Goal: Task Accomplishment & Management: Manage account settings

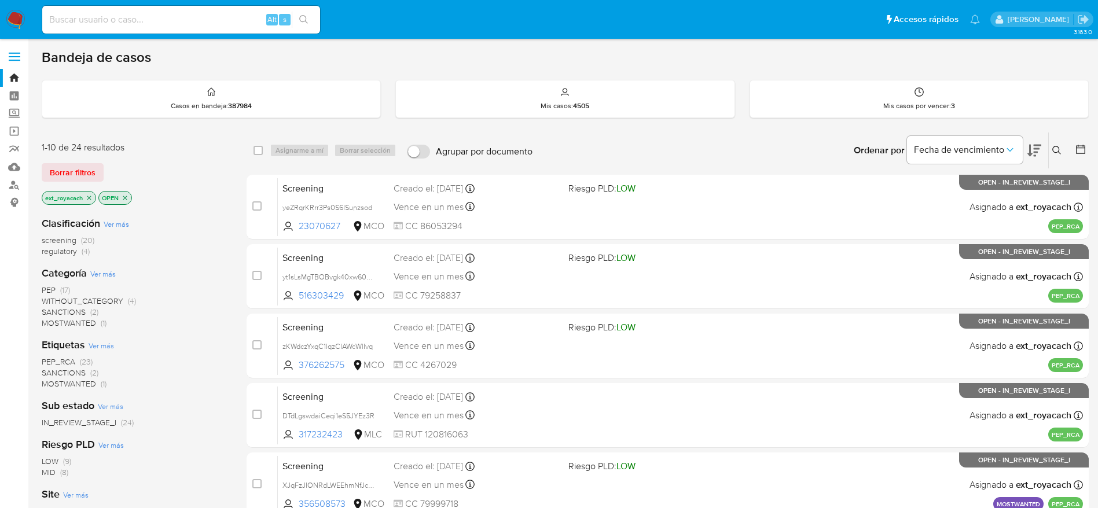
click at [62, 253] on span "regulatory" at bounding box center [59, 251] width 35 height 12
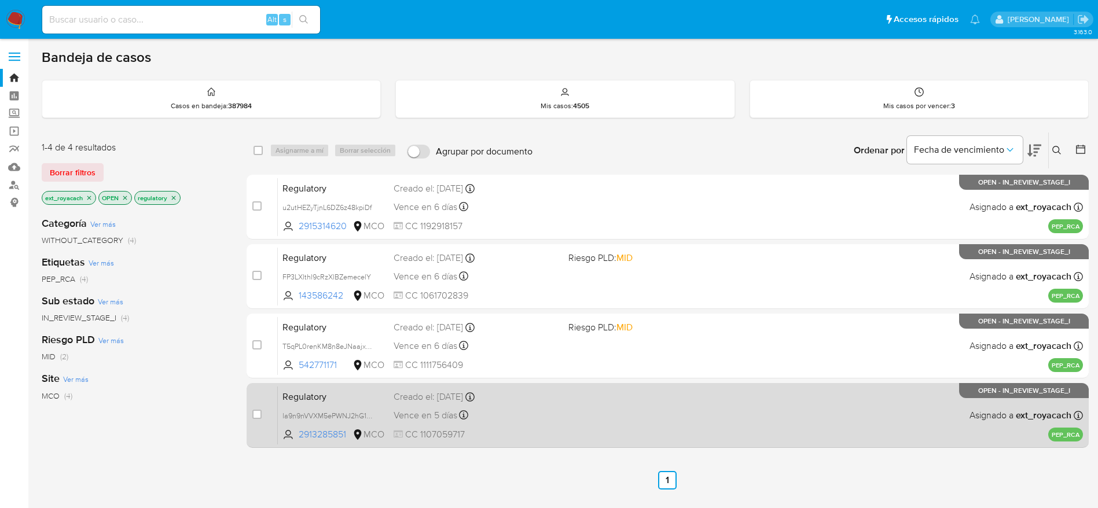
click at [569, 429] on div "Regulatory la9n9nVVXM5ePWNJ2hG1QgjT 2913285851 MCO Creado el: 08/10/2025 Creado…" at bounding box center [680, 415] width 805 height 58
click at [486, 421] on div "Vence en 5 días Vence el 14/10/2025 11:42:34" at bounding box center [475, 415] width 165 height 16
click at [499, 400] on div "Creado el: 08/10/2025 Creado el: 08/10/2025 11:42:34" at bounding box center [475, 397] width 165 height 13
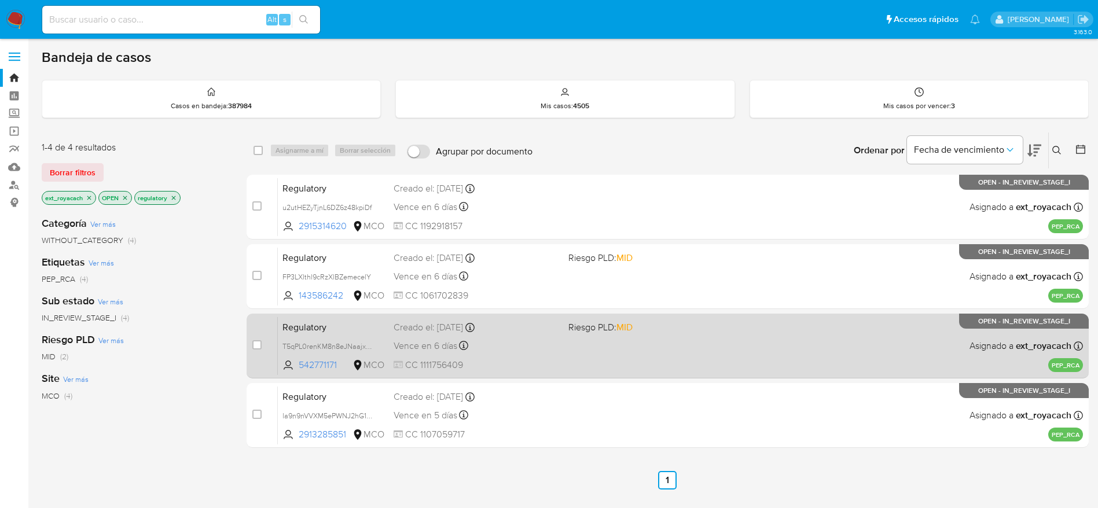
click at [444, 345] on span "Vence en 6 días" at bounding box center [425, 346] width 64 height 13
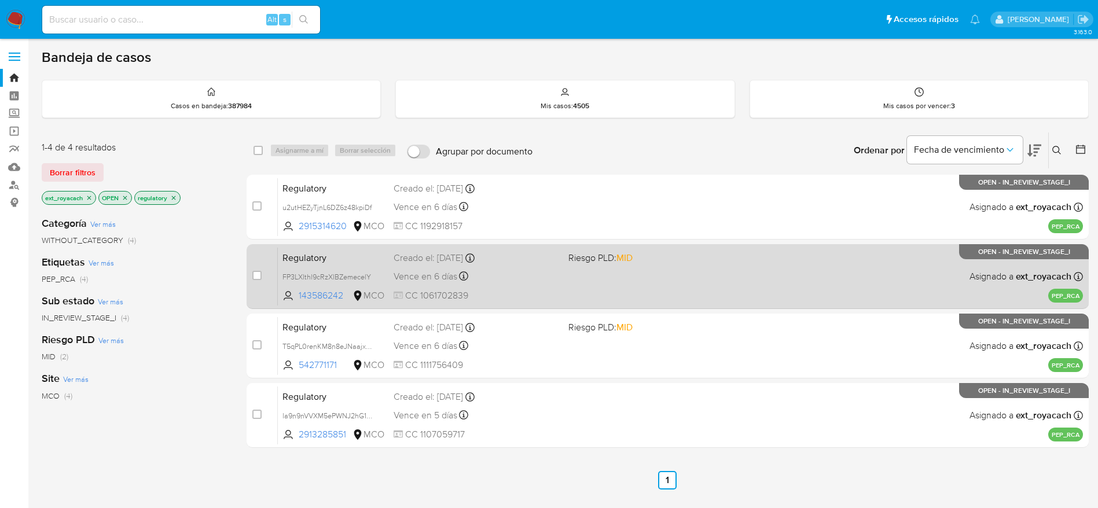
click at [440, 276] on span "Vence en 6 días" at bounding box center [425, 276] width 64 height 13
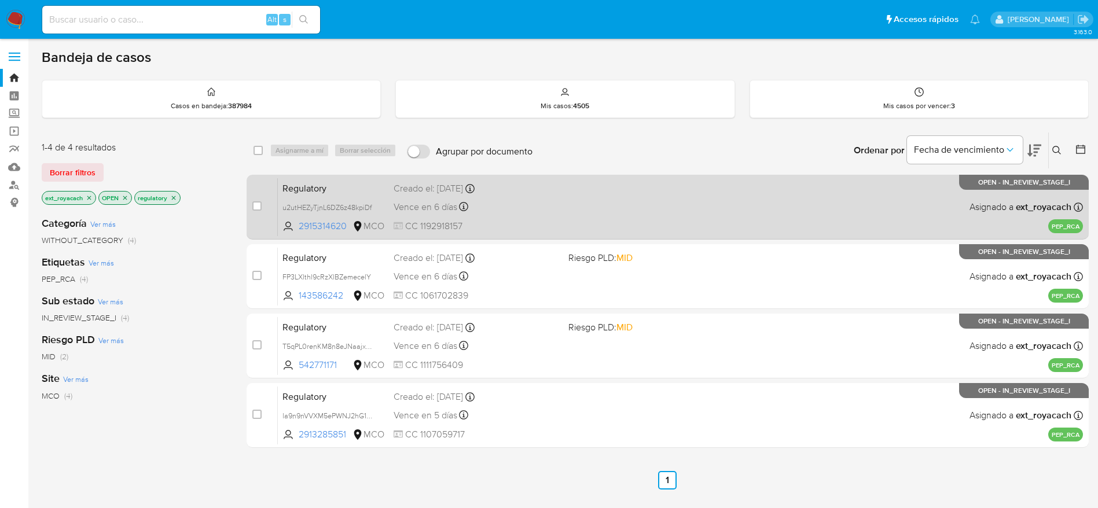
click at [516, 205] on div "Vence en 6 días Vence el 15/10/2025 04:07:54" at bounding box center [475, 207] width 165 height 16
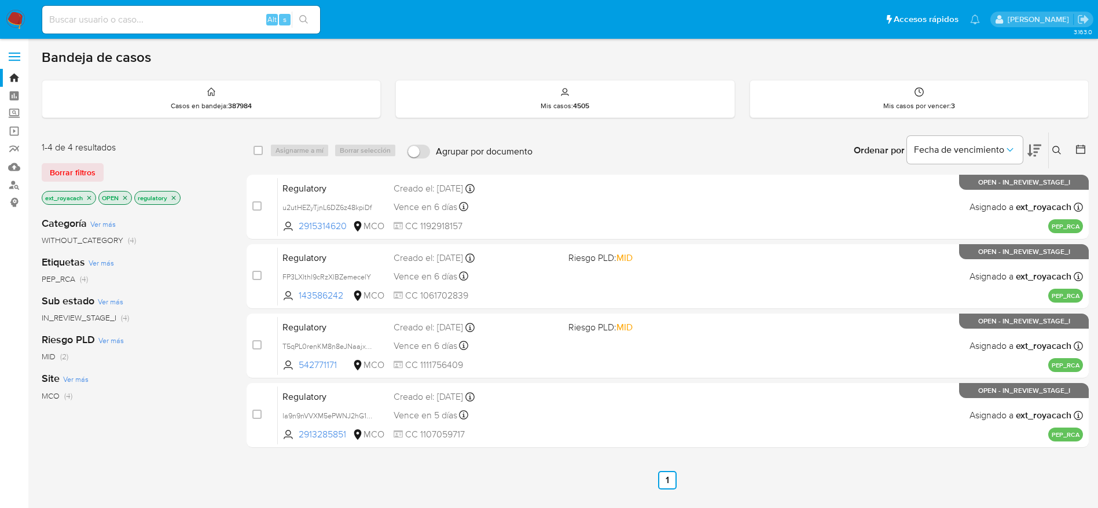
click at [175, 196] on icon "close-filter" at bounding box center [174, 198] width 4 height 4
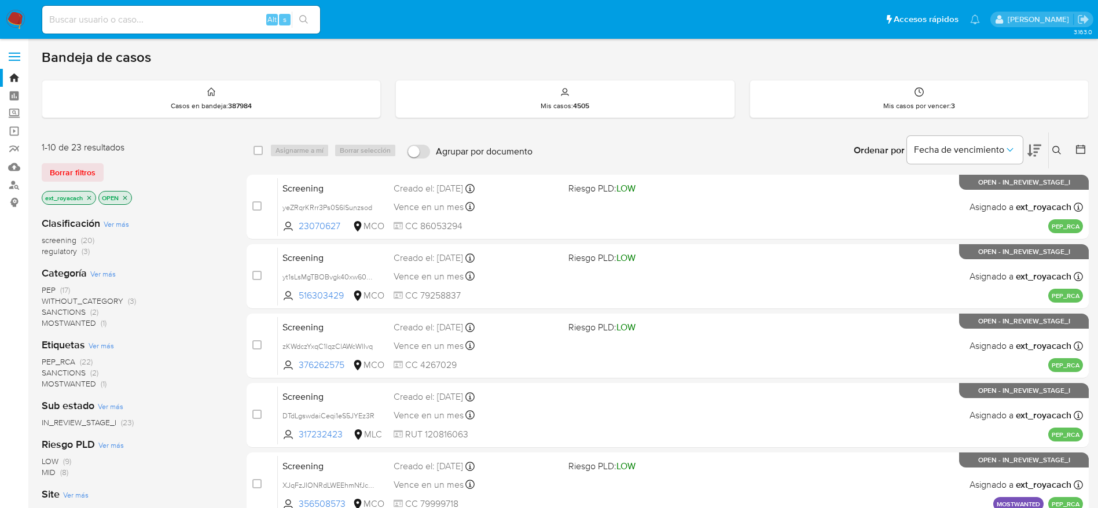
click at [64, 311] on span "SANCTIONS" at bounding box center [64, 312] width 44 height 12
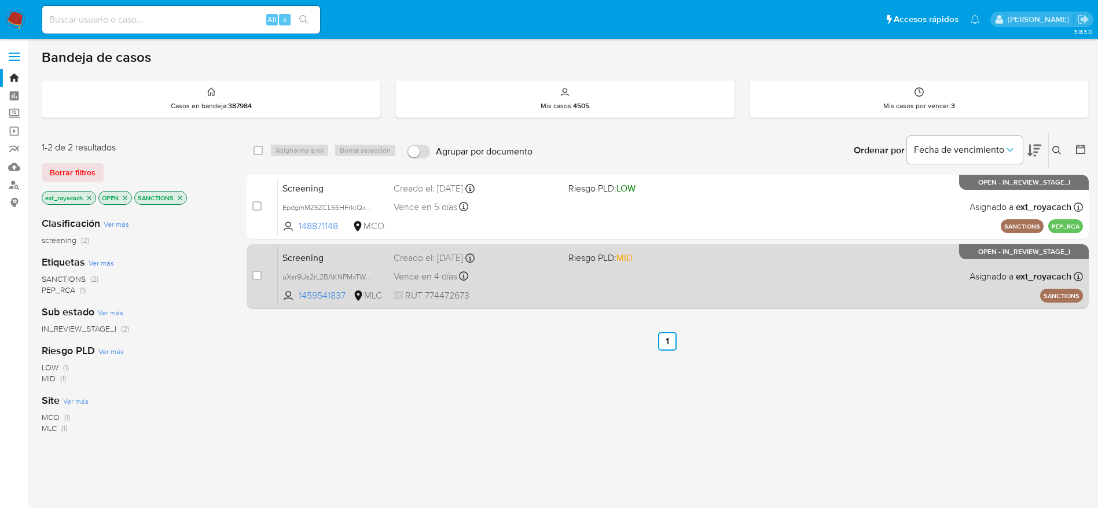
click at [563, 275] on div "Screening uXsr9Us2rL2BAKNPMxTWuccS 1459541837 MLC Riesgo PLD: MID Creado el: 09…" at bounding box center [680, 276] width 805 height 58
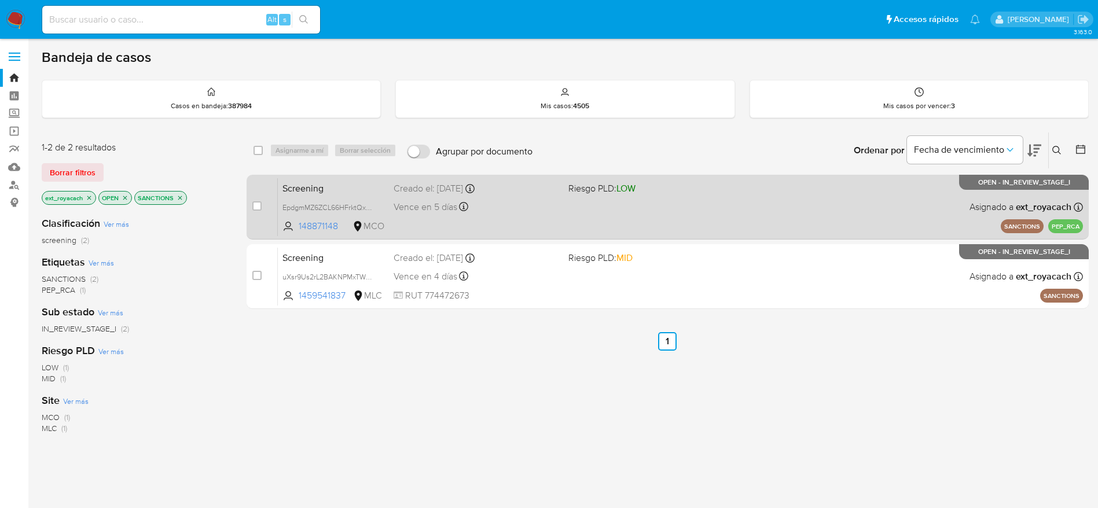
click at [559, 235] on div "Screening EpdgmMZ6ZCL66HFrktQxMqgv 148871148 MCO Riesgo PLD: LOW Creado el: 09/…" at bounding box center [680, 207] width 805 height 58
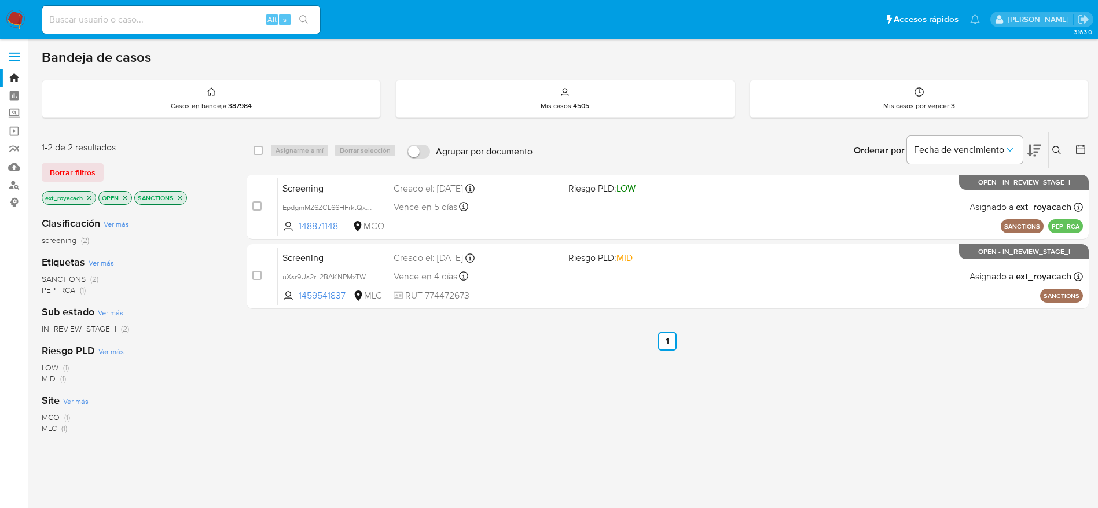
click at [178, 195] on icon "close-filter" at bounding box center [179, 197] width 7 height 7
click at [20, 16] on img at bounding box center [16, 20] width 20 height 20
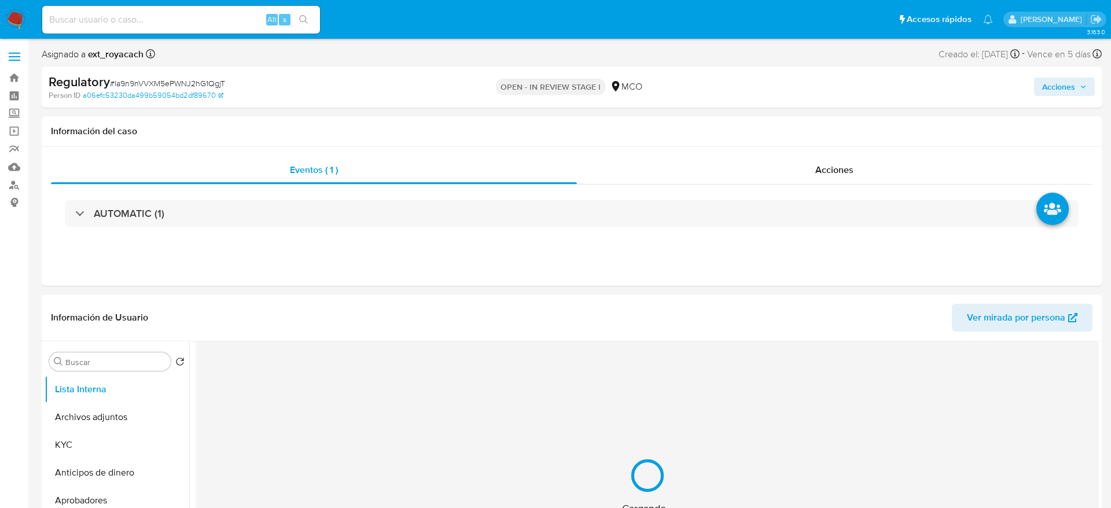
select select "10"
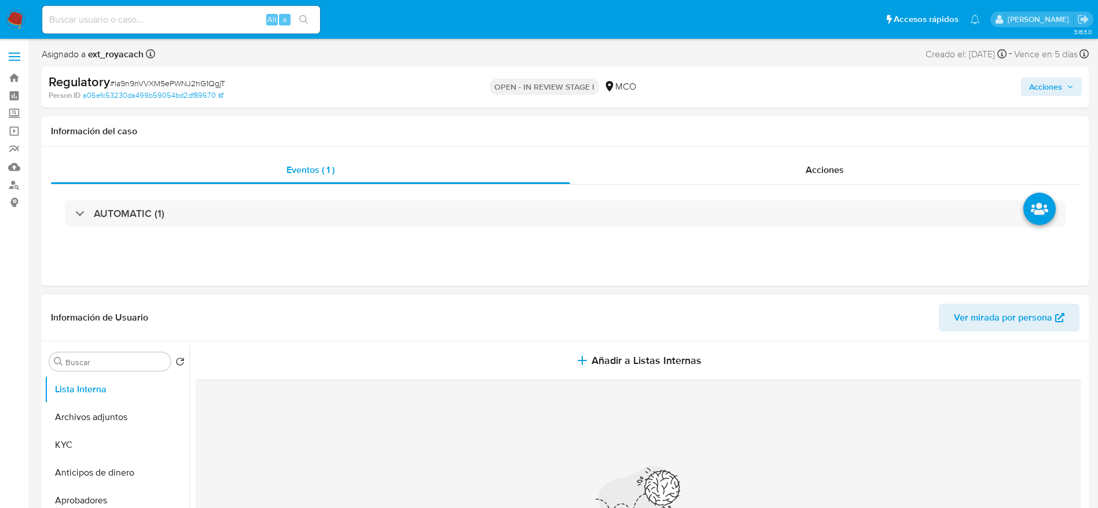
scroll to position [182, 0]
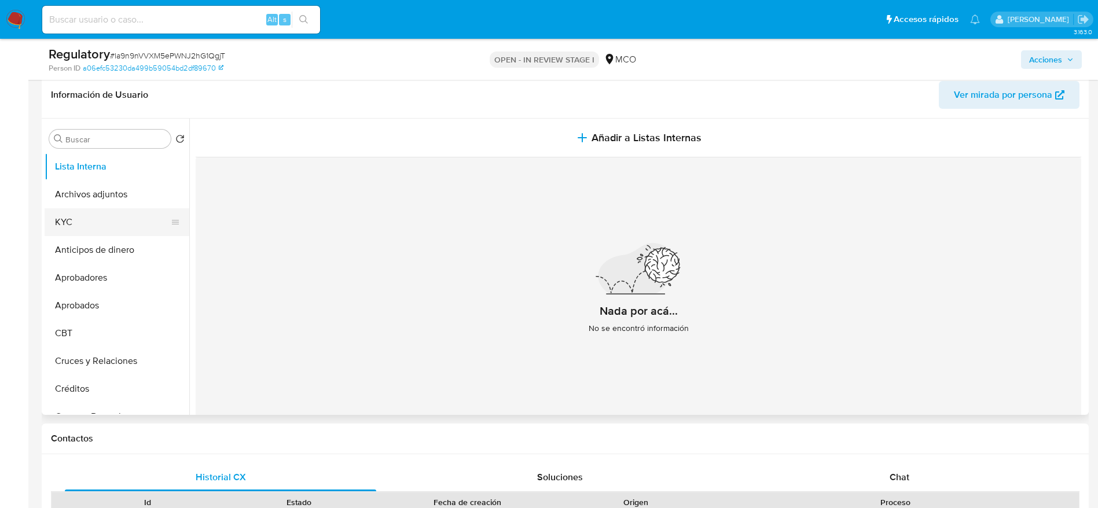
click at [132, 227] on button "KYC" at bounding box center [112, 222] width 135 height 28
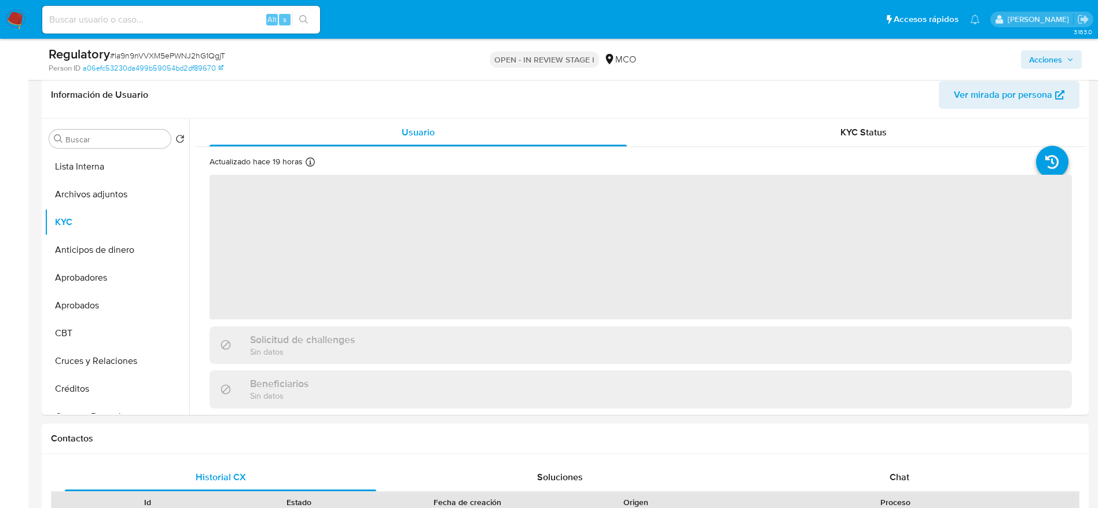
click at [172, 55] on span "# la9n9nVVXM5ePWNJ2hG1QgjT" at bounding box center [167, 56] width 115 height 12
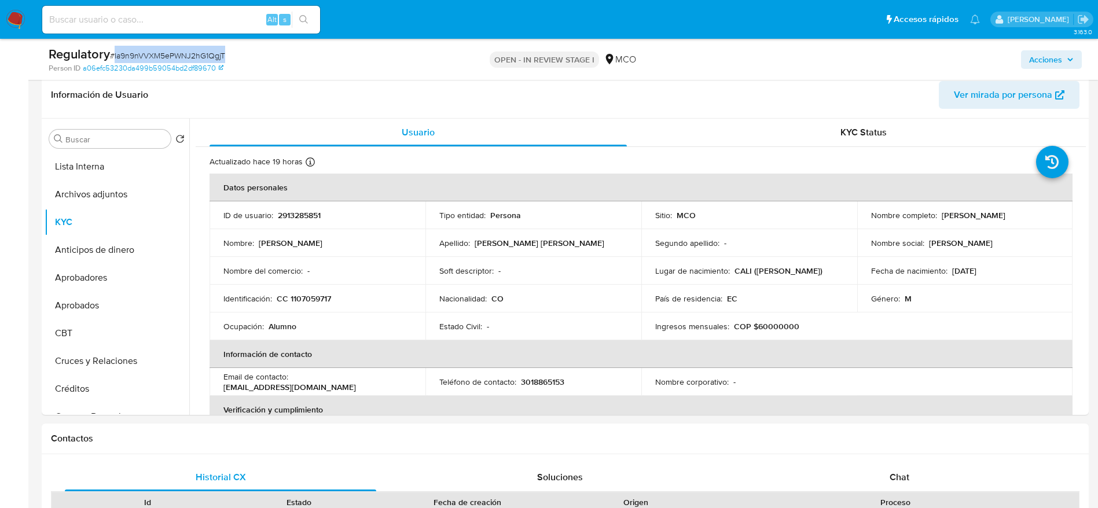
copy span "la9n9nVVXM5ePWNJ2hG1QgjT"
drag, startPoint x: 937, startPoint y: 212, endPoint x: 1021, endPoint y: 218, distance: 84.7
click at [1021, 218] on div "Nombre completo : Edwin Peñafiel Pinzon" at bounding box center [965, 214] width 188 height 10
copy p "Edwin Peñafiel Pinzon"
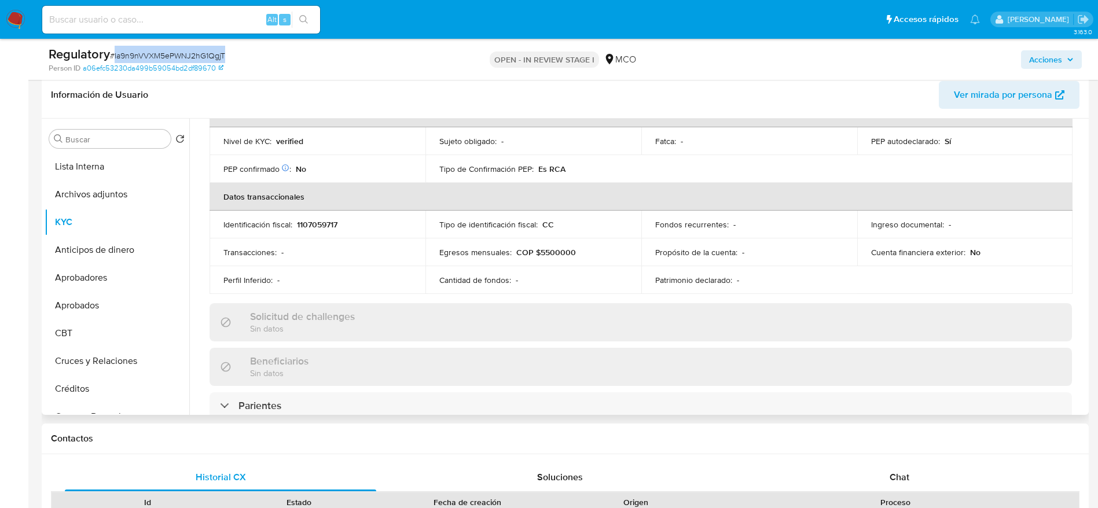
scroll to position [576, 0]
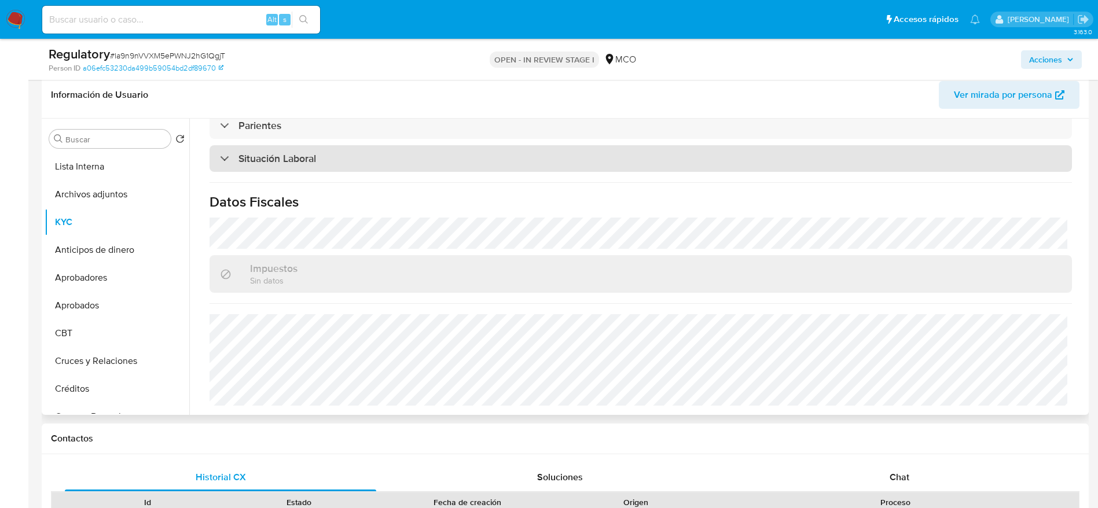
click at [345, 153] on div "Situación Laboral" at bounding box center [640, 158] width 862 height 27
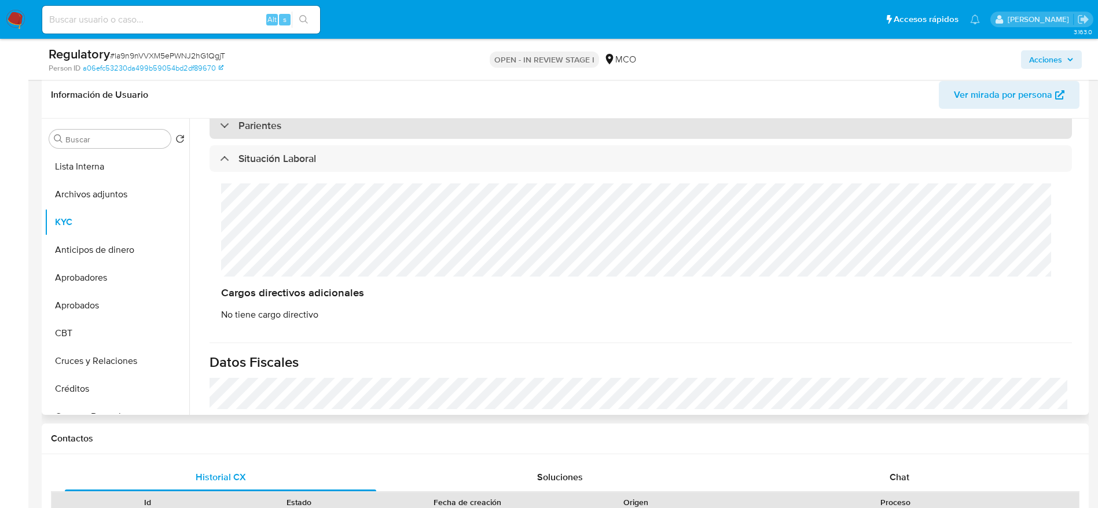
click at [353, 124] on div "Parientes" at bounding box center [640, 125] width 862 height 27
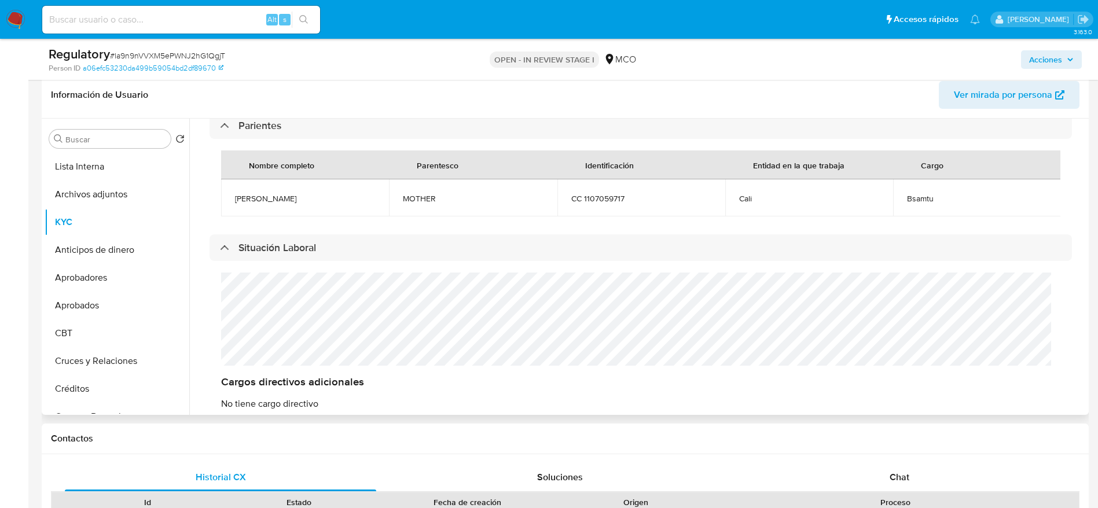
click at [250, 194] on span "Edwin Edwin" at bounding box center [305, 198] width 140 height 10
copy span "Edwin Edwin"
click at [908, 200] on span "Bsamtu" at bounding box center [977, 198] width 140 height 10
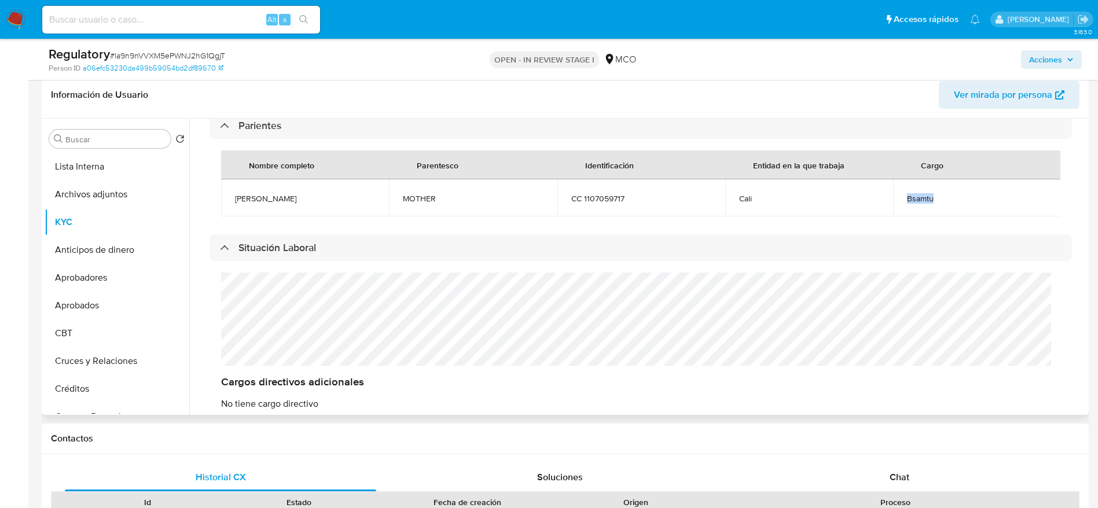
click at [908, 200] on span "Bsamtu" at bounding box center [977, 198] width 140 height 10
copy div "Bsamtu"
click at [128, 165] on button "Lista Interna" at bounding box center [112, 167] width 135 height 28
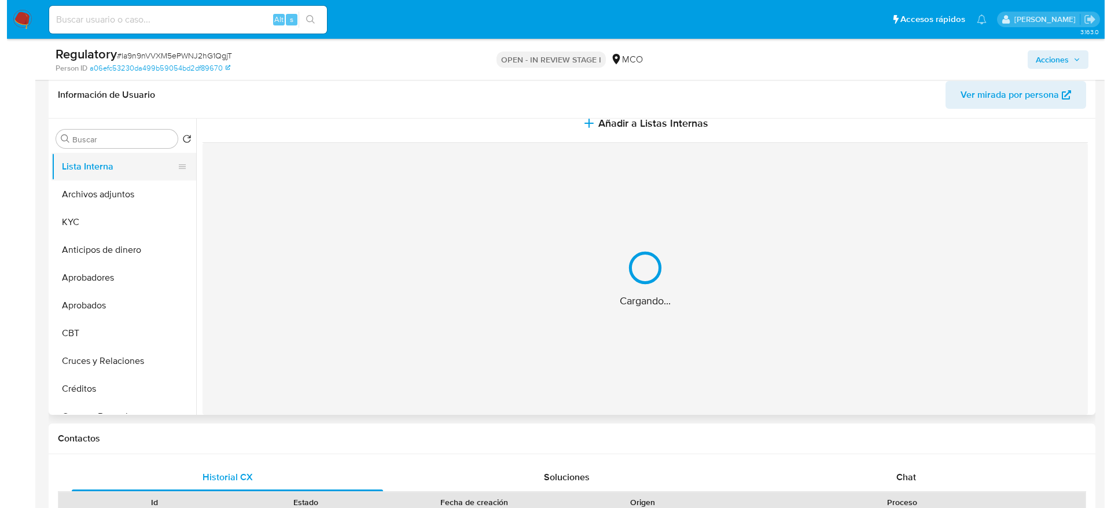
scroll to position [0, 0]
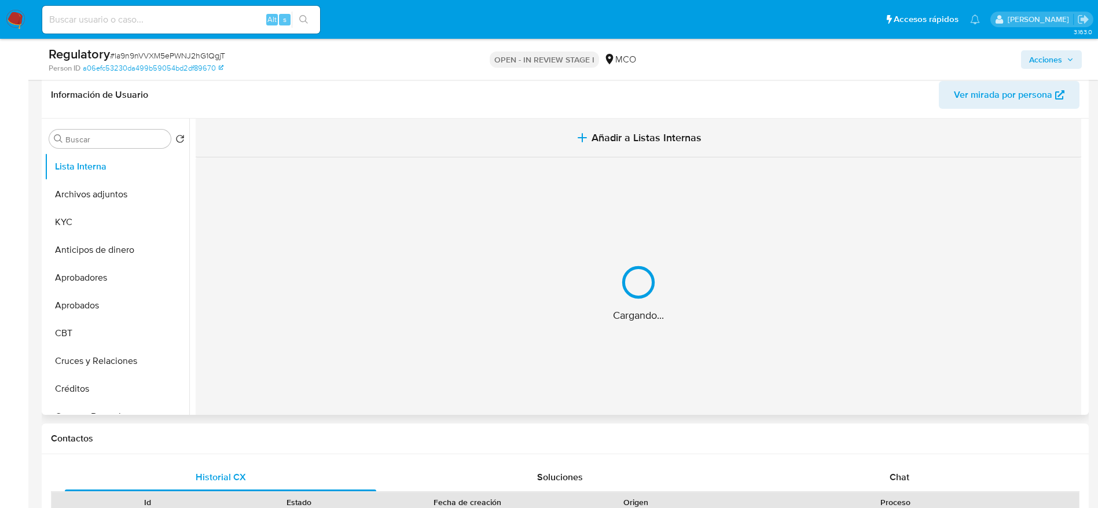
click at [551, 152] on button "Añadir a Listas Internas" at bounding box center [638, 138] width 885 height 39
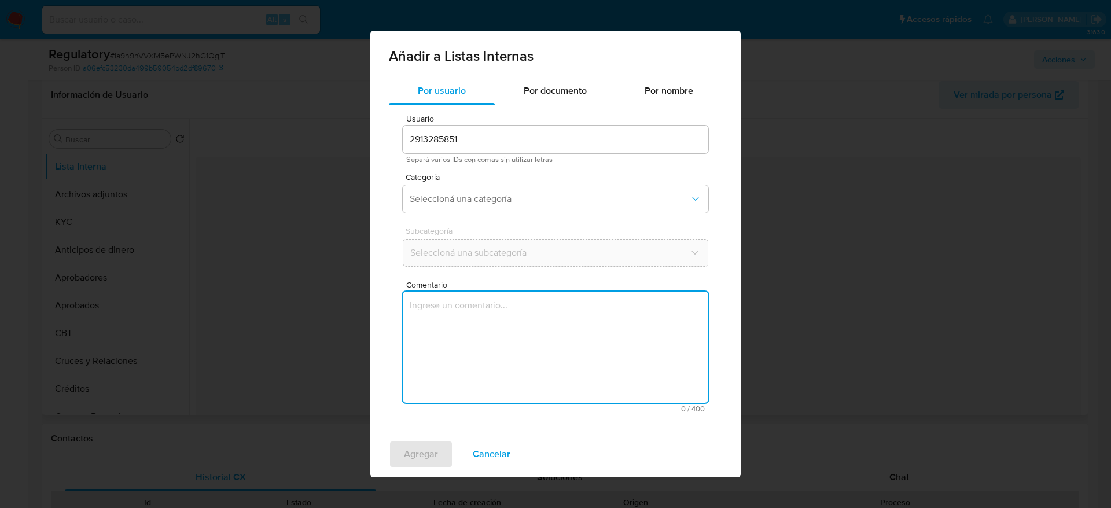
click at [502, 308] on textarea "Comentario" at bounding box center [555, 347] width 305 height 111
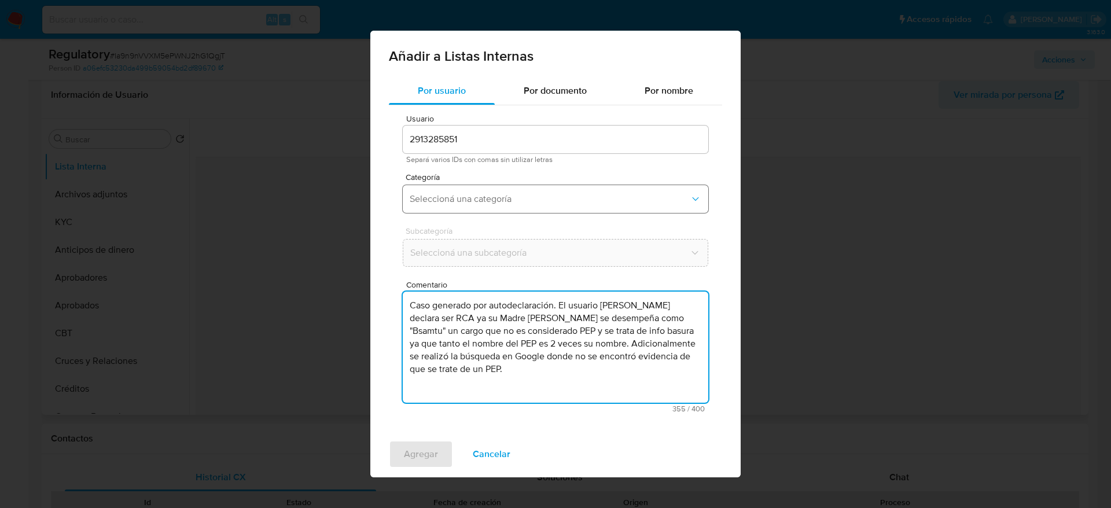
type textarea "Caso generado por autodeclaración. El usuario Edwin Peñafiel Pinzon declara ser…"
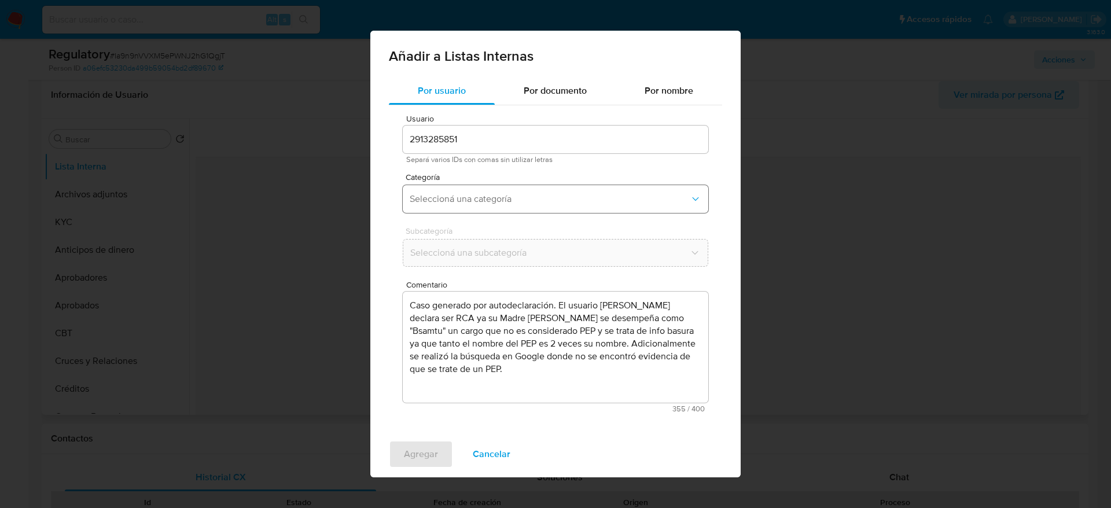
click at [488, 186] on button "Seleccioná una categoría" at bounding box center [555, 199] width 305 height 28
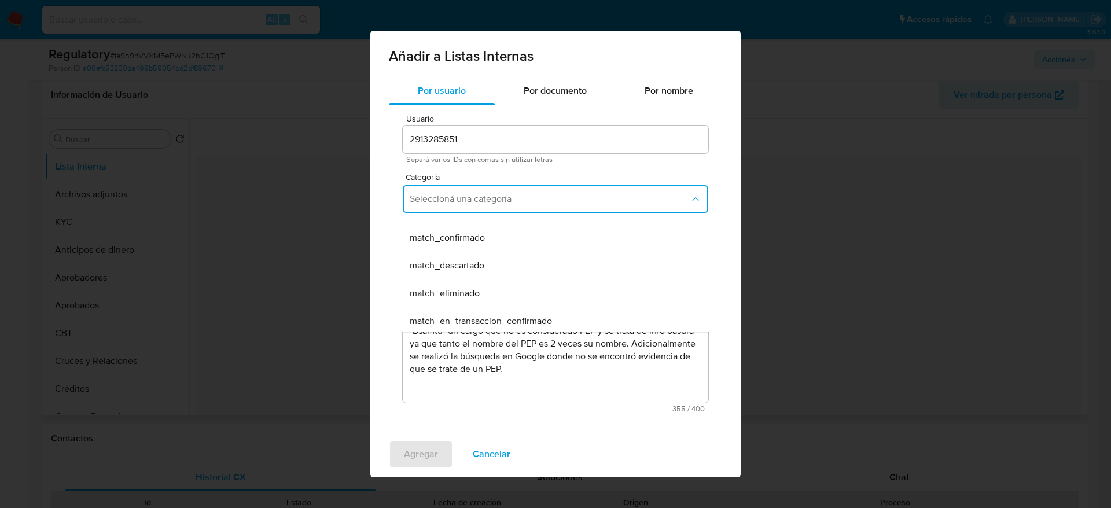
scroll to position [76, 0]
click at [499, 259] on div "match_descartado" at bounding box center [552, 265] width 285 height 28
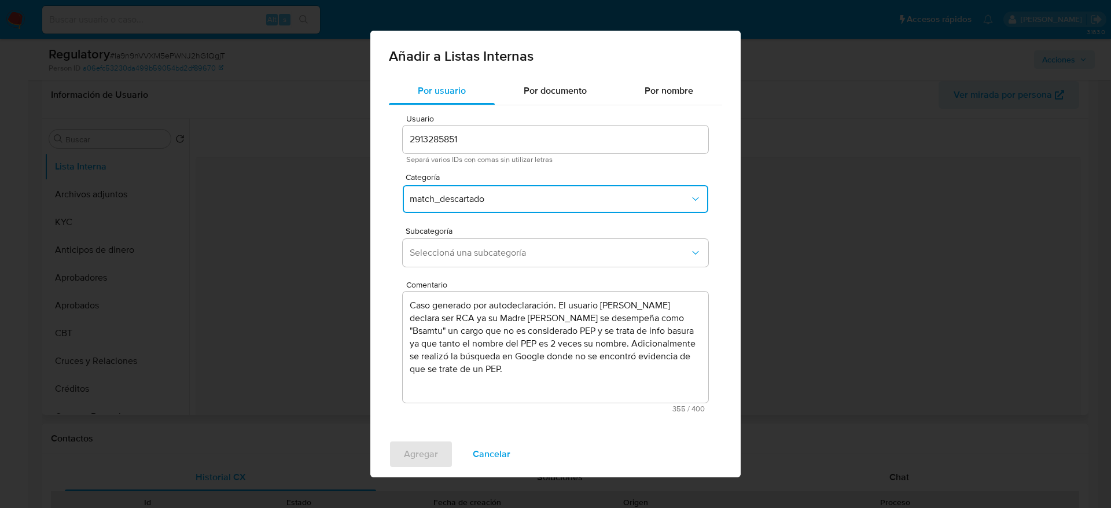
click at [499, 259] on button "Seleccioná una subcategoría" at bounding box center [555, 253] width 305 height 28
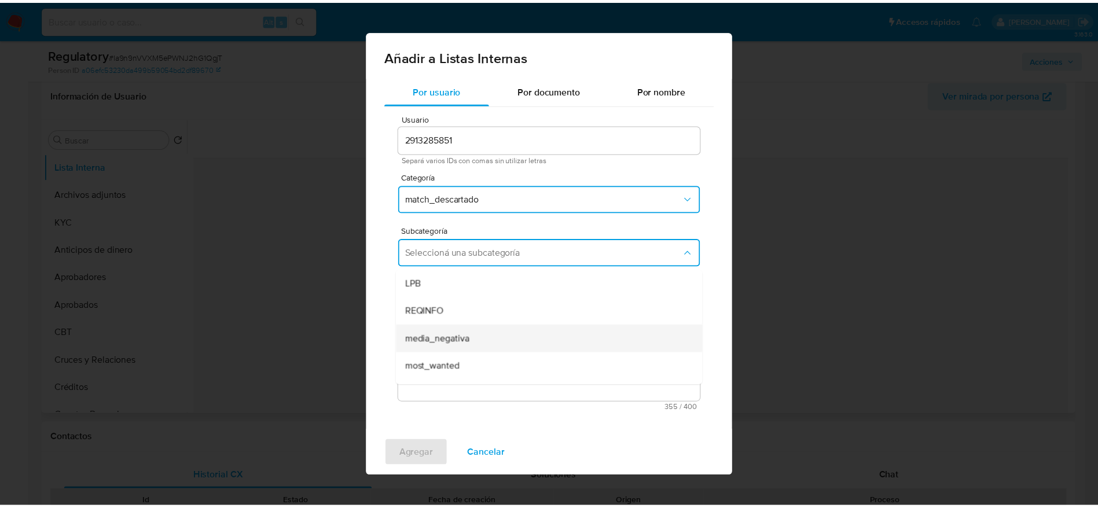
scroll to position [79, 0]
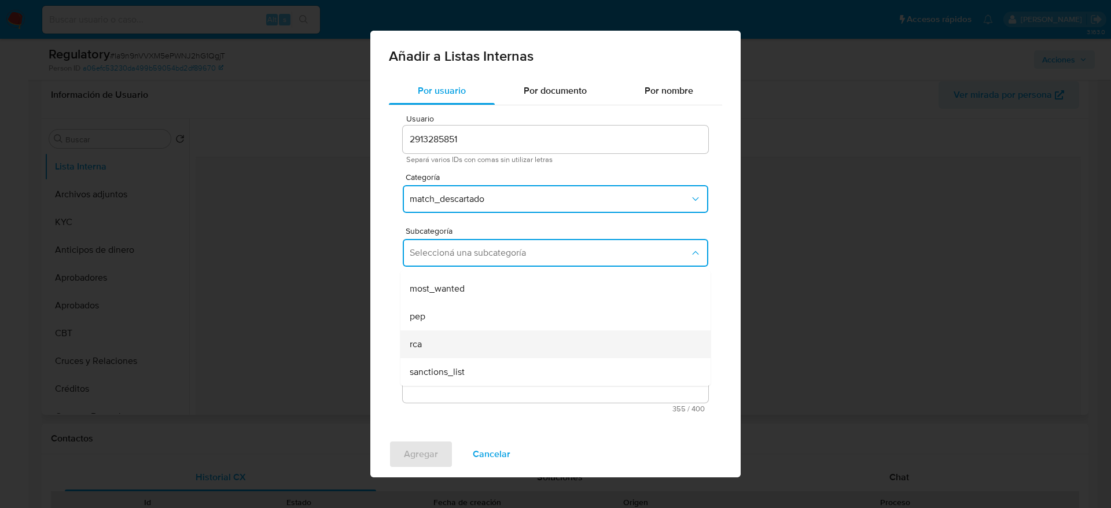
click at [442, 330] on div "rca" at bounding box center [552, 344] width 285 height 28
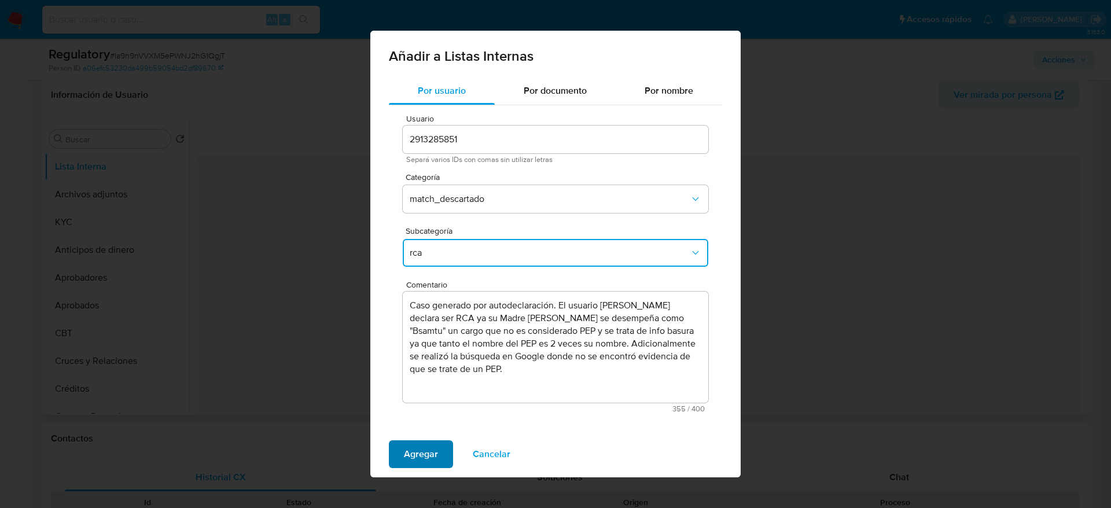
click at [415, 464] on span "Agregar" at bounding box center [421, 453] width 34 height 25
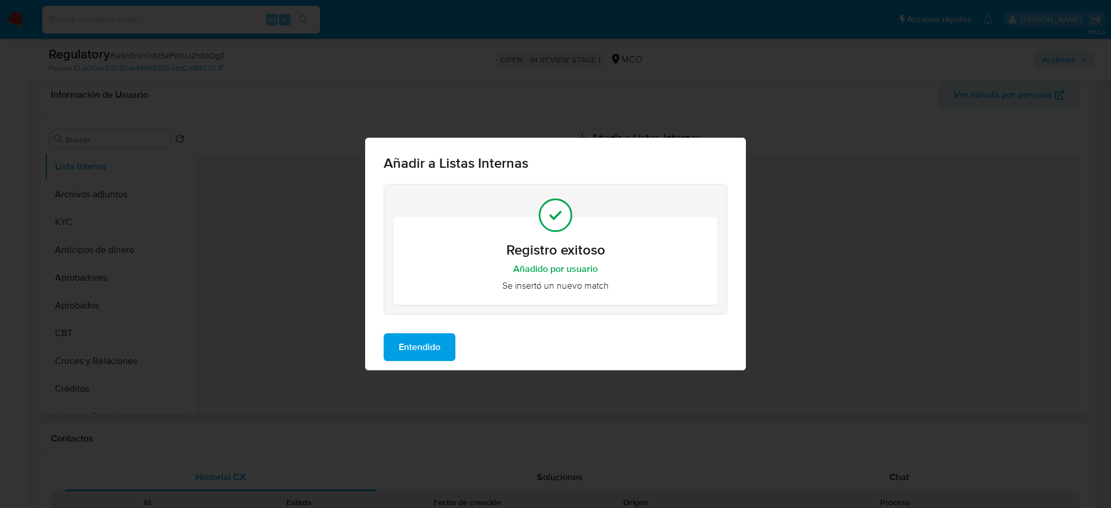
click at [411, 343] on span "Entendido" at bounding box center [420, 346] width 42 height 25
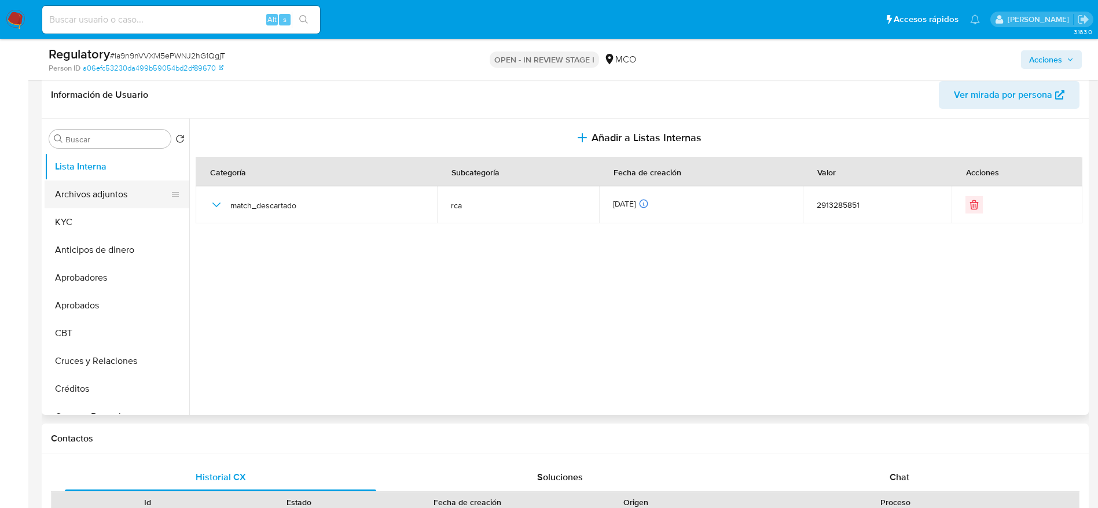
click at [126, 188] on button "Archivos adjuntos" at bounding box center [112, 195] width 135 height 28
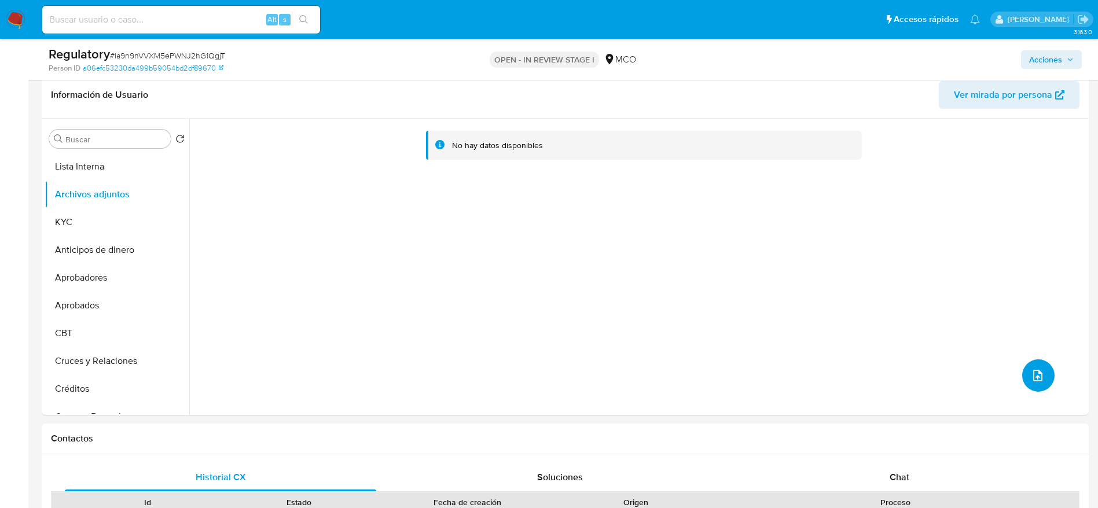
click at [1036, 370] on icon "upload-file" at bounding box center [1037, 376] width 14 height 14
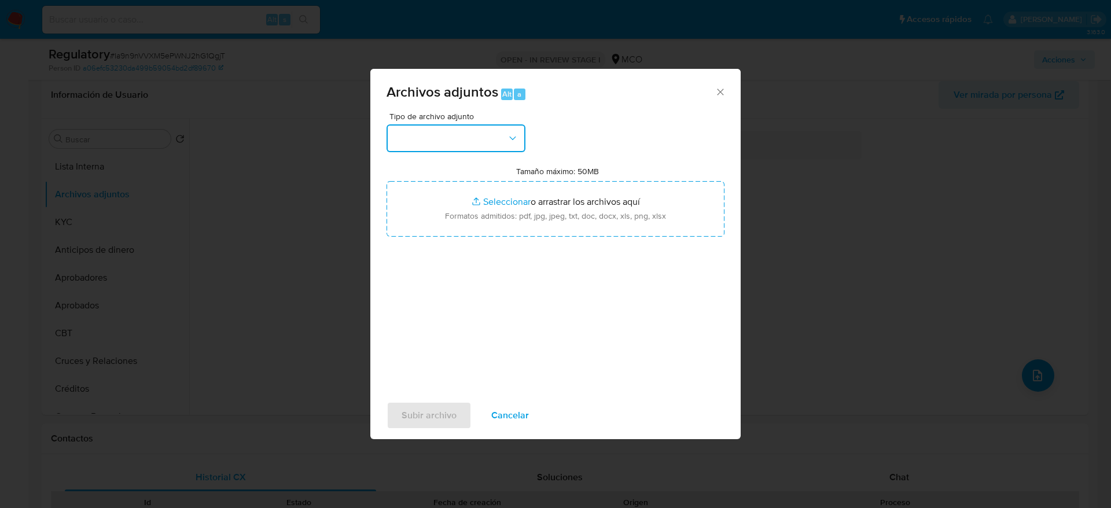
click at [509, 138] on icon "button" at bounding box center [513, 138] width 12 height 12
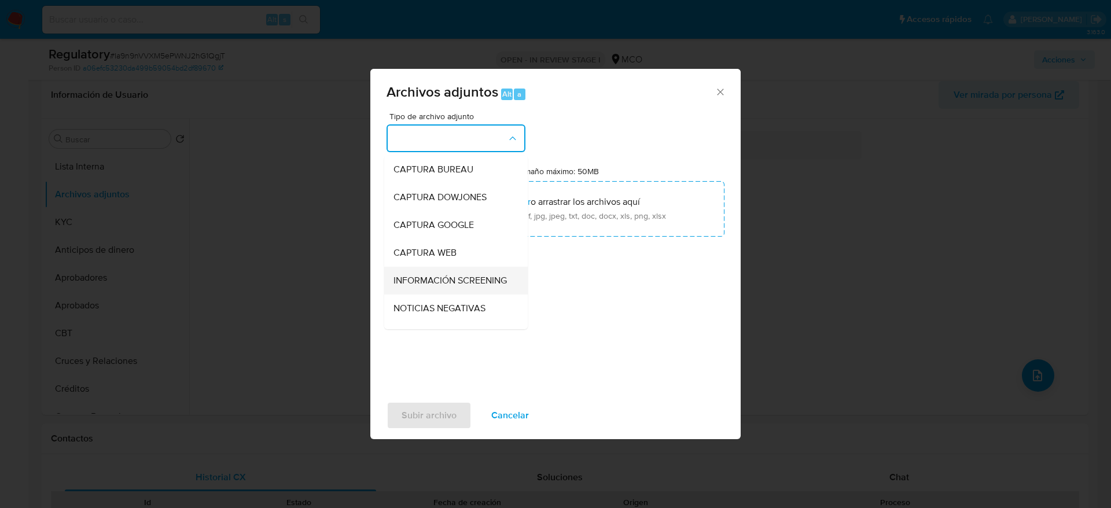
click at [425, 286] on span "INFORMACIÓN SCREENING" at bounding box center [449, 281] width 113 height 12
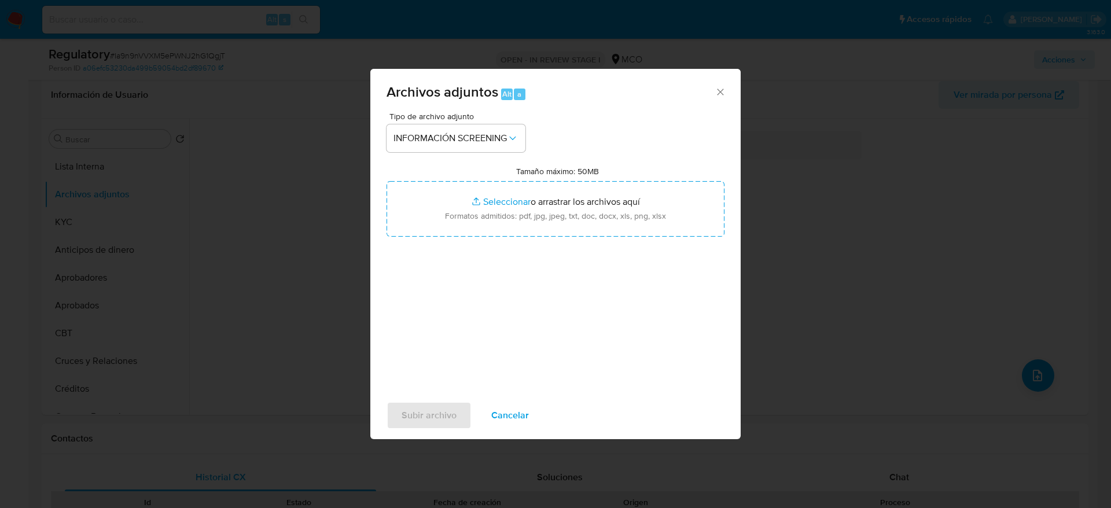
click at [576, 251] on div "Tipo de archivo adjunto INFORMACIÓN SCREENING Tamaño máximo: 50MB Seleccionar a…" at bounding box center [555, 248] width 338 height 273
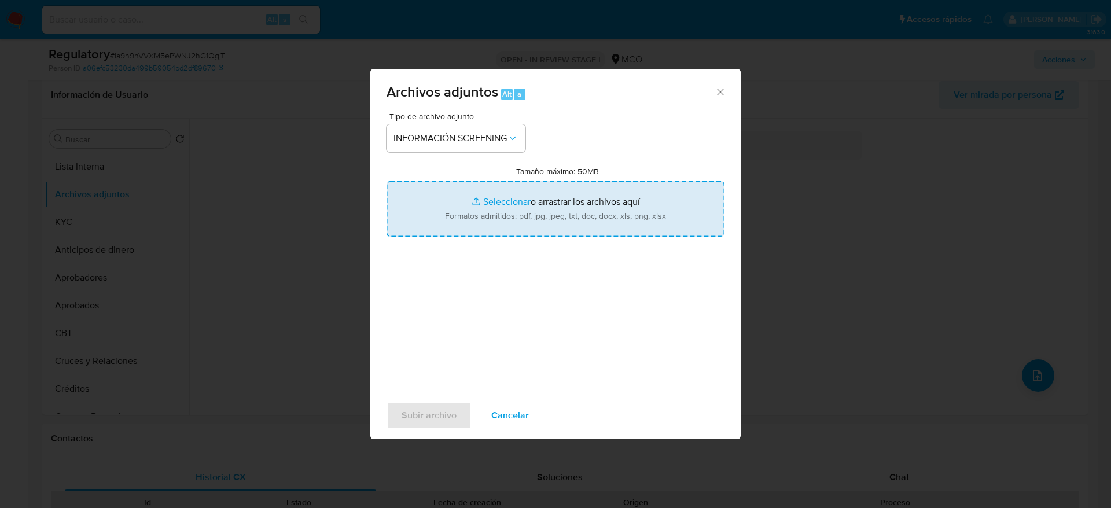
click at [614, 219] on input "Tamaño máximo: 50MB Seleccionar archivos" at bounding box center [555, 209] width 338 height 56
type input "C:\fakepath\_Edwin Edwin_ - Buscar con Google.pdf"
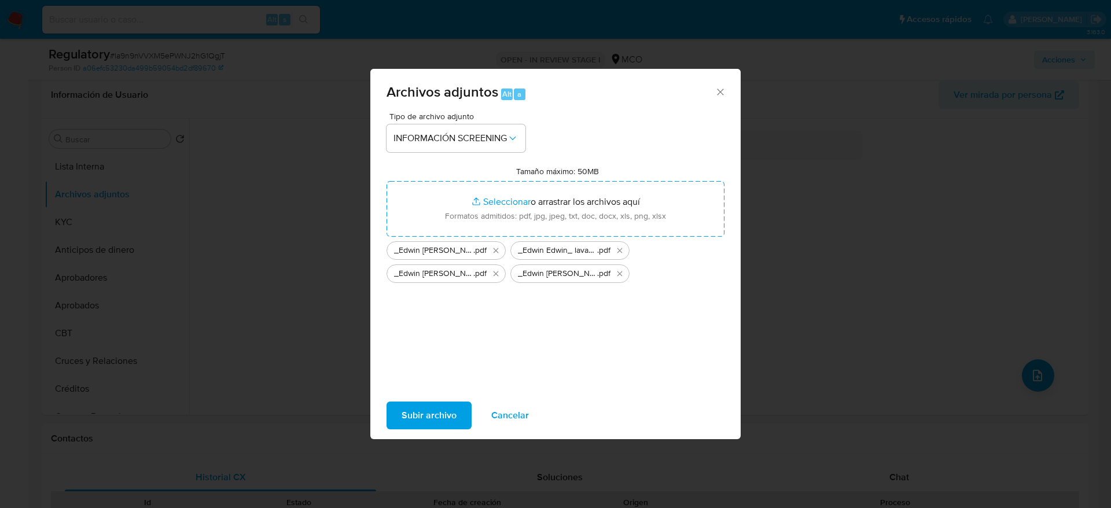
click at [441, 403] on span "Subir archivo" at bounding box center [429, 415] width 55 height 25
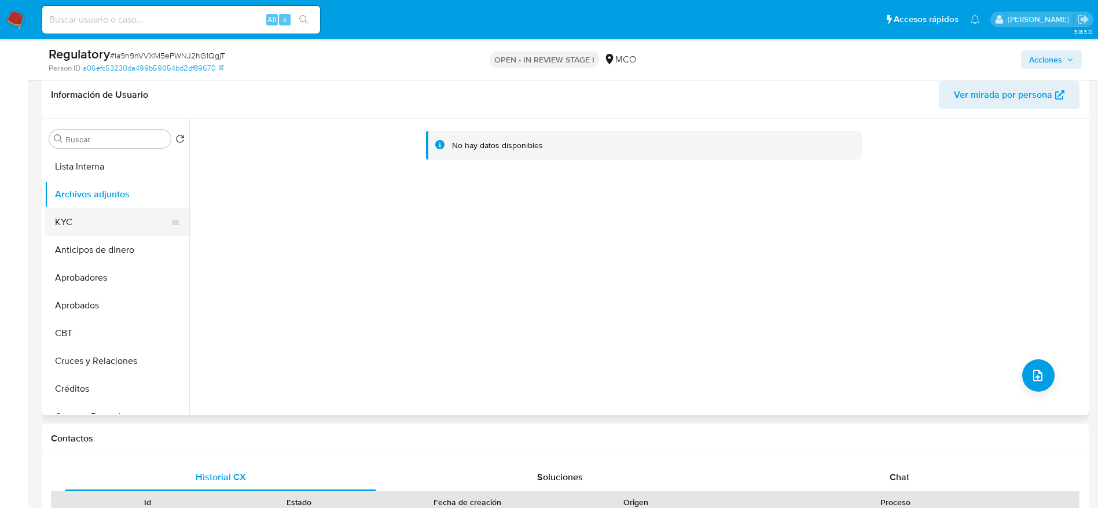
click at [116, 226] on button "KYC" at bounding box center [112, 222] width 135 height 28
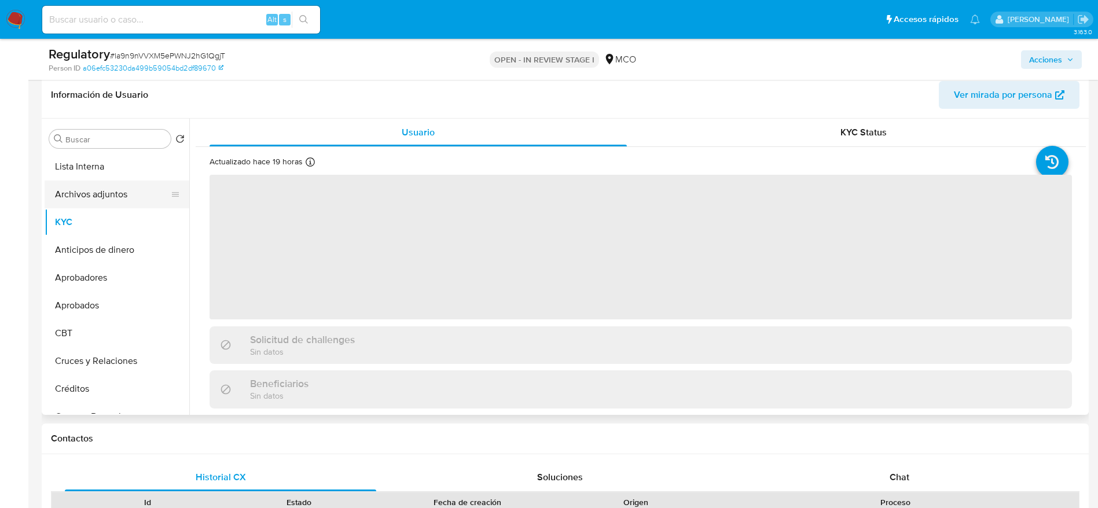
click at [131, 203] on button "Archivos adjuntos" at bounding box center [112, 195] width 135 height 28
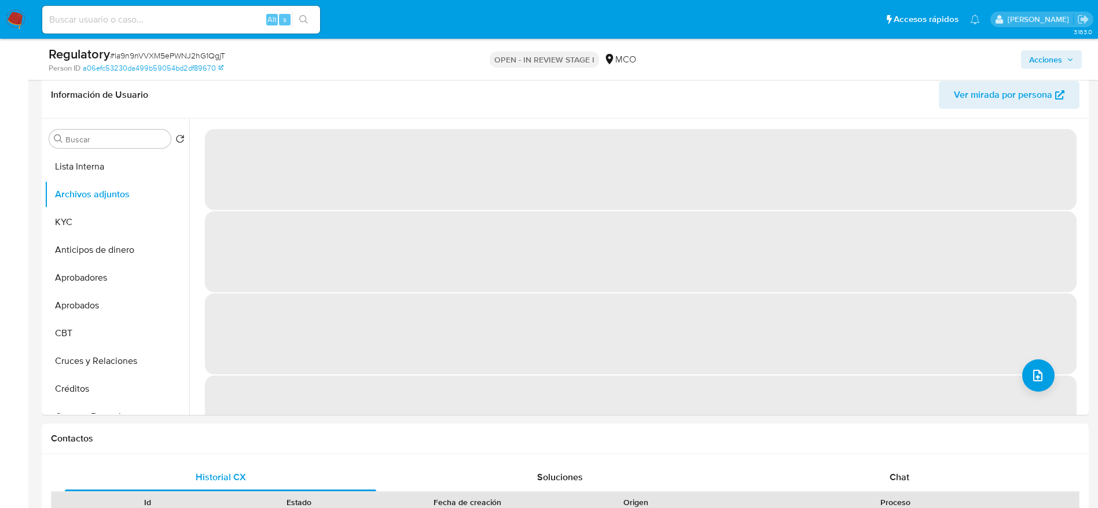
click at [1075, 60] on button "Acciones" at bounding box center [1051, 59] width 61 height 19
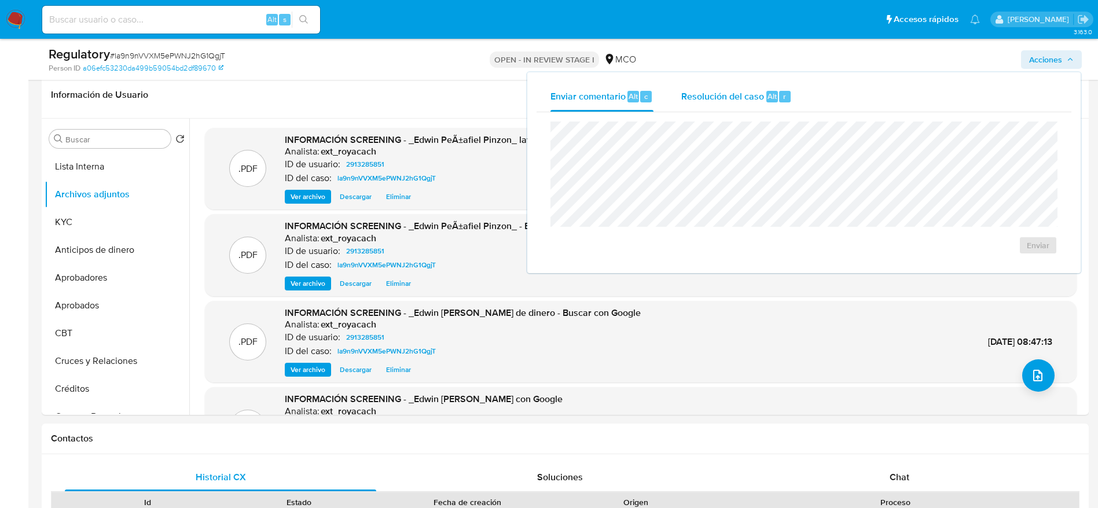
click at [746, 92] on span "Resolución del caso" at bounding box center [722, 95] width 83 height 13
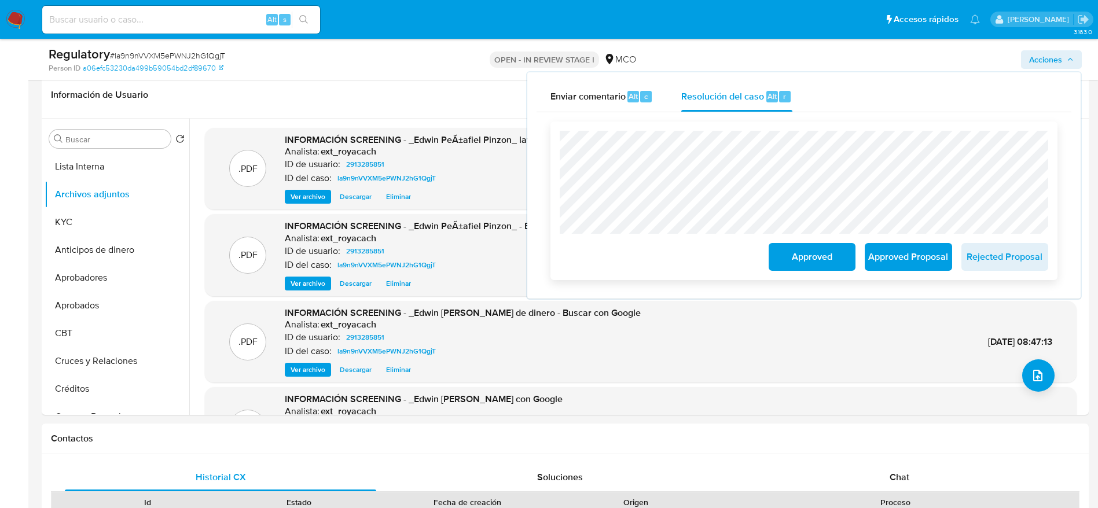
click at [830, 267] on span "Approved" at bounding box center [811, 256] width 57 height 25
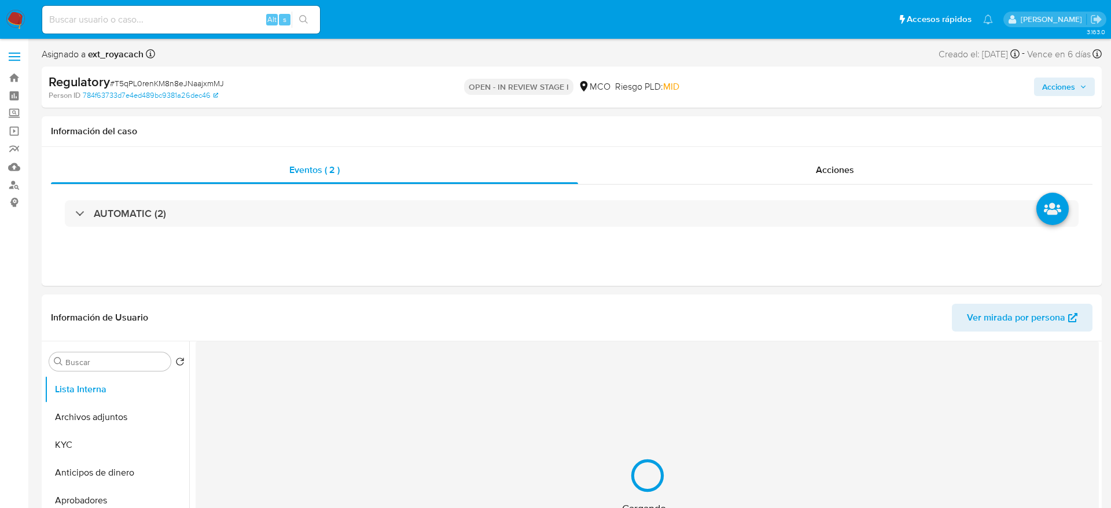
select select "10"
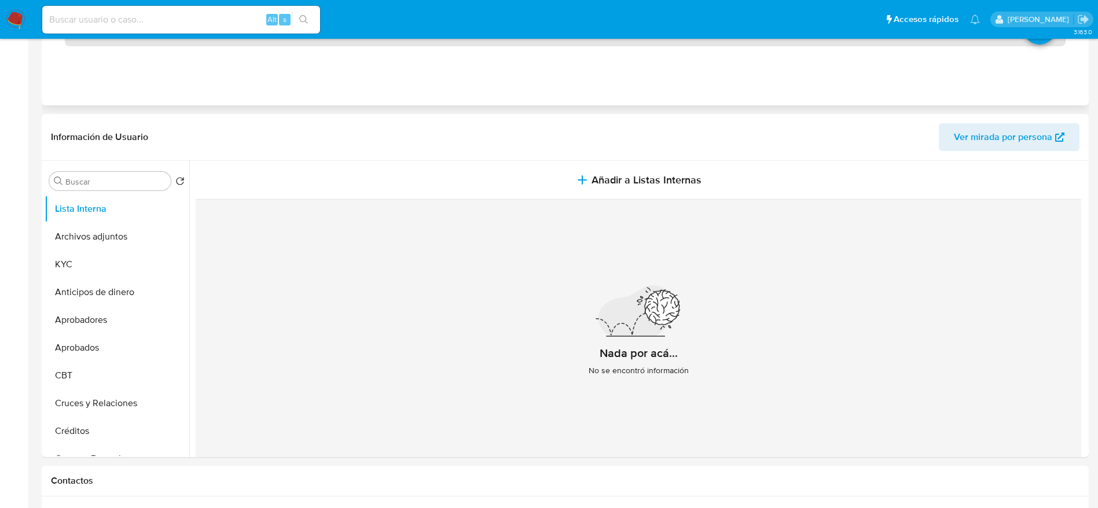
scroll to position [194, 0]
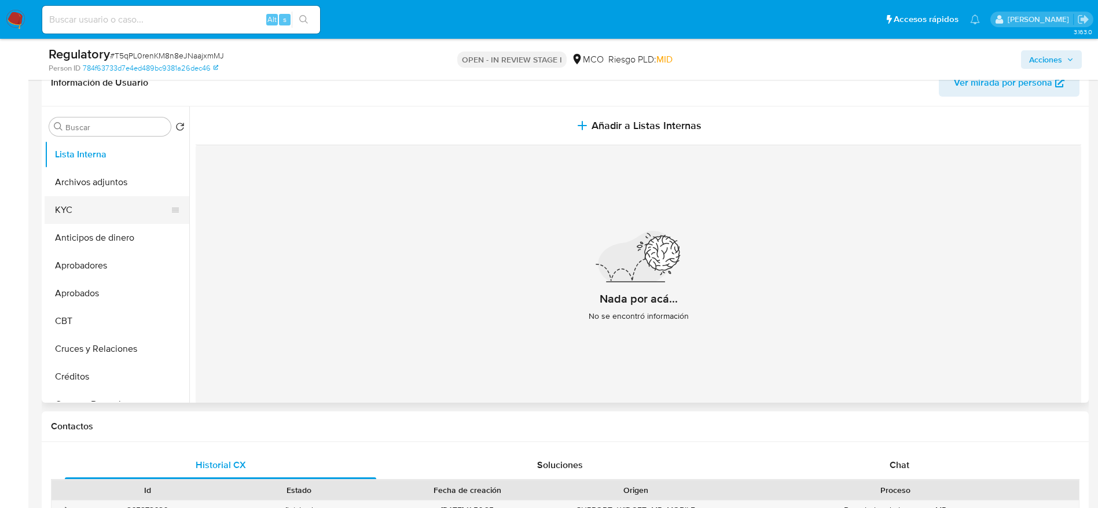
click at [87, 209] on button "KYC" at bounding box center [112, 210] width 135 height 28
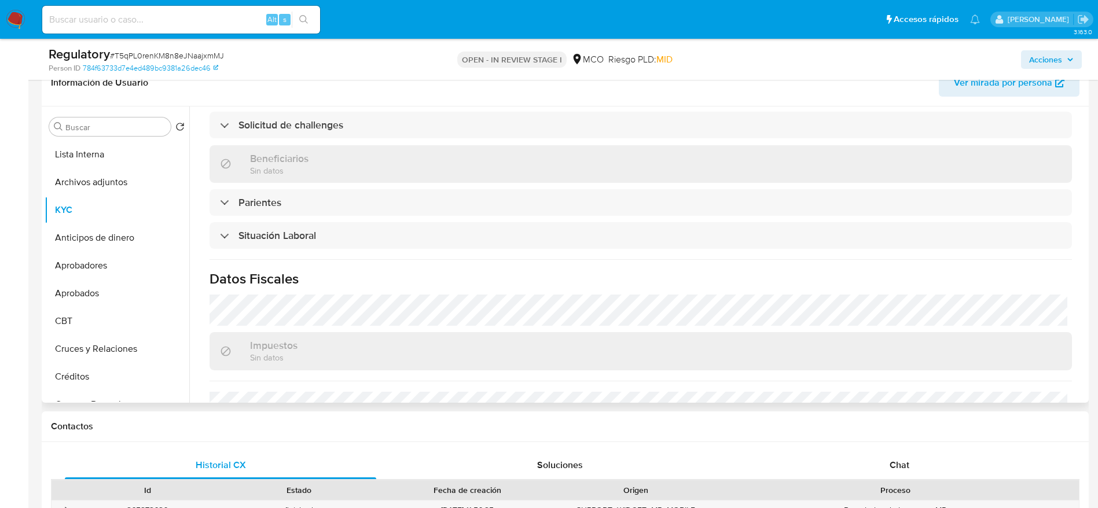
scroll to position [479, 0]
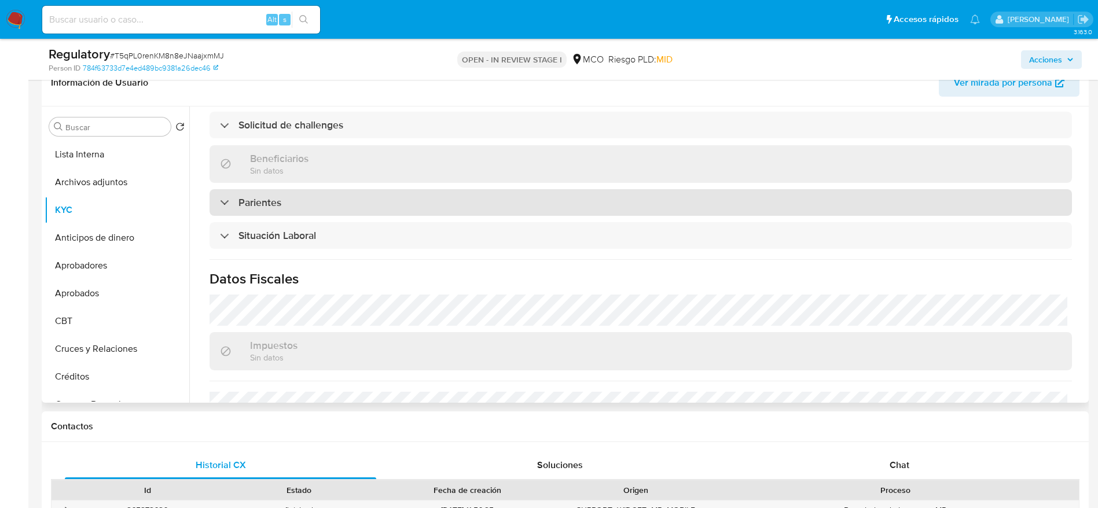
click at [452, 202] on div "Parientes" at bounding box center [640, 202] width 862 height 27
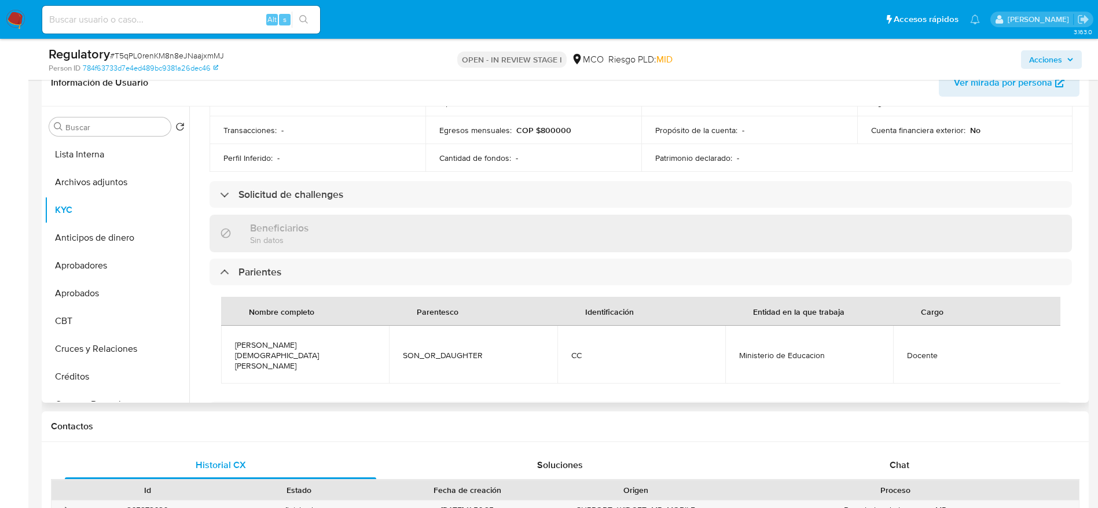
scroll to position [424, 0]
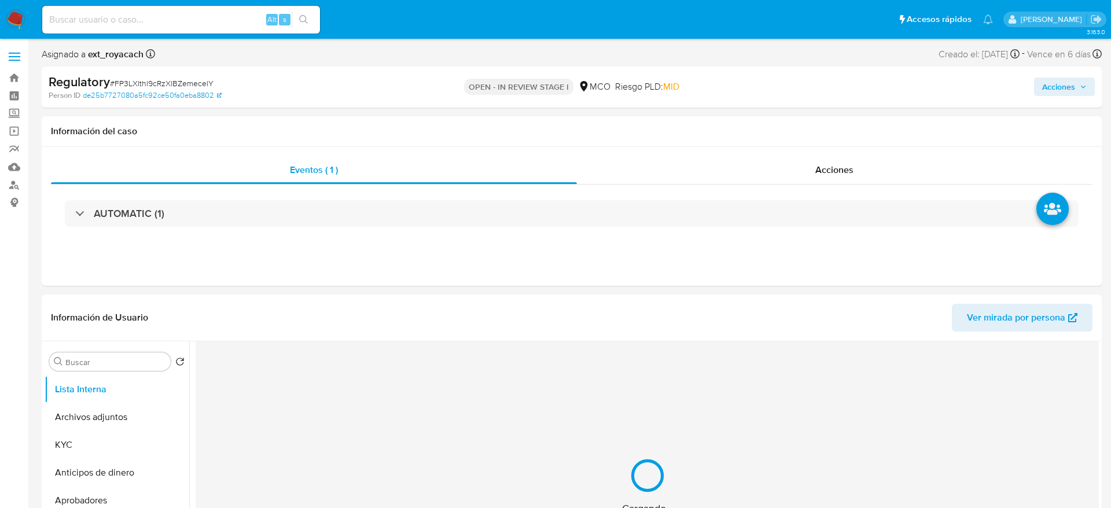
select select "10"
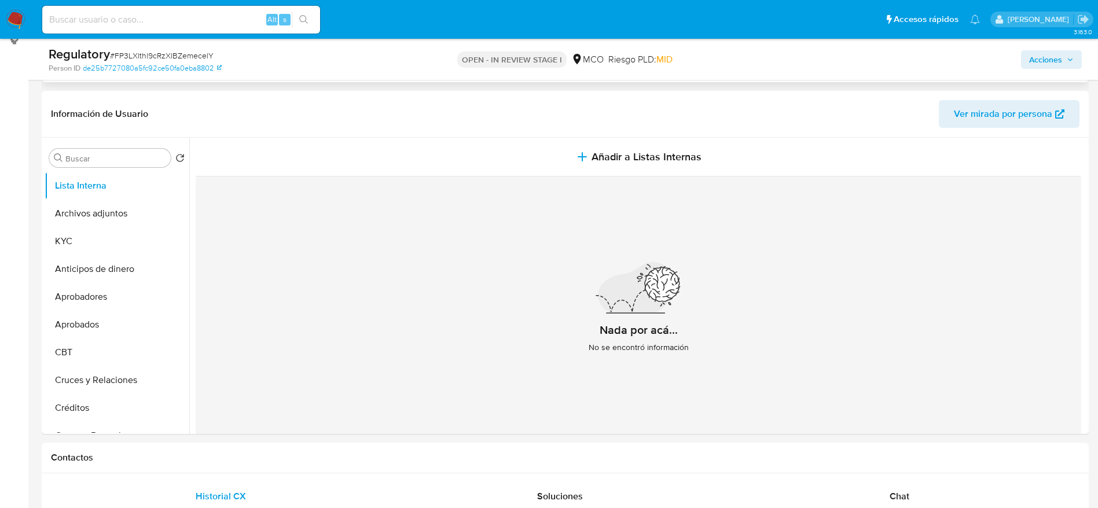
scroll to position [163, 0]
click at [87, 244] on button "KYC" at bounding box center [112, 241] width 135 height 28
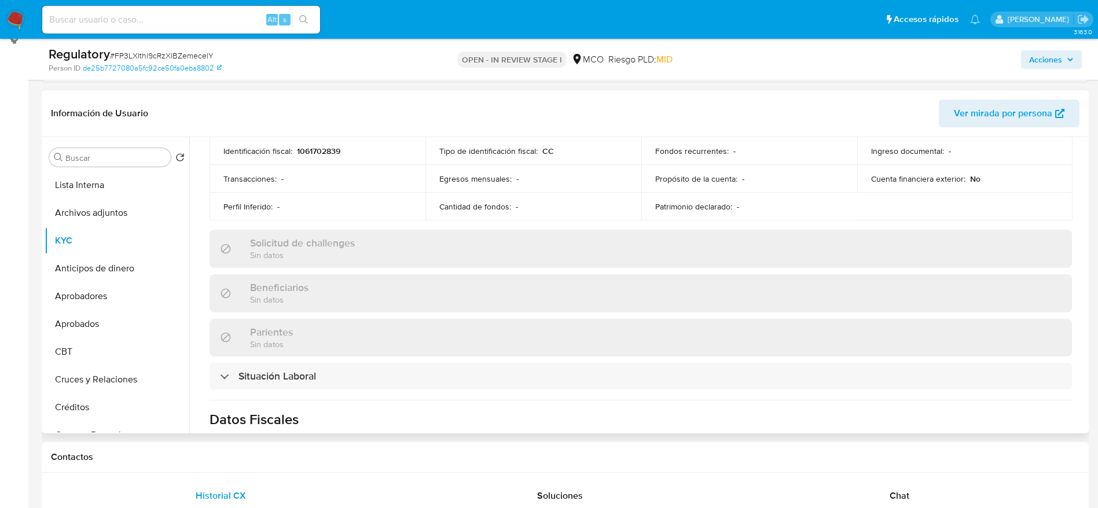
scroll to position [411, 0]
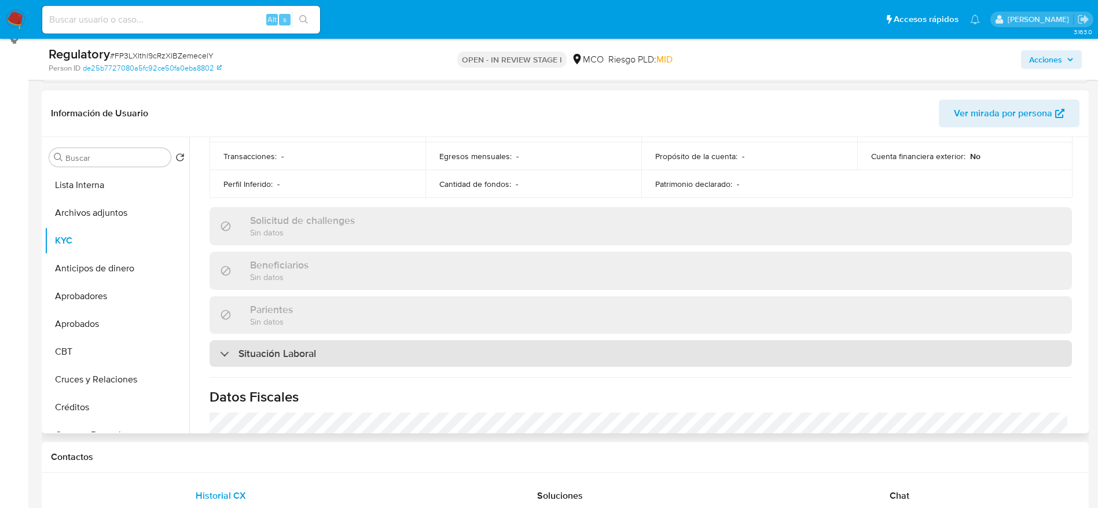
click at [352, 352] on div "Situación Laboral" at bounding box center [640, 353] width 862 height 27
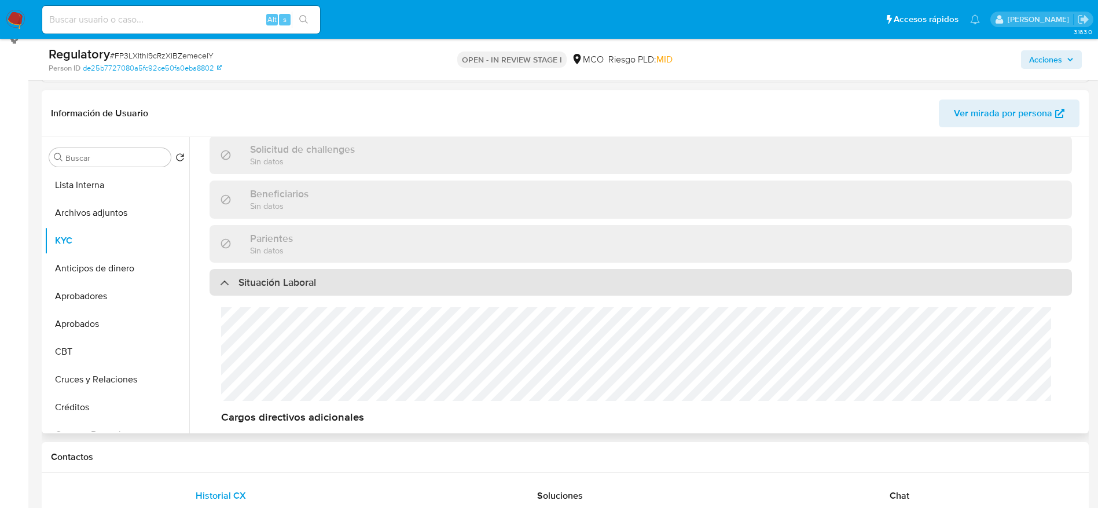
scroll to position [483, 0]
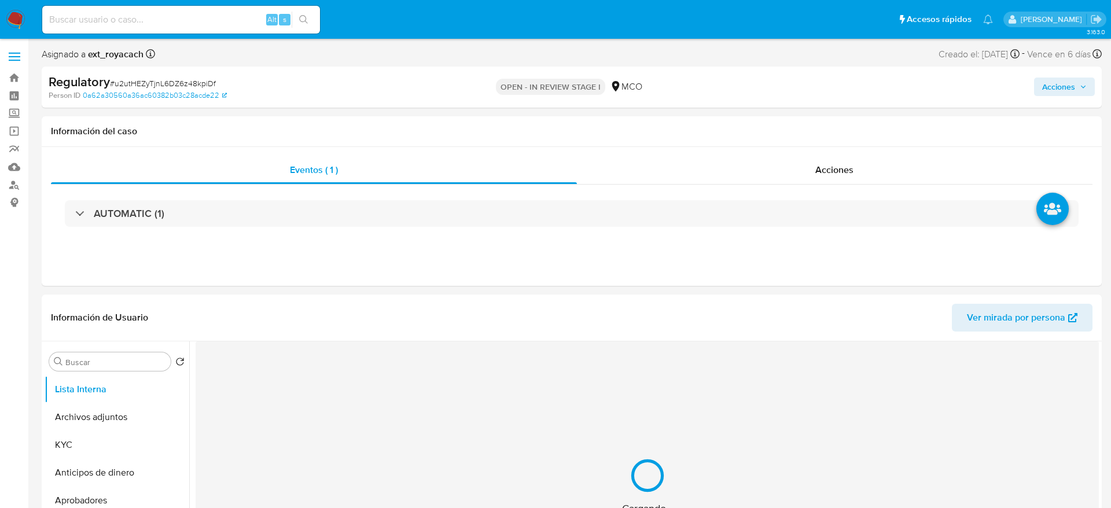
select select "10"
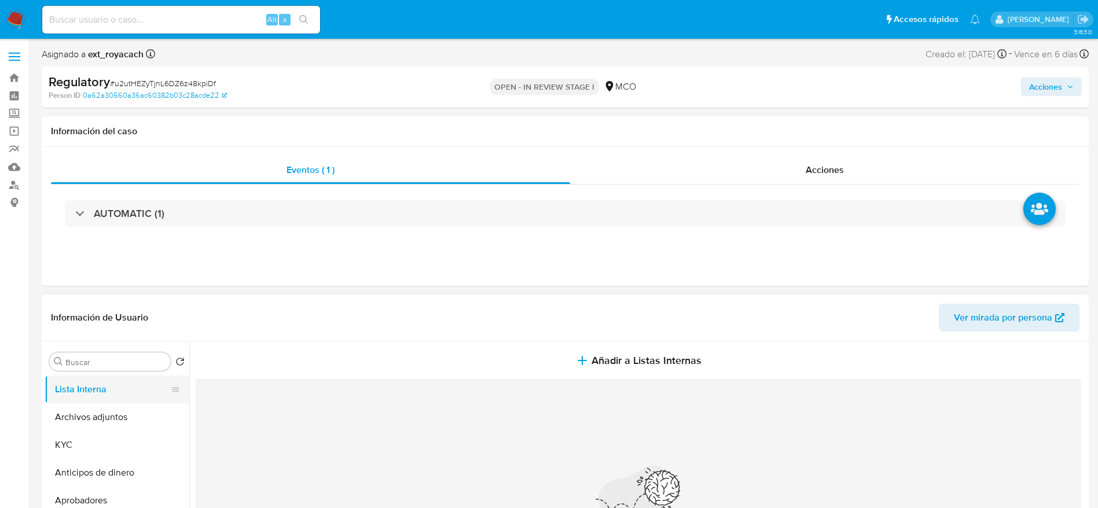
scroll to position [66, 0]
click at [102, 386] on button "KYC" at bounding box center [112, 379] width 135 height 28
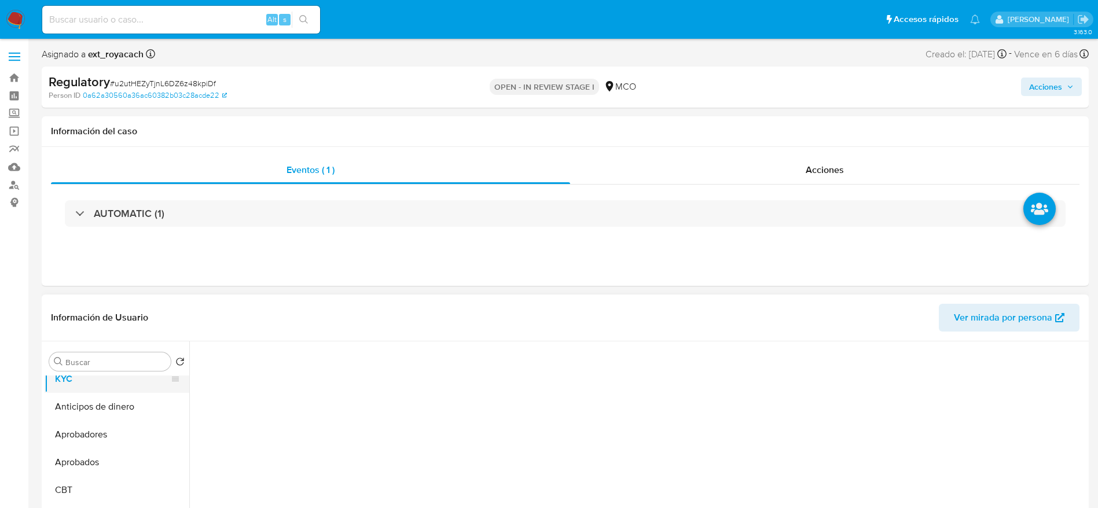
click at [102, 386] on button "KYC" at bounding box center [112, 379] width 135 height 28
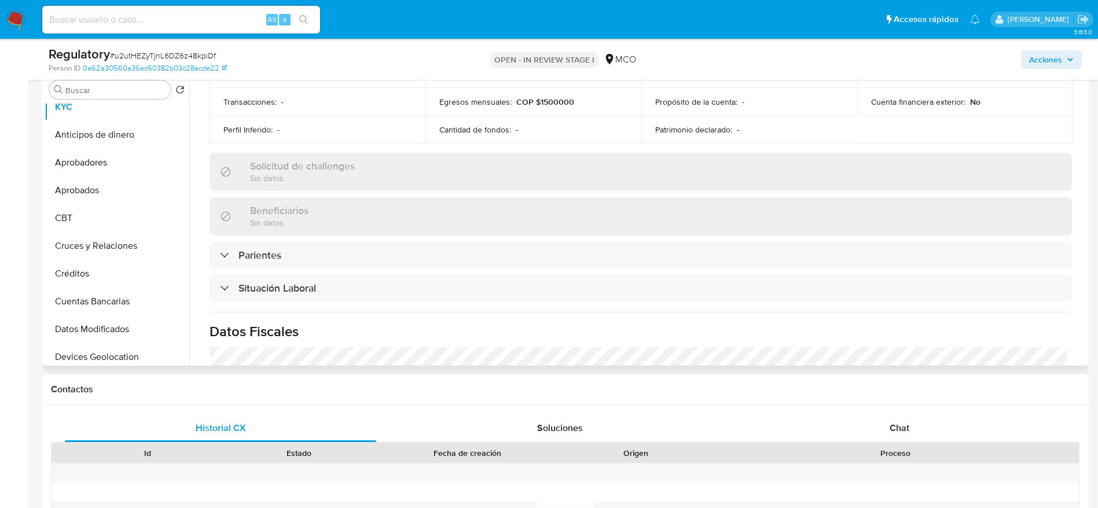
scroll to position [399, 0]
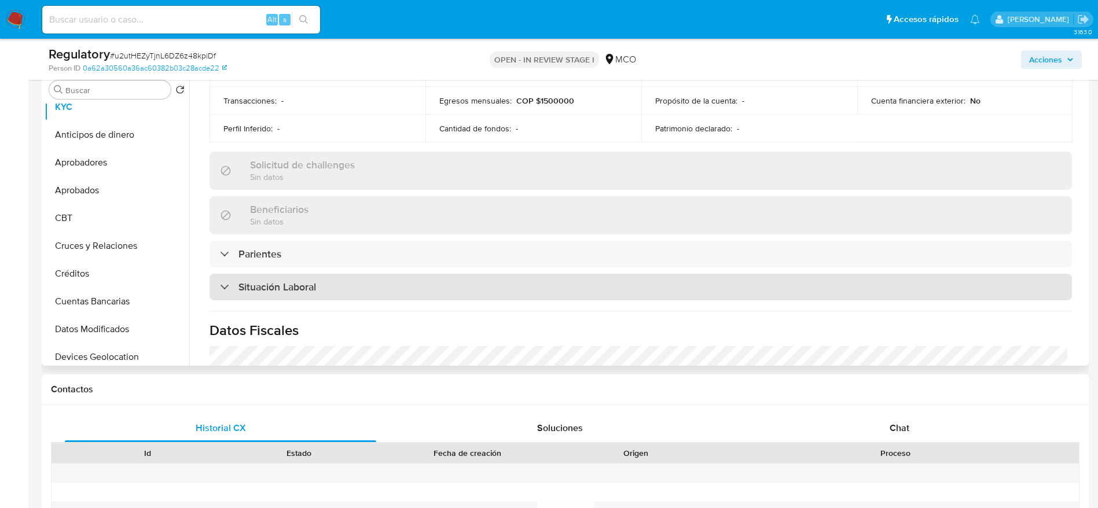
click at [316, 288] on h3 "Situación Laboral" at bounding box center [277, 287] width 78 height 13
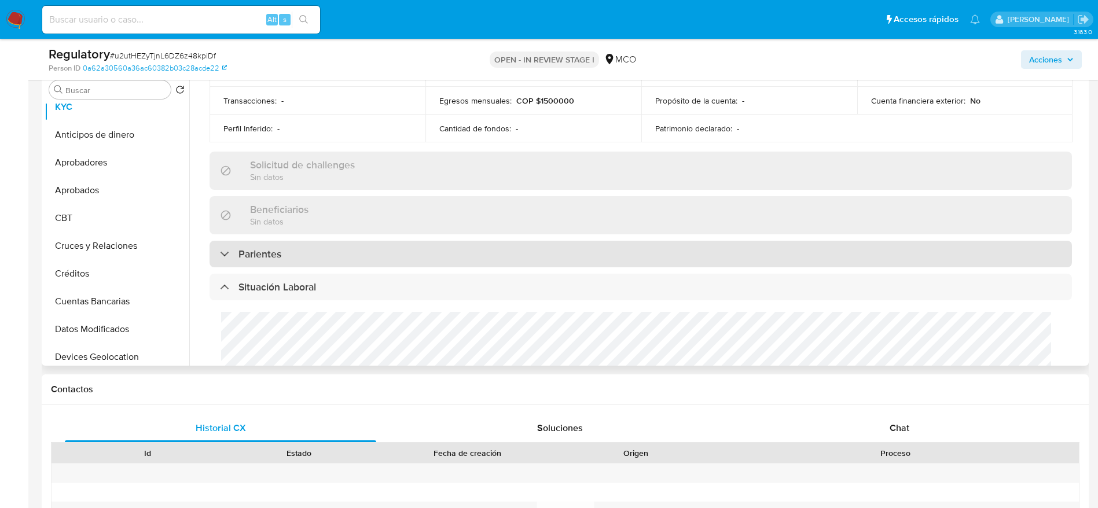
click at [319, 264] on div "Parientes" at bounding box center [640, 254] width 862 height 27
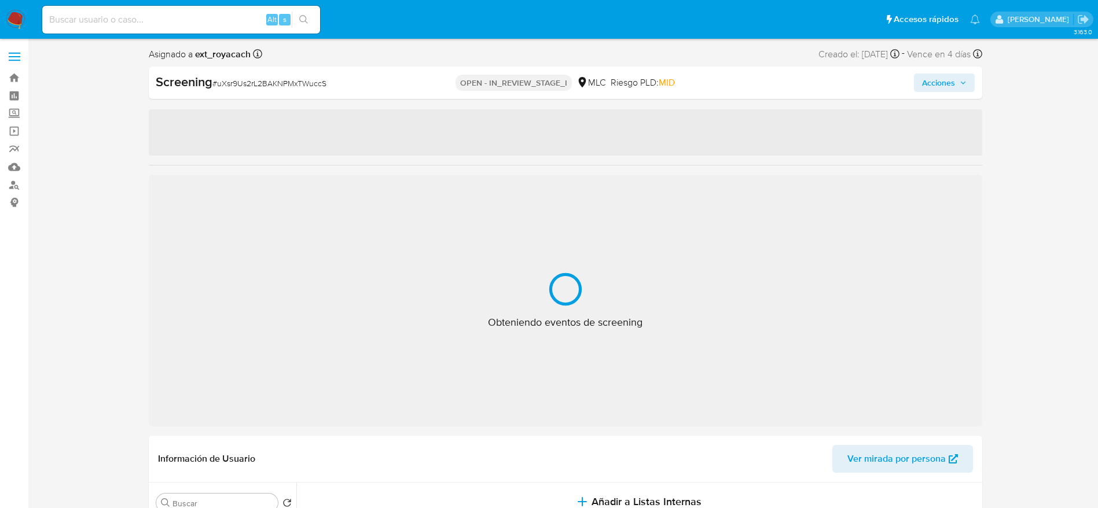
select select "10"
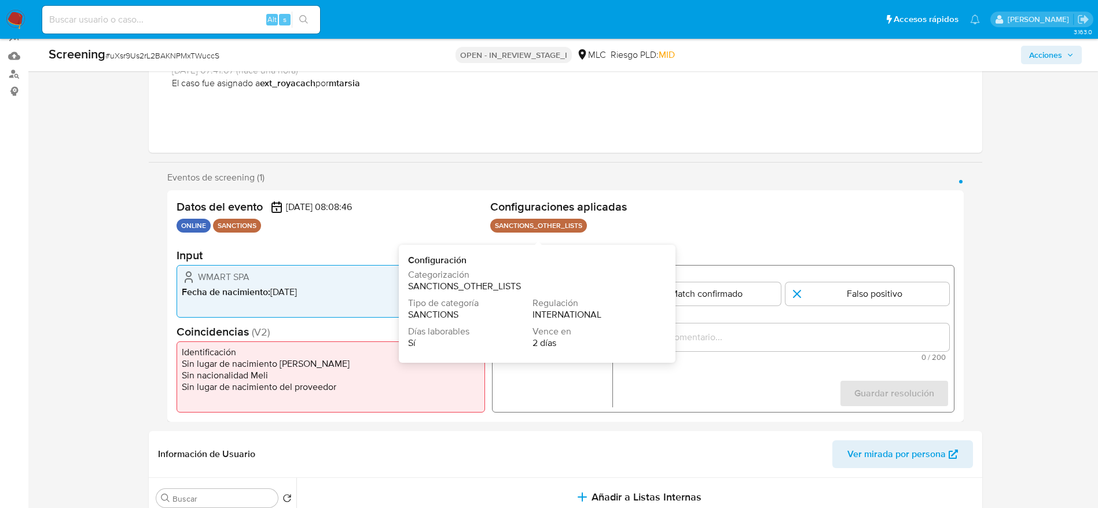
scroll to position [111, 0]
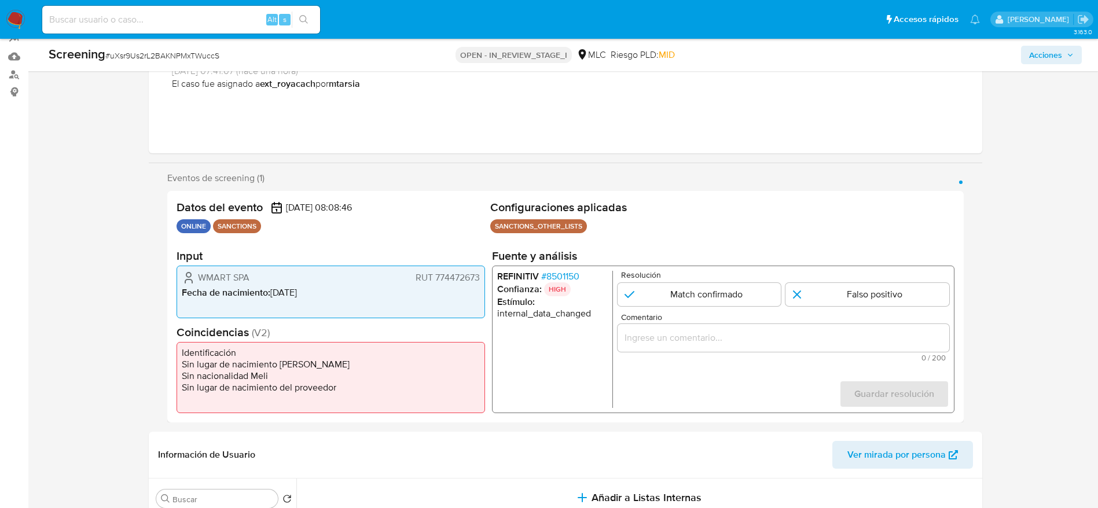
click at [137, 56] on span "# uXsr9Us2rL2BAKNPMxTWuccS" at bounding box center [162, 56] width 114 height 12
copy span "uXsr9Us2rL2BAKNPMxTWuccS"
drag, startPoint x: 193, startPoint y: 271, endPoint x: 483, endPoint y: 276, distance: 289.9
click at [483, 276] on div "WMART SPA RUT 774472673 Fecha de nacimiento : 29/10/1973" at bounding box center [330, 292] width 308 height 53
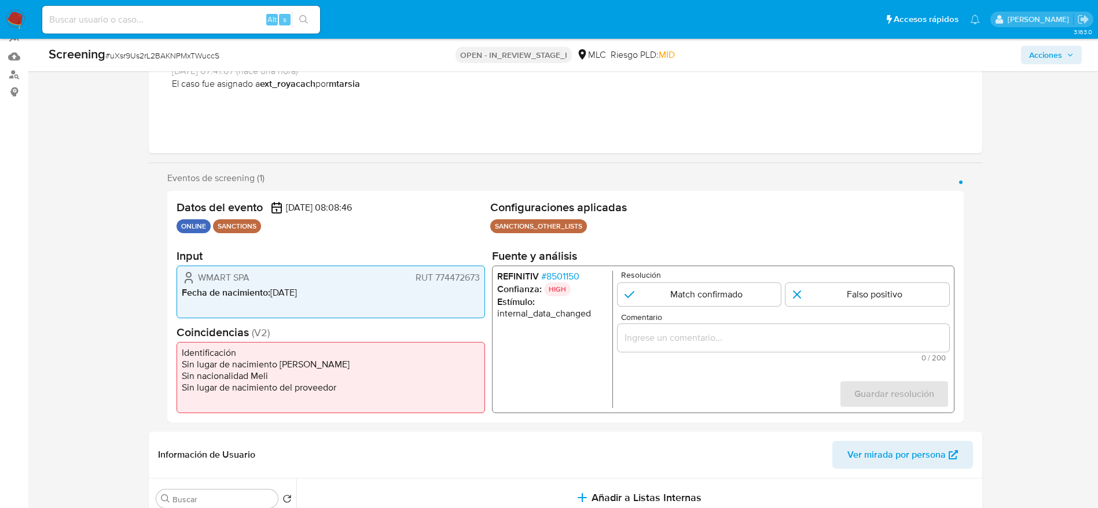
click at [561, 272] on span "# 8501150" at bounding box center [559, 277] width 38 height 12
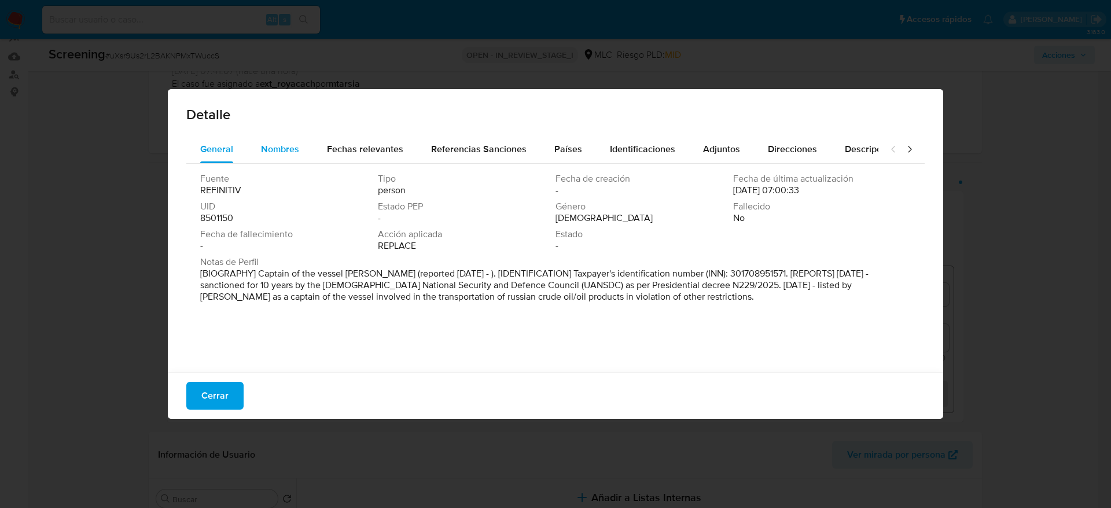
click at [299, 161] on button "Nombres" at bounding box center [280, 149] width 66 height 28
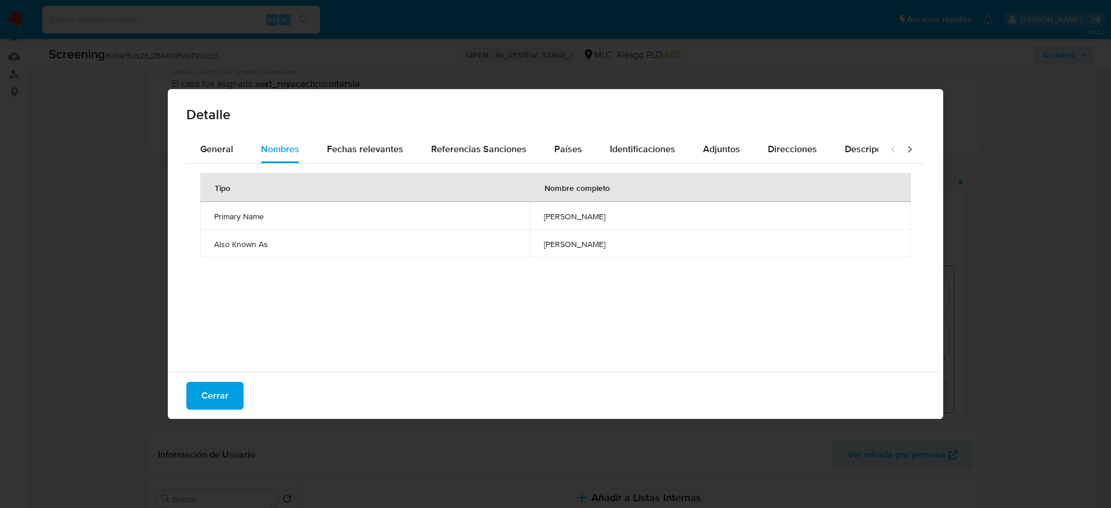
click at [530, 211] on td "roman kalinin" at bounding box center [720, 216] width 381 height 28
click at [581, 137] on button "Países" at bounding box center [568, 149] width 56 height 28
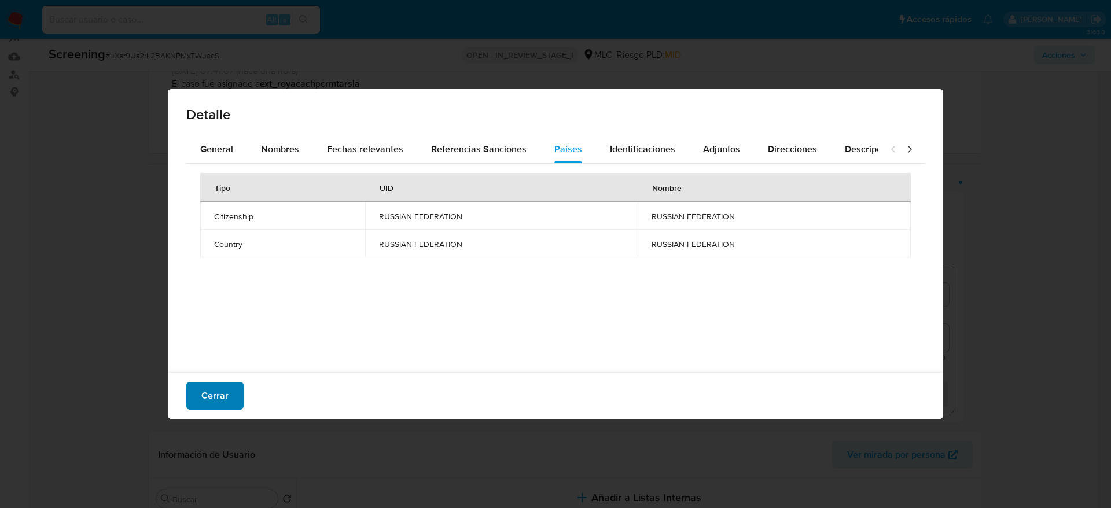
click at [217, 399] on span "Cerrar" at bounding box center [214, 395] width 27 height 25
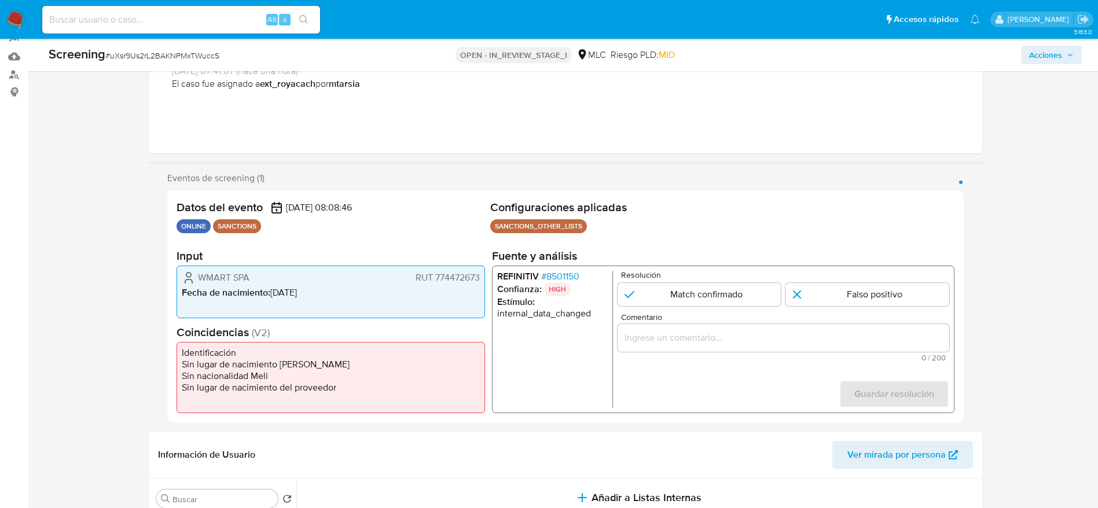
click at [735, 345] on div "1 de 1" at bounding box center [783, 338] width 332 height 28
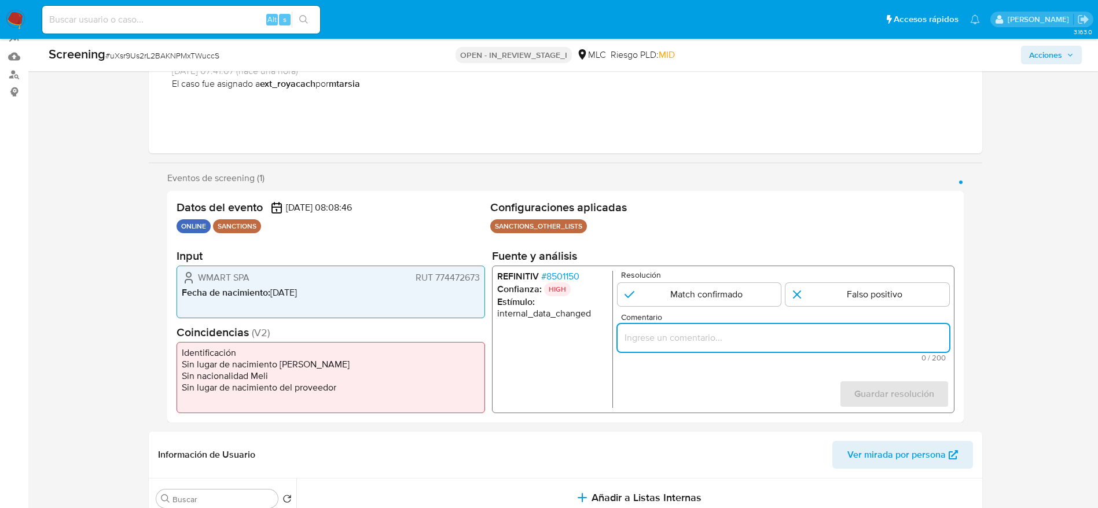
click at [768, 335] on input "Comentario" at bounding box center [783, 337] width 332 height 15
paste input "Compara al usuario WMART SPA RUT 774472673 con el sancionado "roman kalinin". S…"
type input "Compara al usuario WMART SPA RUT 774472673 con el sancionado "roman kalinin". S…"
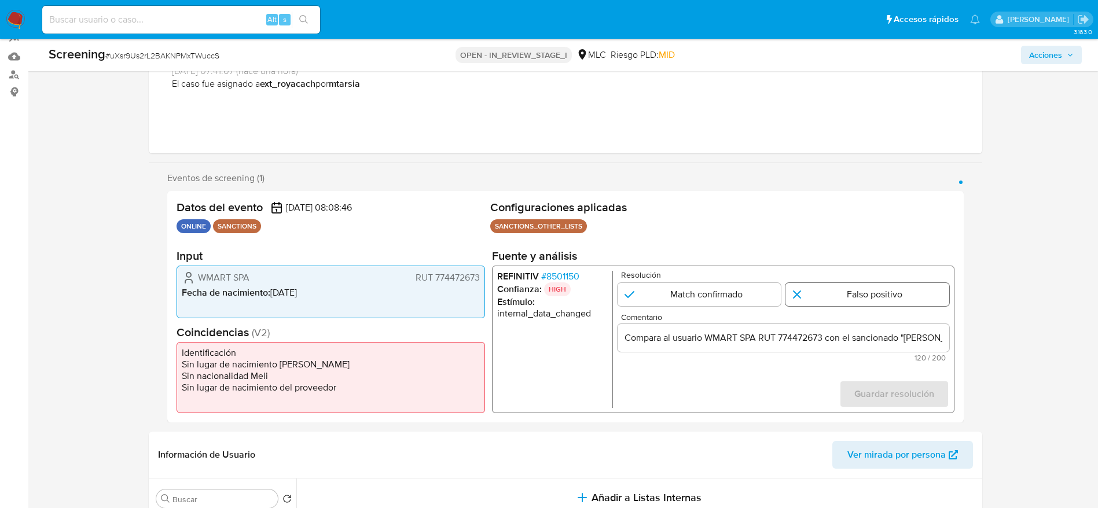
click at [801, 297] on input "1 de 1" at bounding box center [867, 294] width 164 height 23
radio input "true"
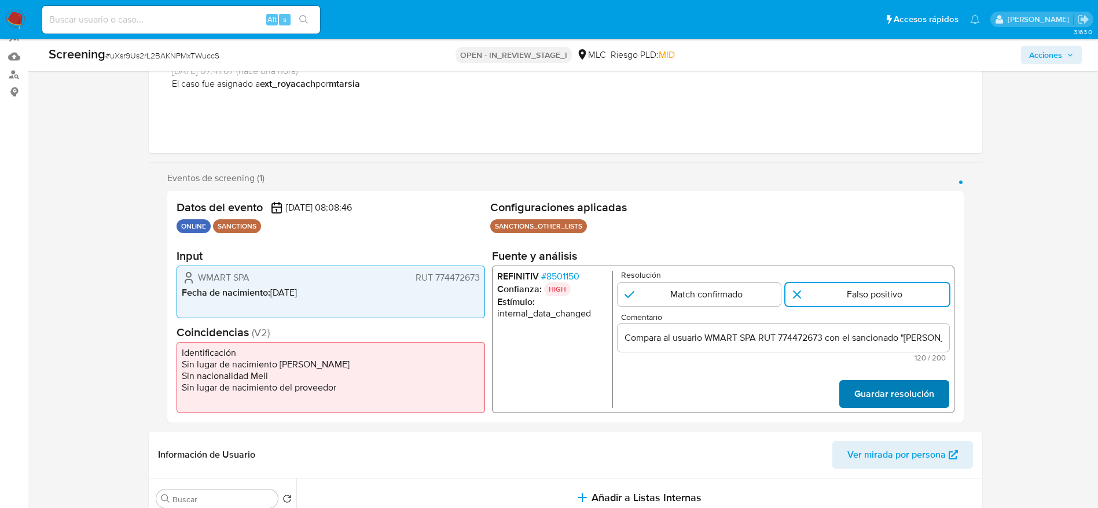
click at [933, 397] on span "Guardar resolución" at bounding box center [893, 393] width 80 height 25
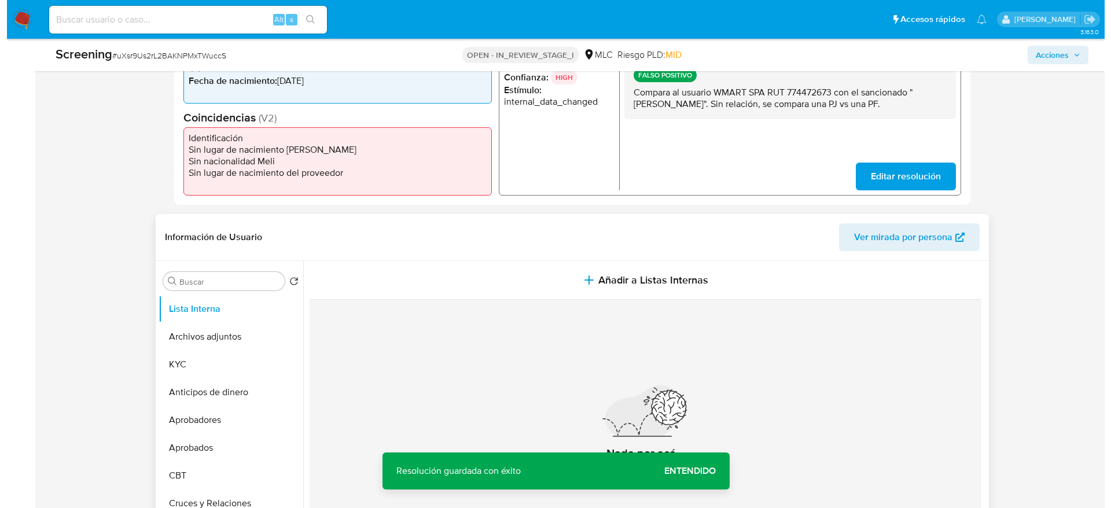
scroll to position [329, 0]
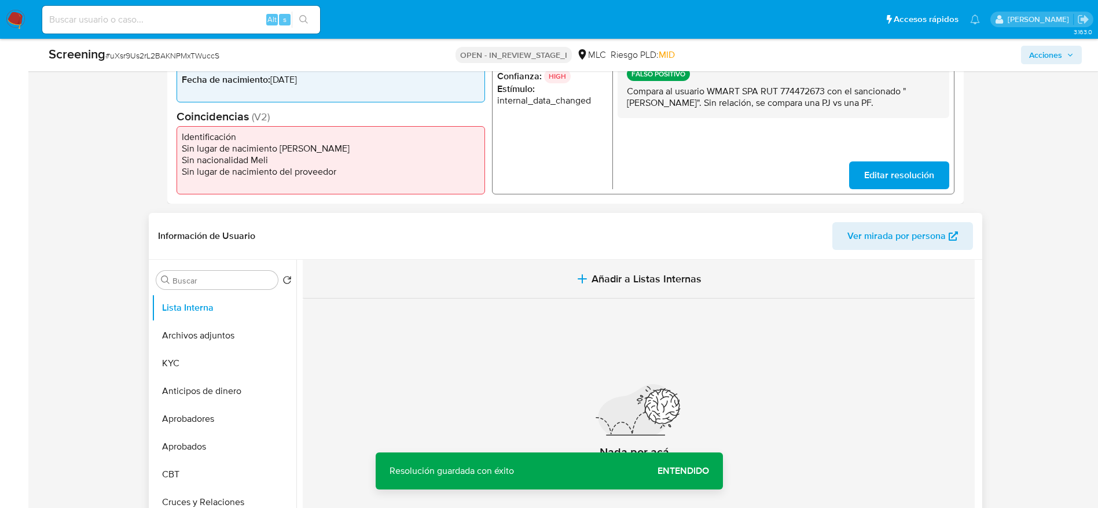
click at [454, 266] on button "Añadir a Listas Internas" at bounding box center [639, 279] width 672 height 39
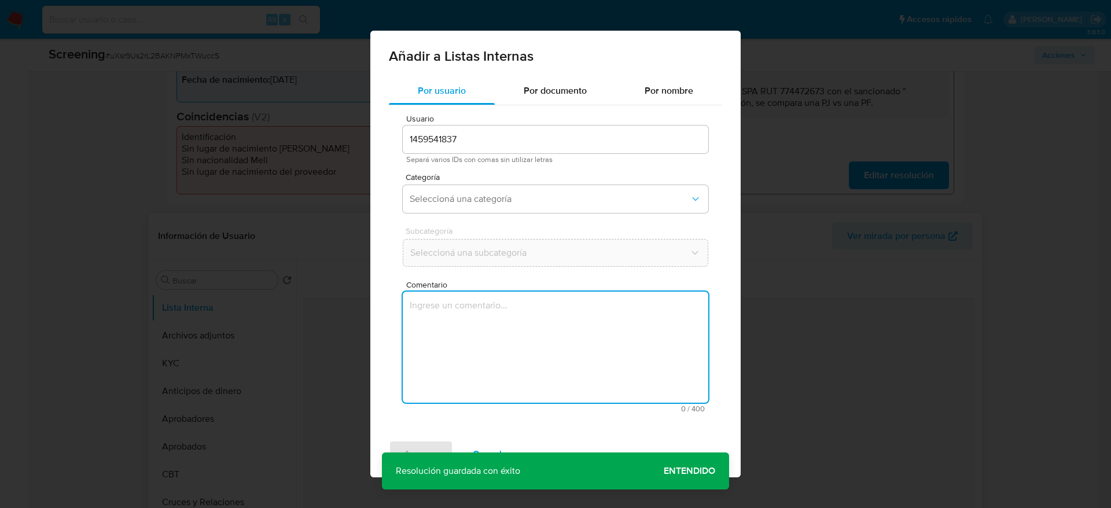
click at [488, 343] on textarea "Comentario" at bounding box center [555, 347] width 305 height 111
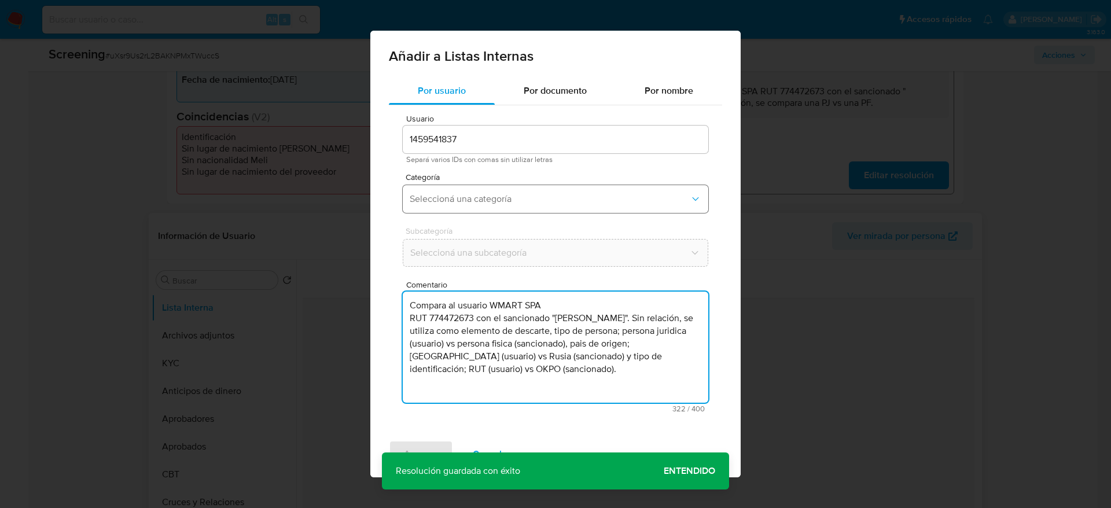
type textarea "Compara al usuario WMART SPA RUT 774472673 con el sancionado "roman kalinin". S…"
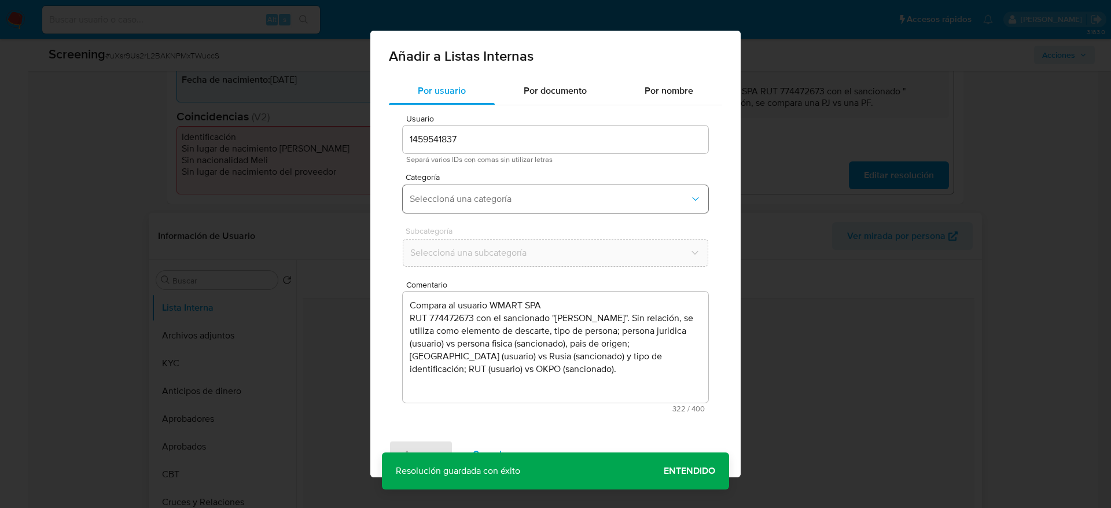
click at [510, 207] on button "Seleccioná una categoría" at bounding box center [555, 199] width 305 height 28
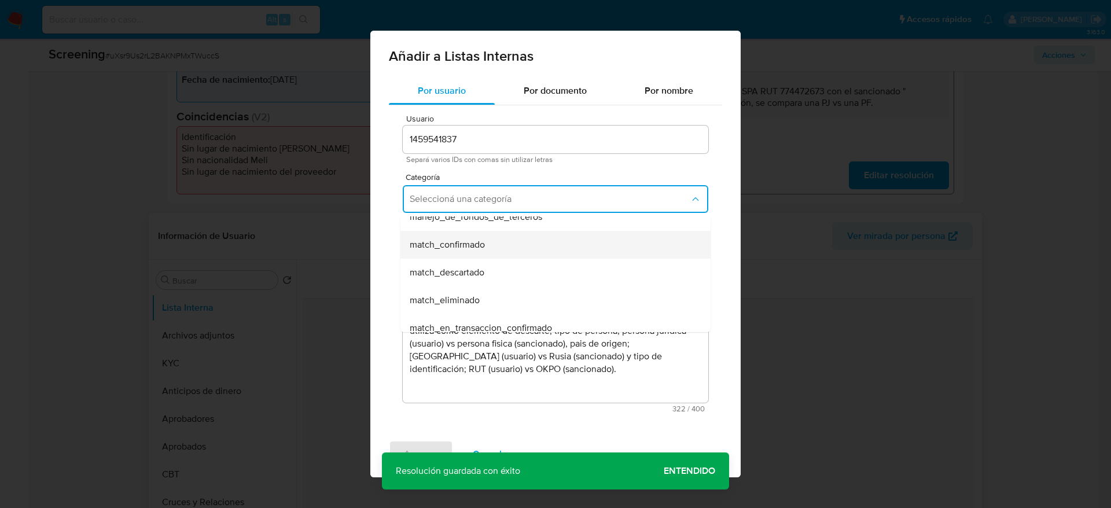
scroll to position [76, 0]
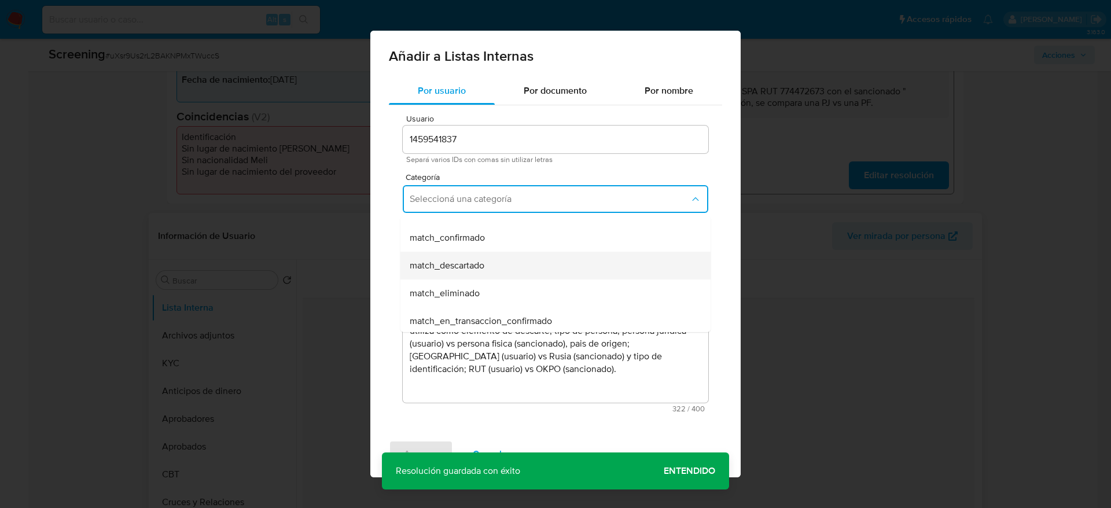
click at [470, 266] on span "match_descartado" at bounding box center [447, 266] width 75 height 12
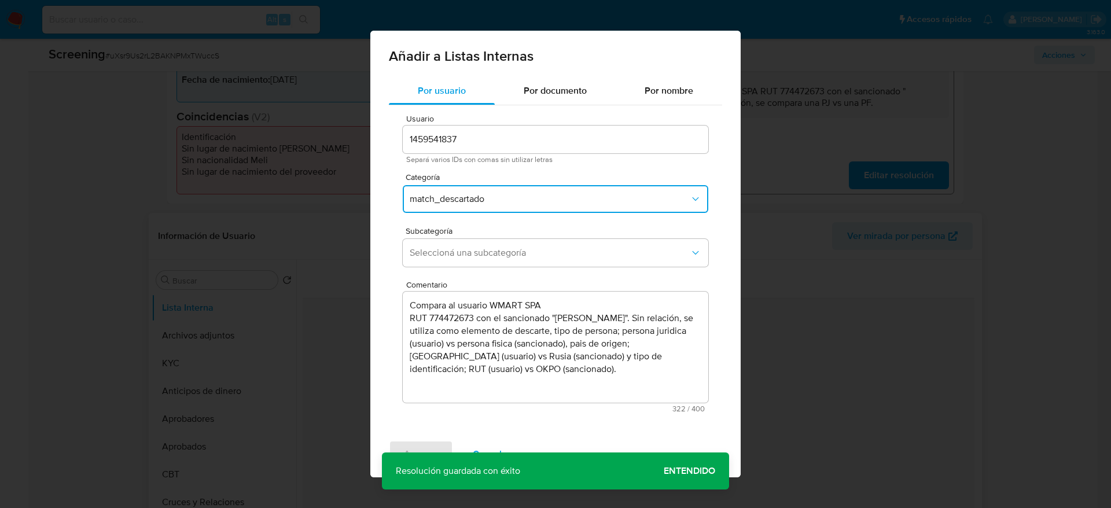
click at [470, 266] on button "Seleccioná una subcategoría" at bounding box center [555, 253] width 305 height 28
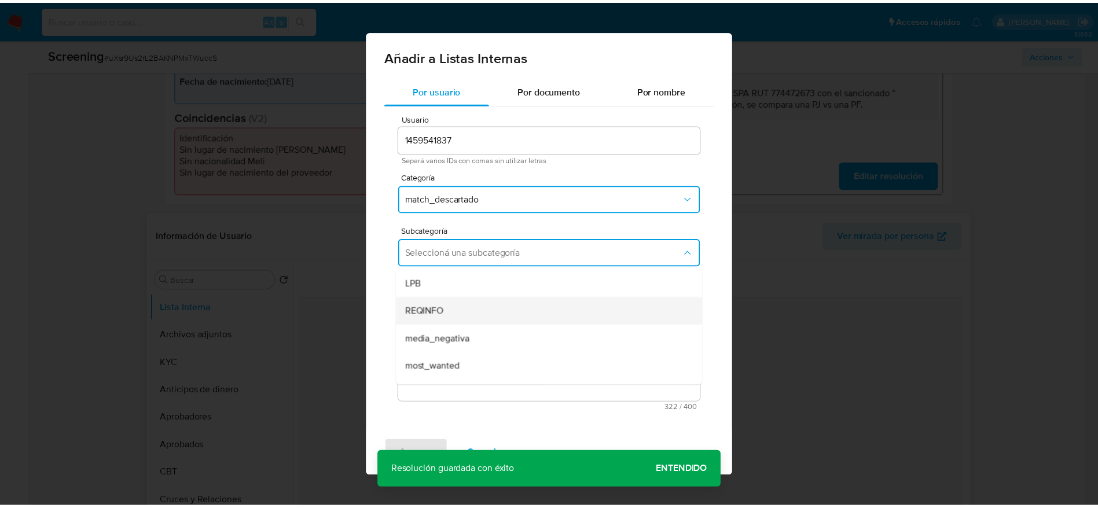
scroll to position [79, 0]
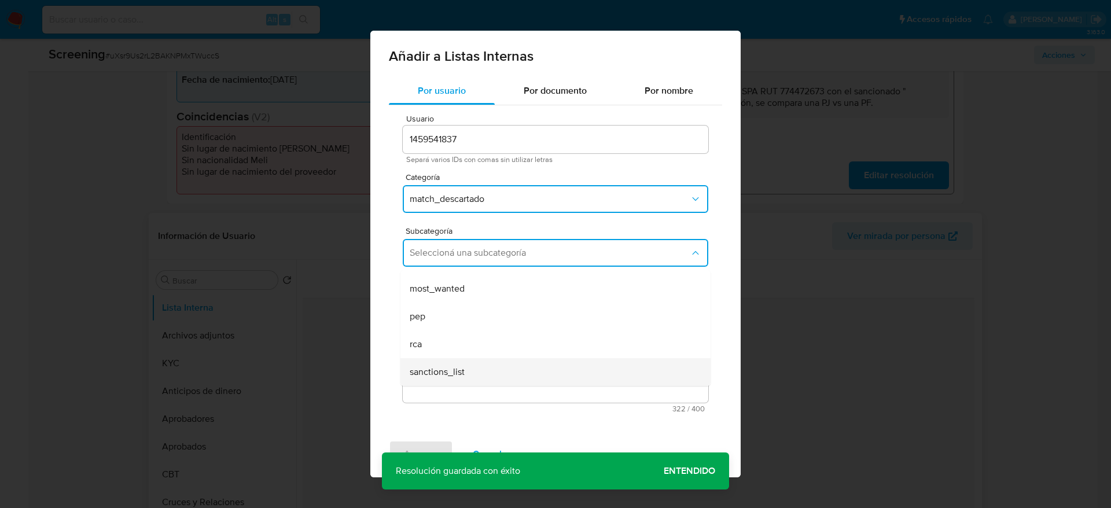
click at [458, 380] on div "sanctions_list" at bounding box center [552, 372] width 285 height 28
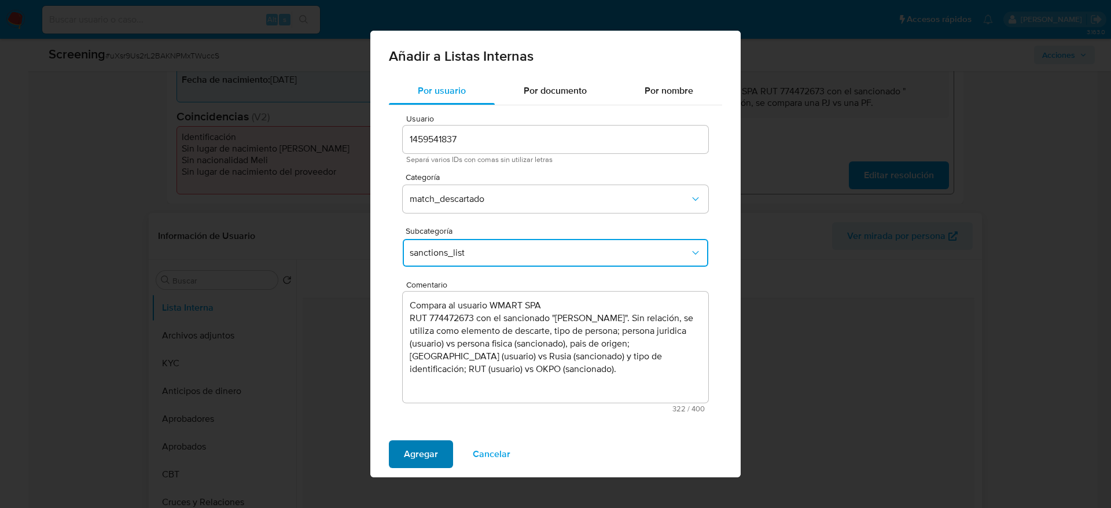
click at [422, 450] on span "Agregar" at bounding box center [421, 453] width 34 height 25
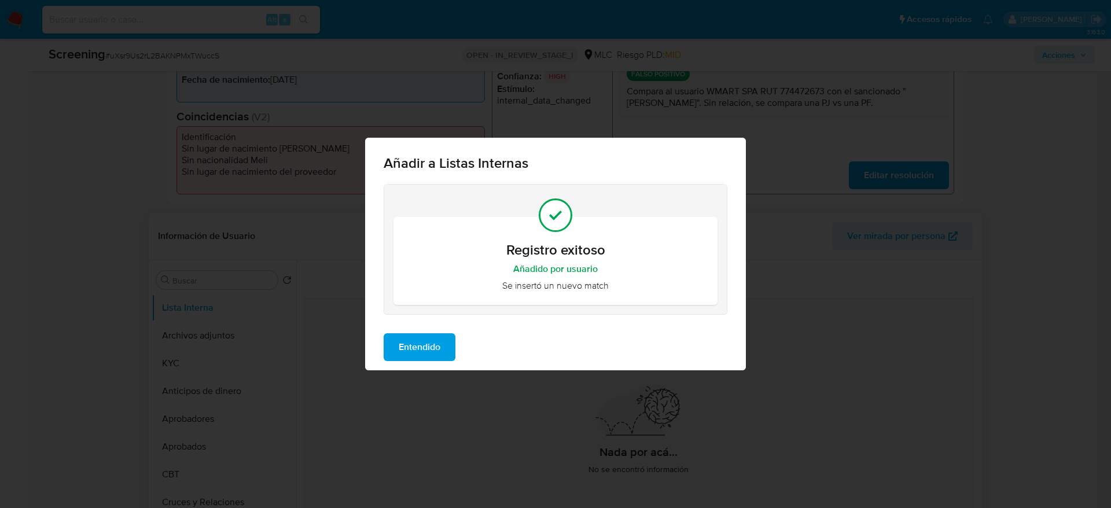
click at [411, 358] on span "Entendido" at bounding box center [420, 346] width 42 height 25
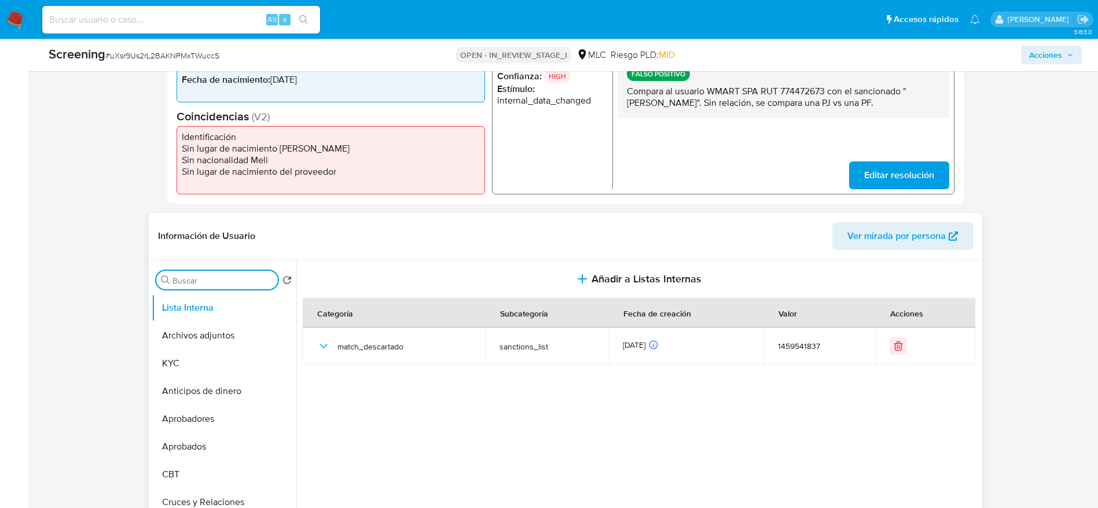
click at [190, 283] on input "Buscar" at bounding box center [222, 280] width 101 height 10
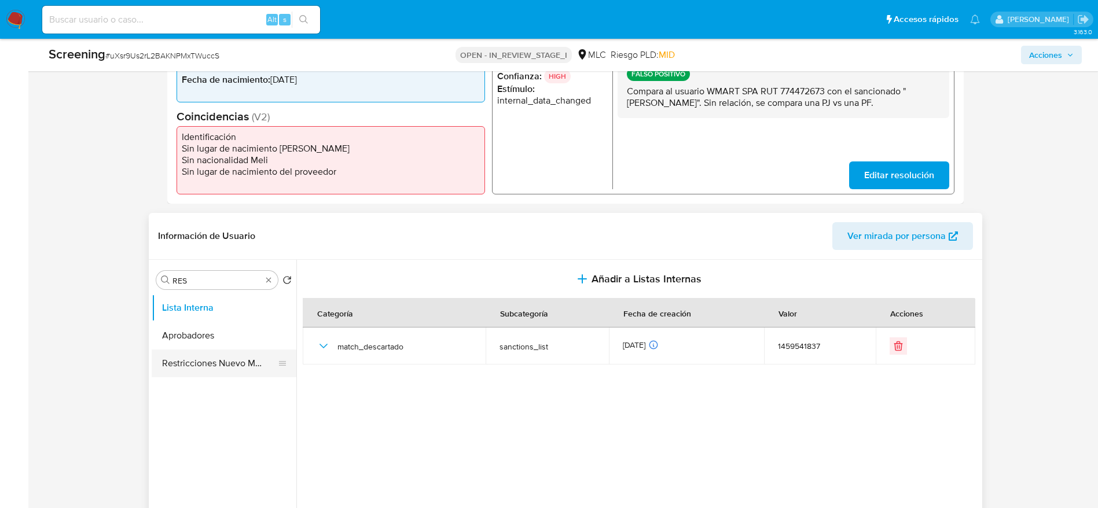
click at [186, 355] on button "Restricciones Nuevo Mundo" at bounding box center [219, 363] width 135 height 28
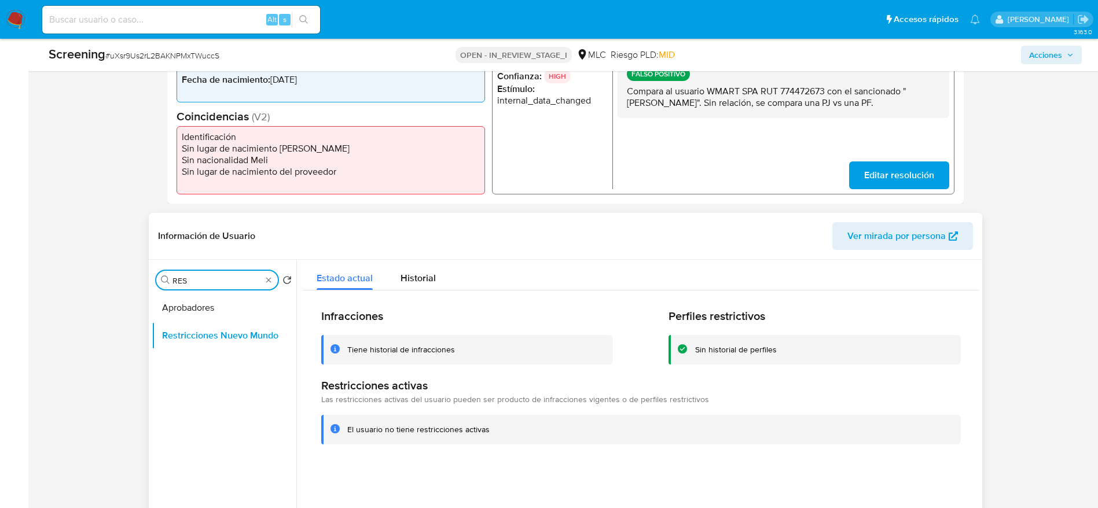
click at [237, 277] on input "RES" at bounding box center [216, 280] width 89 height 10
click at [236, 301] on button "Documentación" at bounding box center [219, 308] width 135 height 28
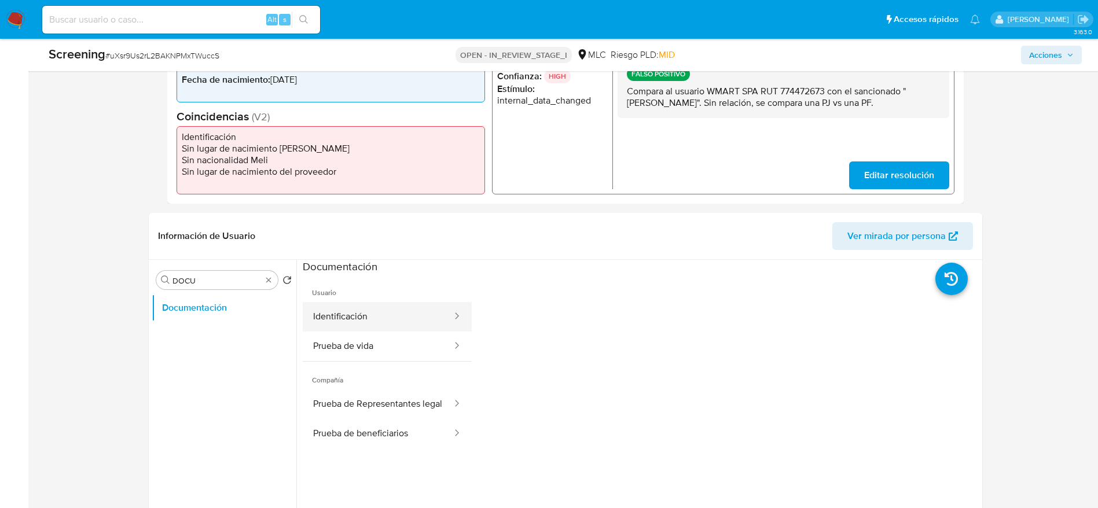
click at [402, 323] on button "Identificación" at bounding box center [378, 317] width 150 height 30
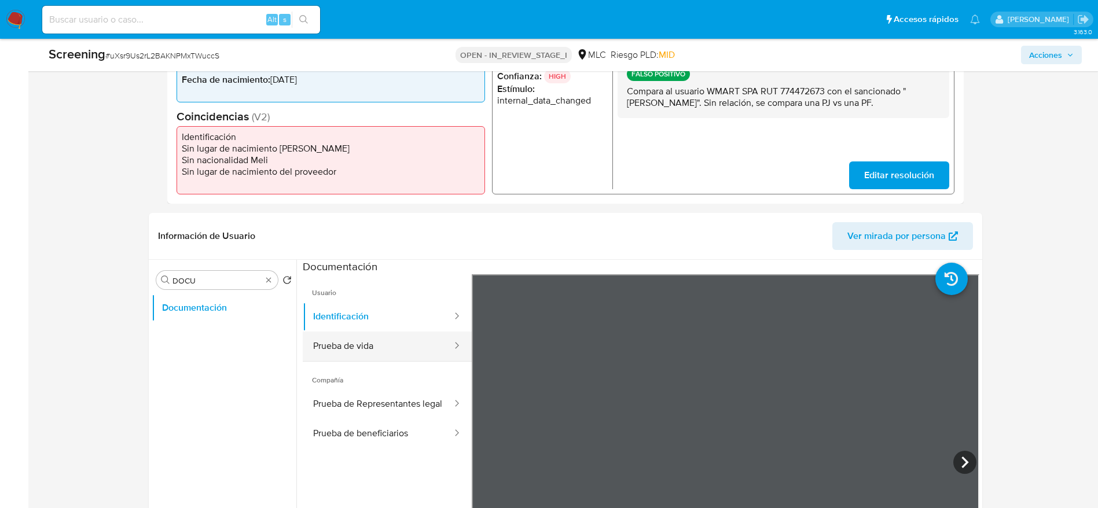
click at [413, 347] on button "Prueba de vida" at bounding box center [378, 347] width 150 height 30
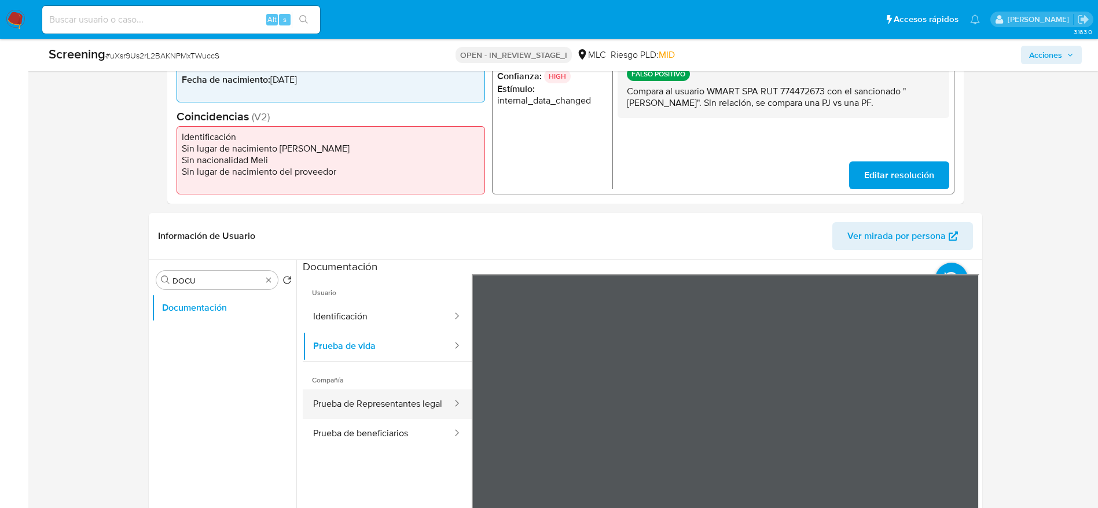
click at [348, 409] on button "Prueba de Representantes legal" at bounding box center [378, 404] width 150 height 30
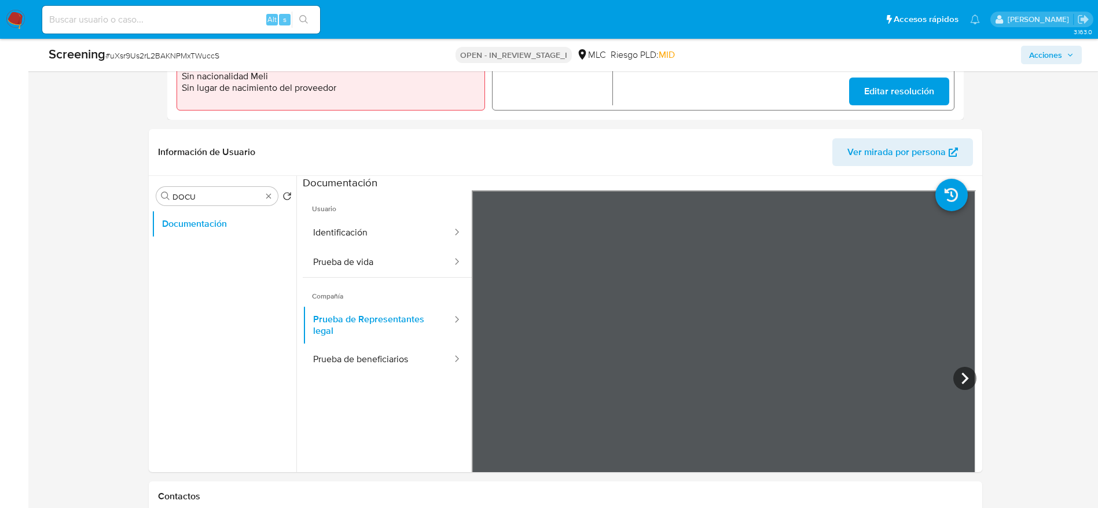
scroll to position [426, 0]
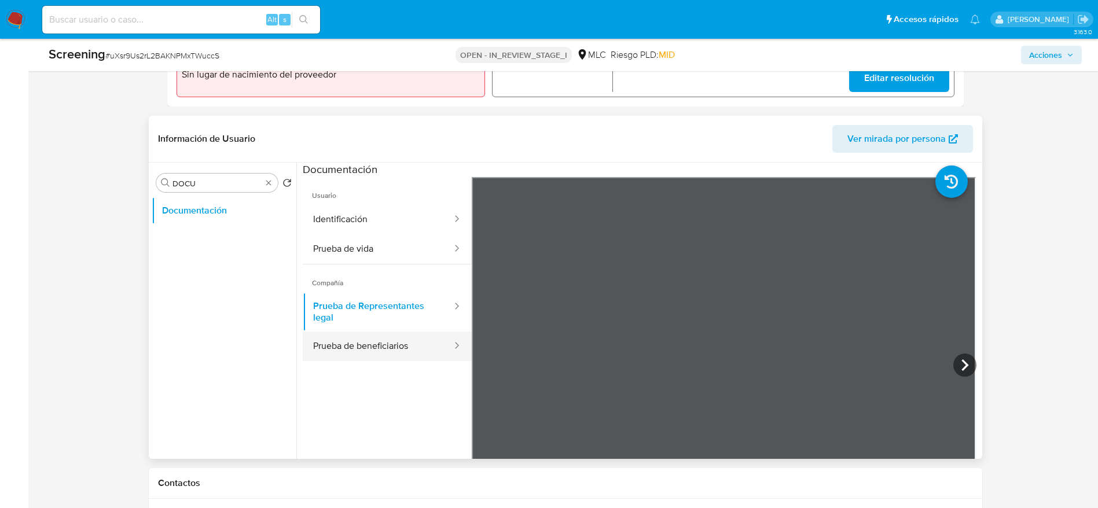
click at [421, 337] on button "Prueba de beneficiarios" at bounding box center [378, 347] width 150 height 30
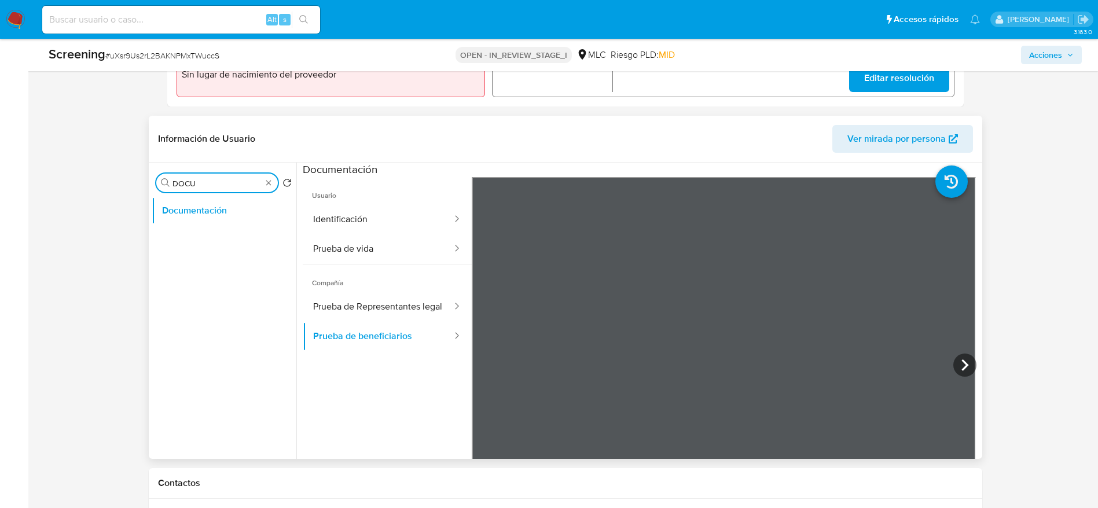
click at [237, 179] on input "DOCU" at bounding box center [216, 183] width 89 height 10
type input "RES"
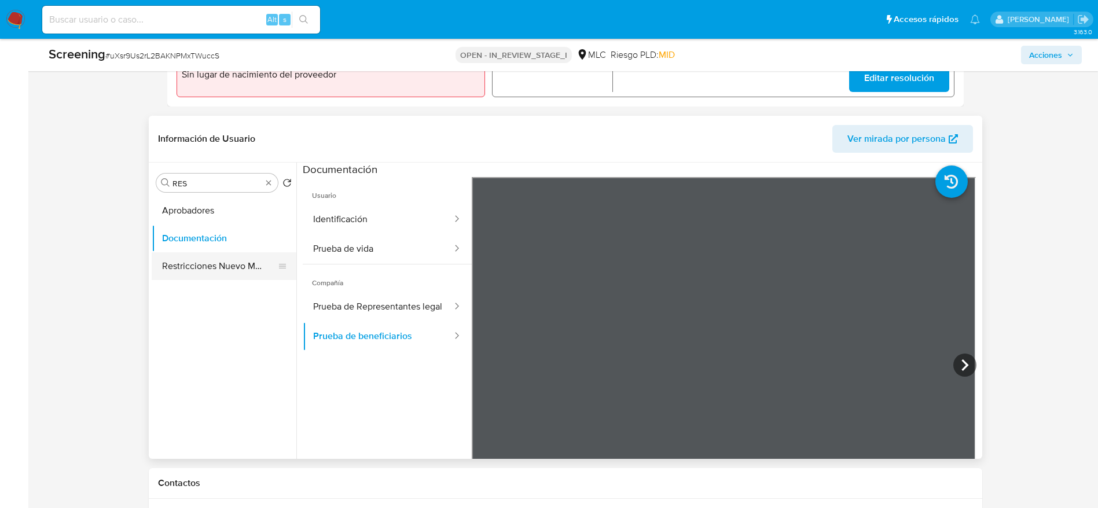
click at [208, 262] on button "Restricciones Nuevo Mundo" at bounding box center [219, 266] width 135 height 28
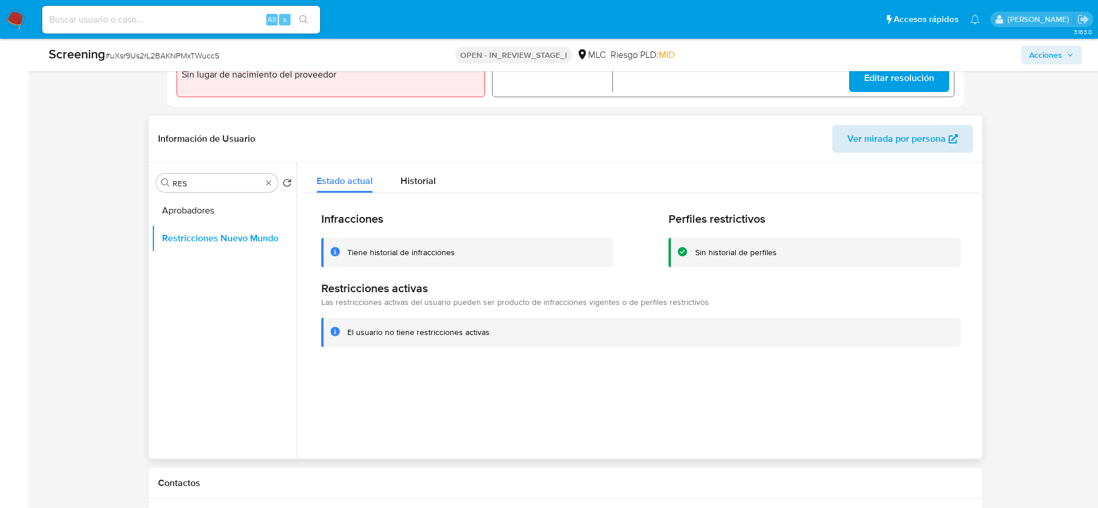
scroll to position [0, 0]
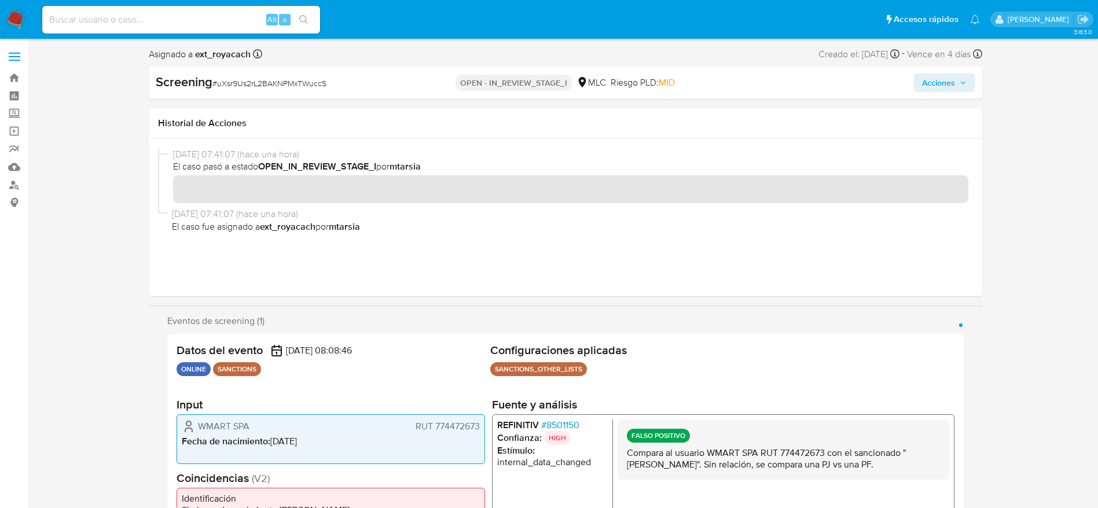
click at [947, 89] on span "Acciones" at bounding box center [938, 82] width 33 height 19
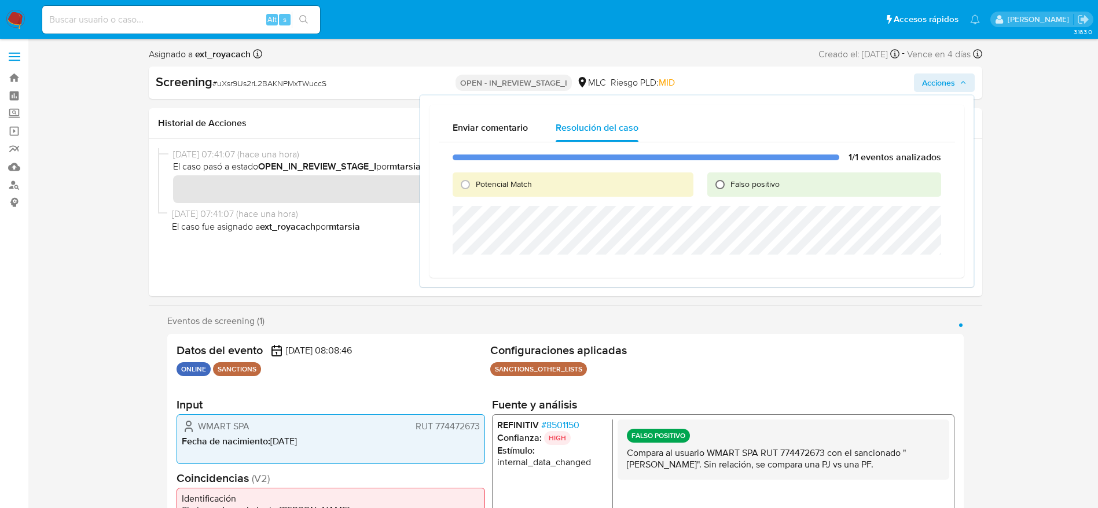
click at [719, 189] on input "Falso positivo" at bounding box center [719, 184] width 19 height 19
radio input "true"
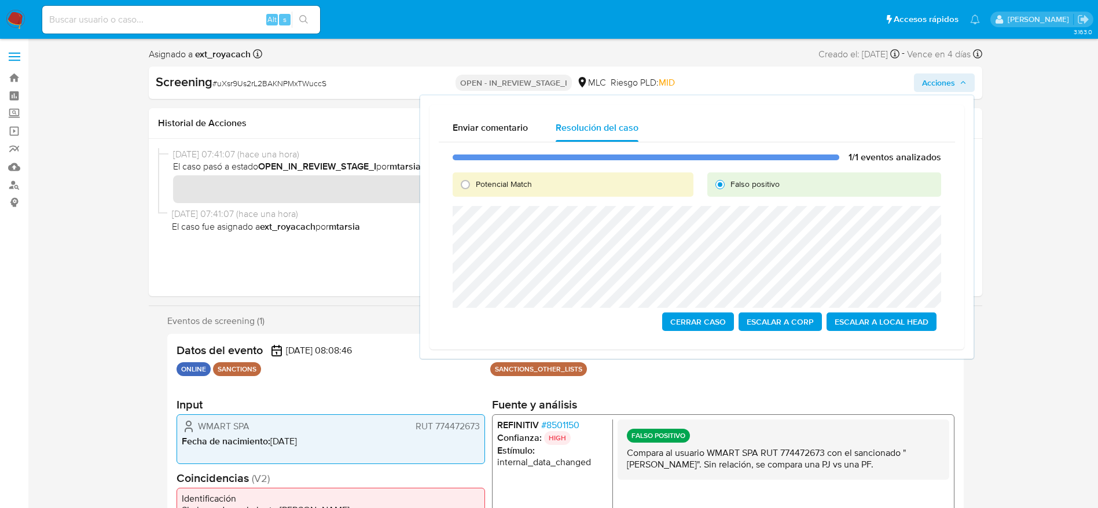
click at [710, 319] on span "Cerrar Caso" at bounding box center [698, 322] width 56 height 16
click at [717, 322] on span "Cerrar Caso" at bounding box center [698, 322] width 56 height 16
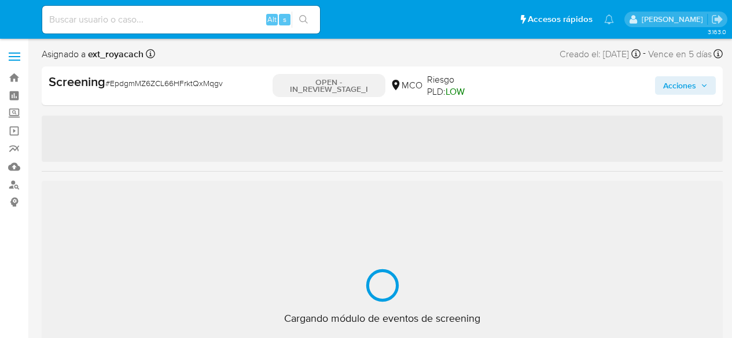
select select "10"
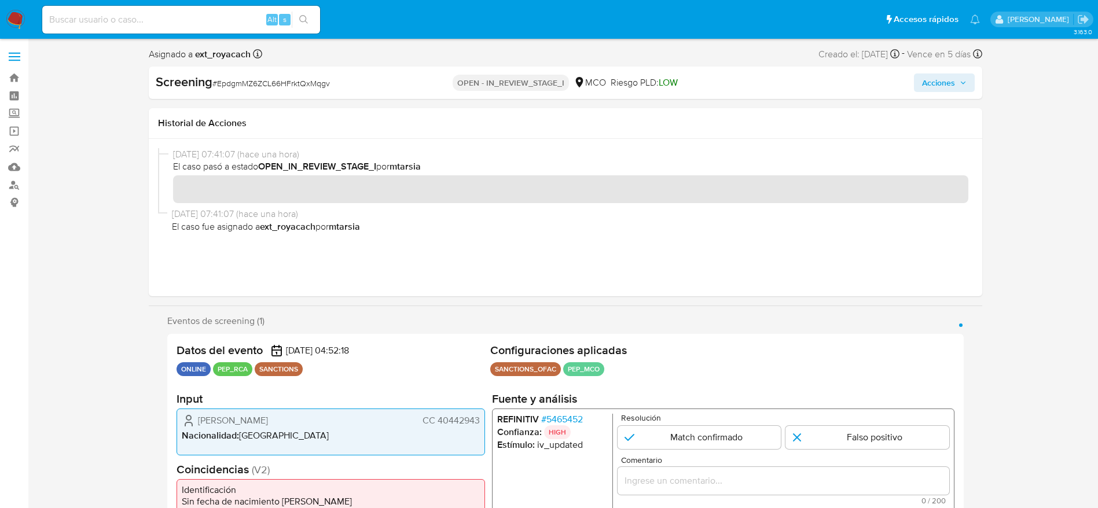
click at [244, 85] on span "# EpdgmMZ6ZCL66HFrktQxMqgv" at bounding box center [270, 84] width 117 height 12
copy span "EpdgmMZ6ZCL66HFrktQxMqgv"
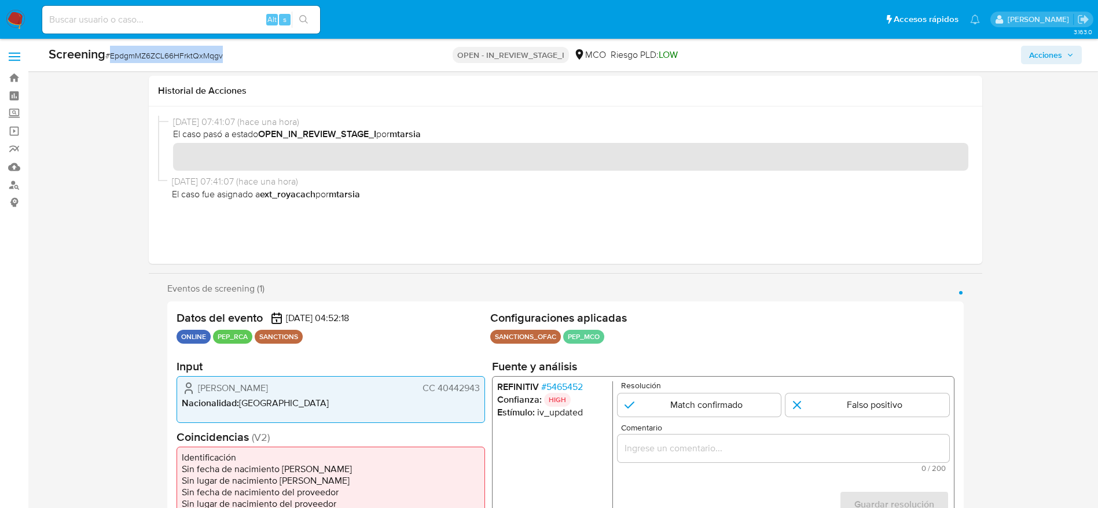
scroll to position [229, 0]
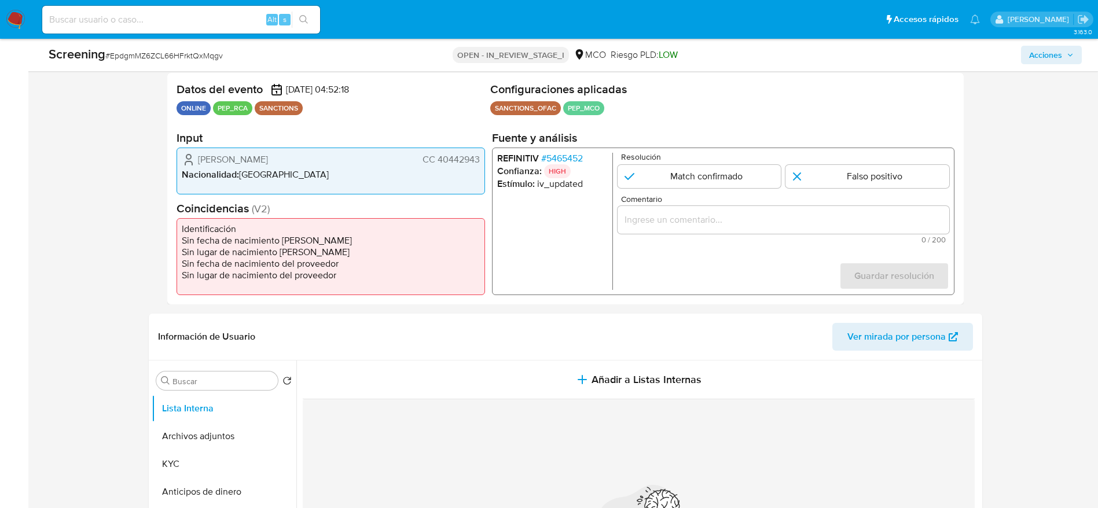
drag, startPoint x: 200, startPoint y: 160, endPoint x: 481, endPoint y: 152, distance: 281.9
click at [481, 152] on div "[PERSON_NAME] CC 40442943 Nacionalidad : [DEMOGRAPHIC_DATA]" at bounding box center [330, 171] width 308 height 47
click at [575, 161] on span "# 5465452" at bounding box center [561, 159] width 42 height 12
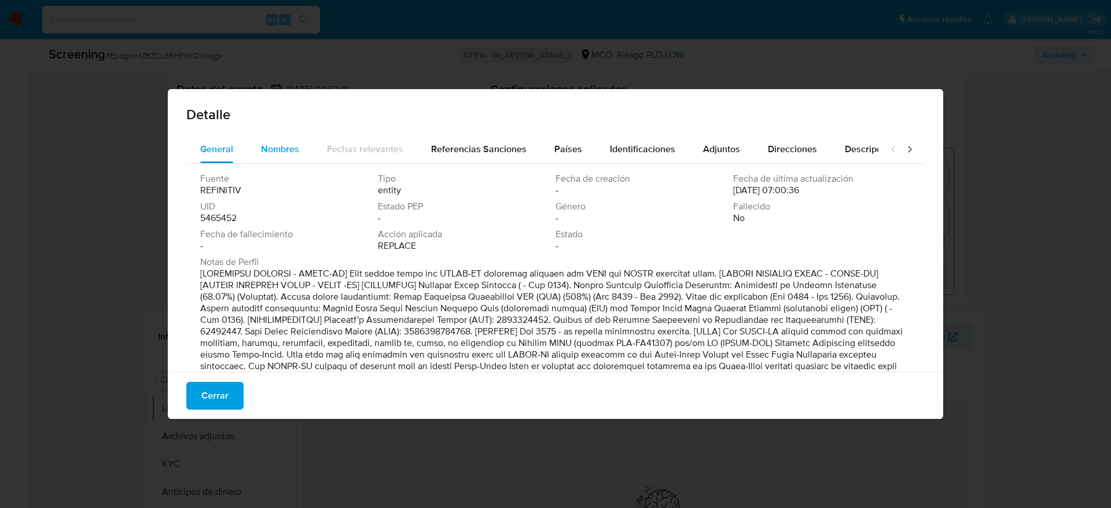
click at [280, 143] on span "Nombres" at bounding box center [280, 148] width 38 height 13
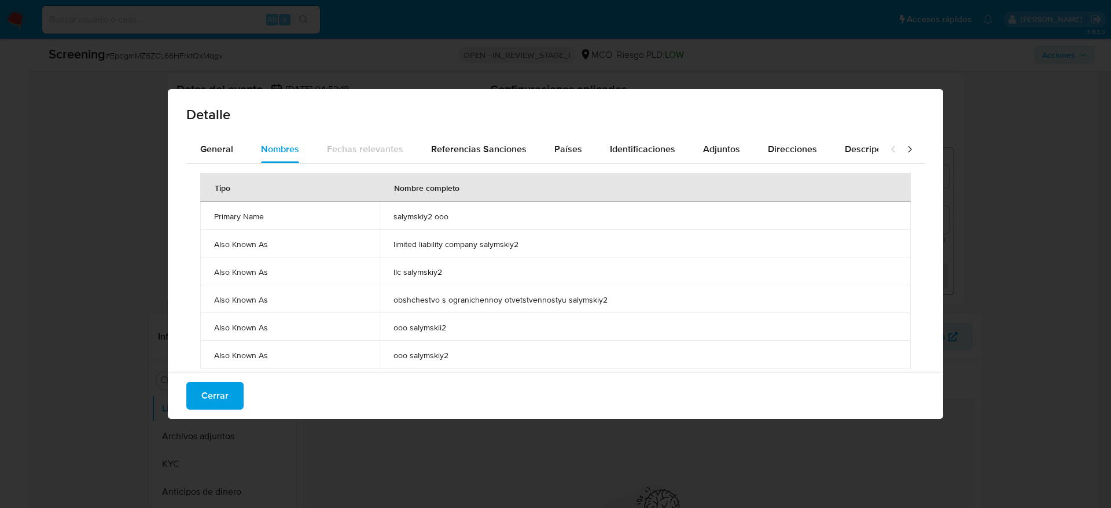
click at [436, 213] on span "salymskiy2 ooo" at bounding box center [644, 216] width 503 height 10
click at [588, 150] on button "Países" at bounding box center [568, 149] width 56 height 28
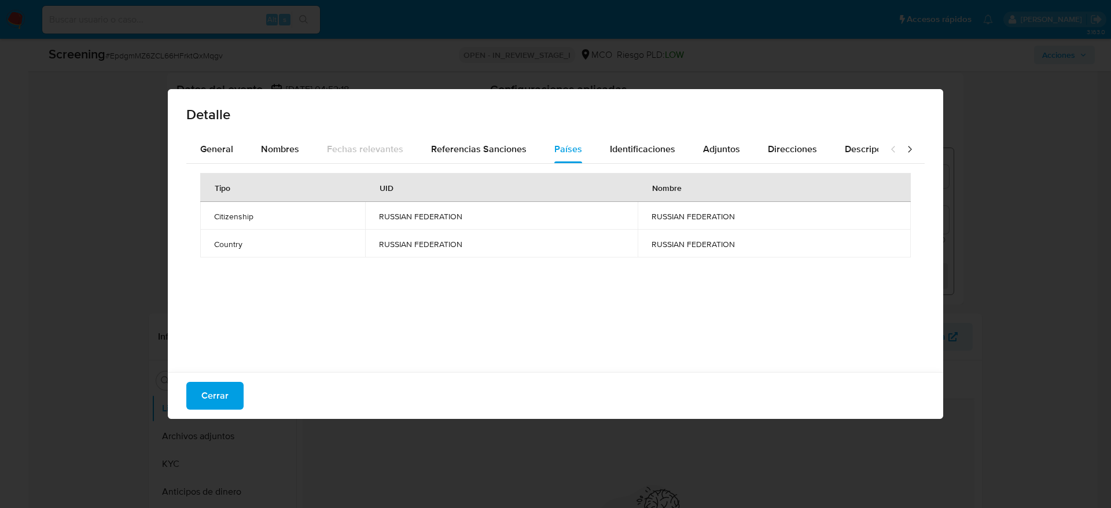
click at [212, 338] on div "Cerrar" at bounding box center [555, 395] width 775 height 47
click at [217, 338] on span "Cerrar" at bounding box center [214, 395] width 27 height 25
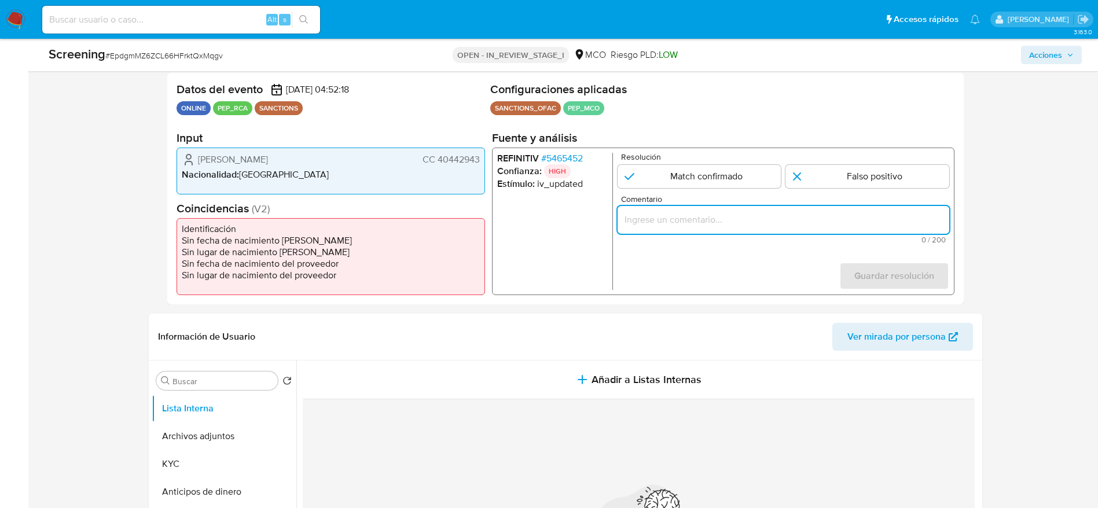
click at [731, 222] on input "Comentario" at bounding box center [783, 219] width 332 height 15
paste input "Compara al usuario [PERSON_NAME] CC 40442943 con el alertado "salymskiy2 ooo". …"
type input "Compara al usuario [PERSON_NAME] CC 40442943 con el alertado "salymskiy2 ooo". …"
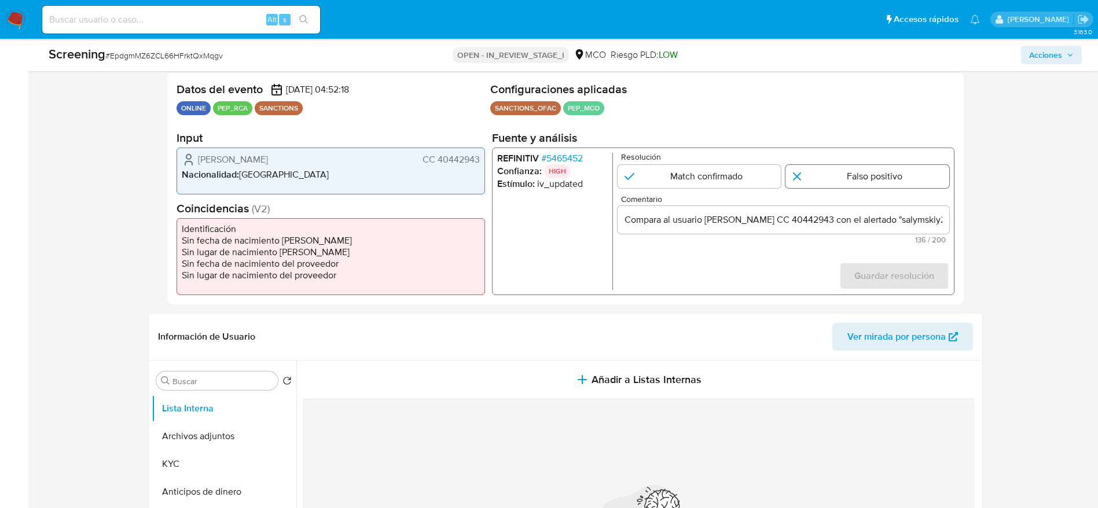
click at [731, 186] on input "1 de 1" at bounding box center [867, 176] width 164 height 23
radio input "true"
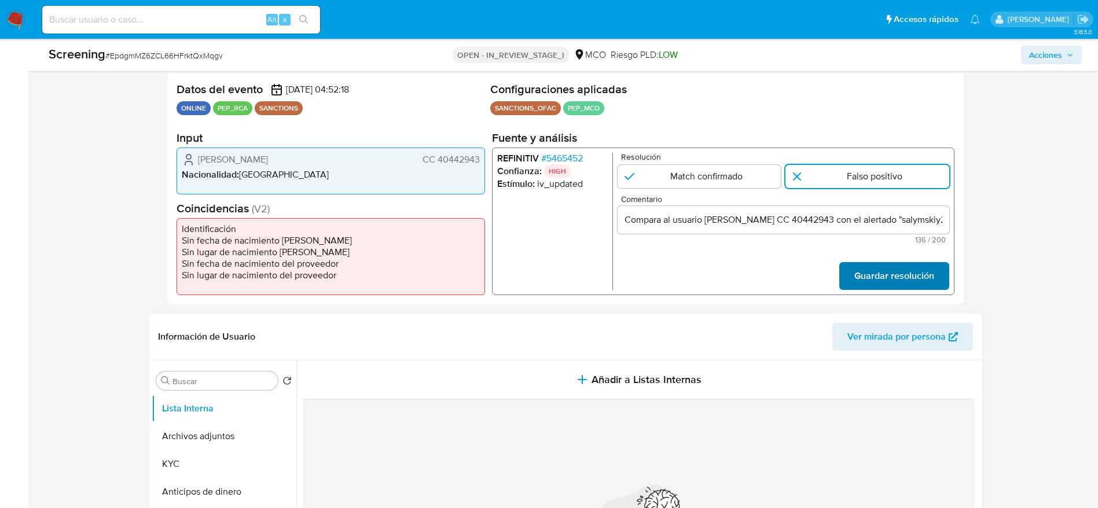
click at [731, 269] on span "Guardar resolución" at bounding box center [893, 275] width 80 height 25
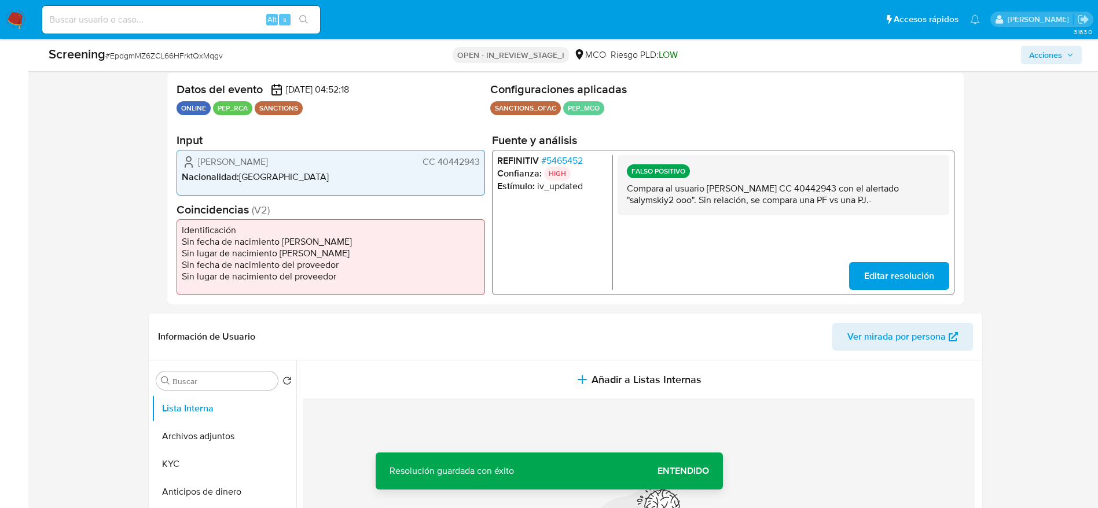
click at [731, 194] on p "Compara al usuario [PERSON_NAME] CC 40442943 con el alertado "salymskiy2 ooo". …" at bounding box center [782, 193] width 313 height 23
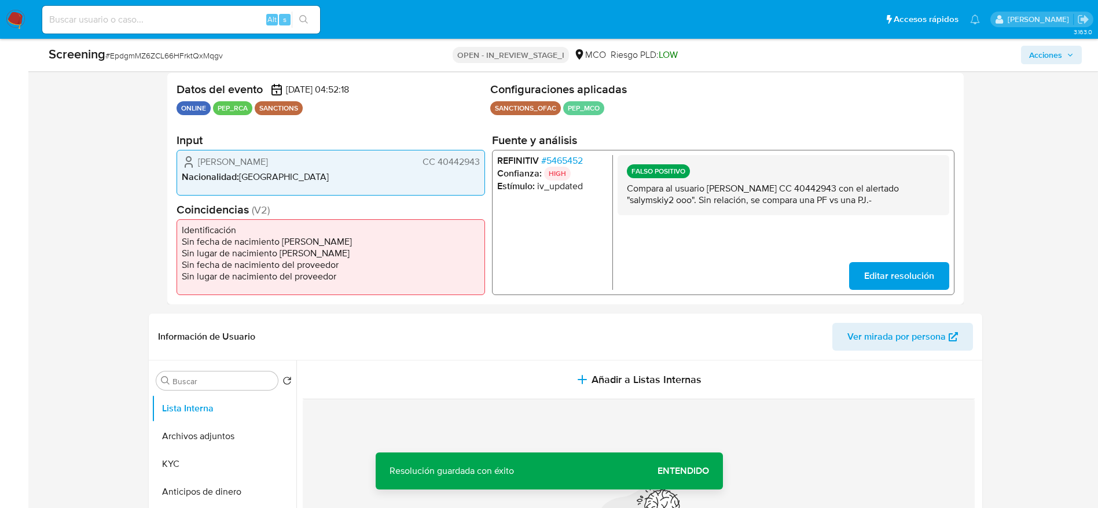
click at [731, 194] on p "Compara al usuario [PERSON_NAME] CC 40442943 con el alertado "salymskiy2 ooo". …" at bounding box center [782, 193] width 313 height 23
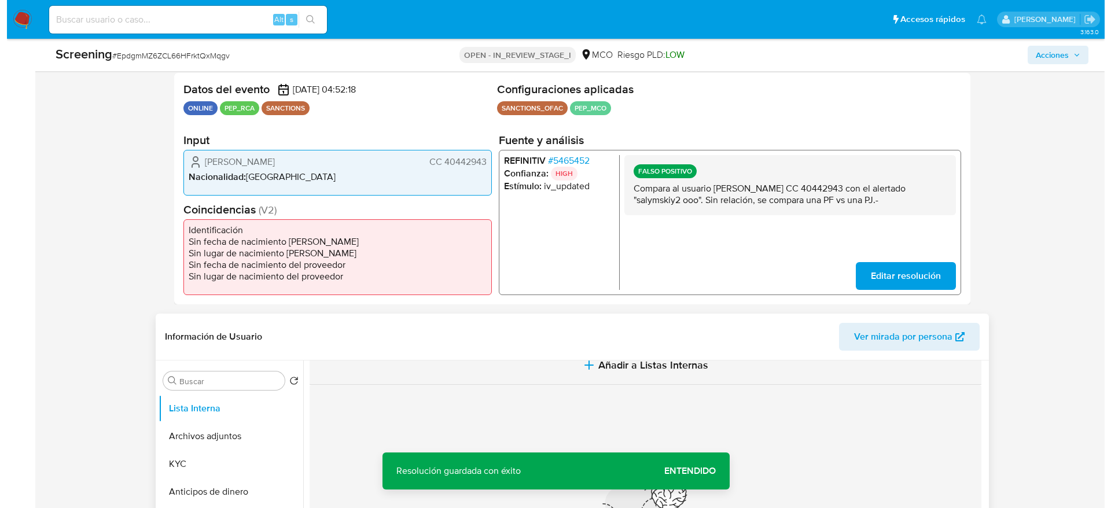
scroll to position [14, 0]
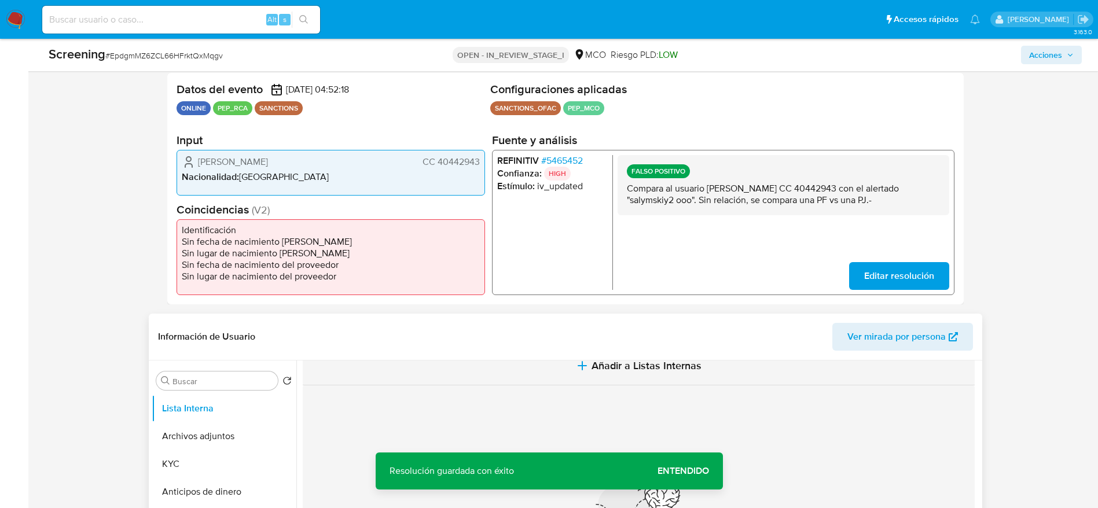
click at [555, 338] on button "Añadir a Listas Internas" at bounding box center [639, 366] width 672 height 39
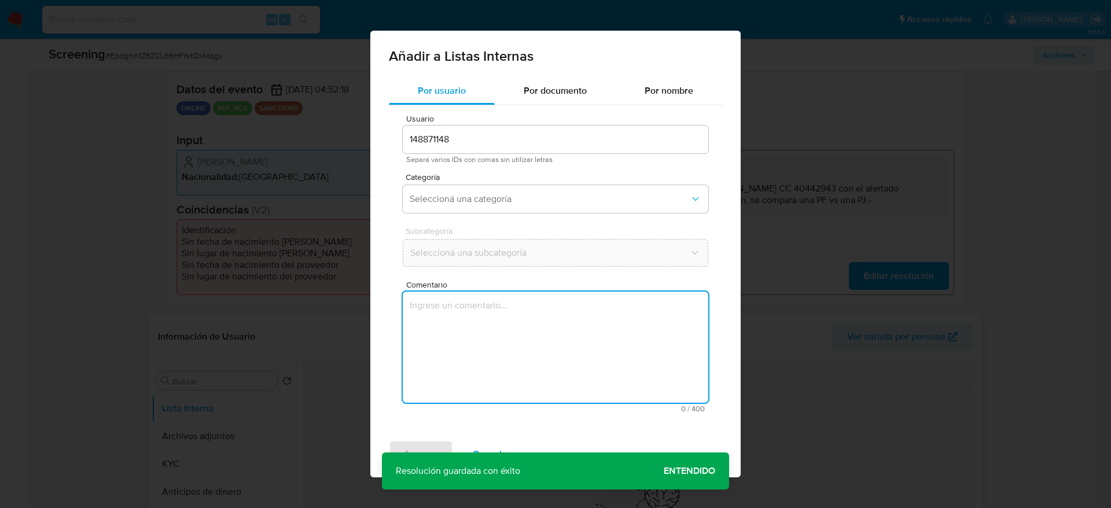
click at [555, 338] on textarea "Comentario" at bounding box center [555, 347] width 305 height 111
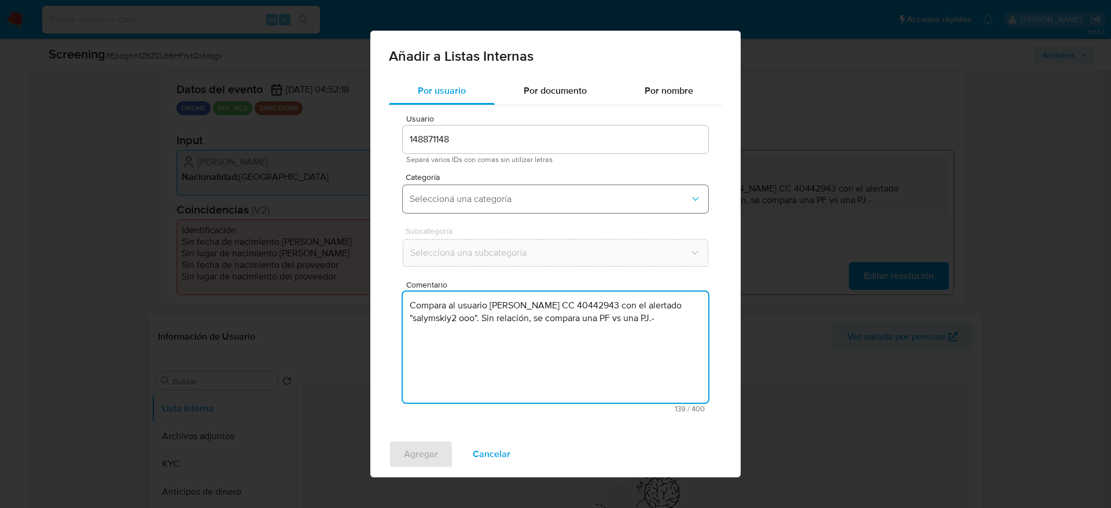
type textarea "Compara al usuario [PERSON_NAME] CC 40442943 con el alertado "salymskiy2 ooo". …"
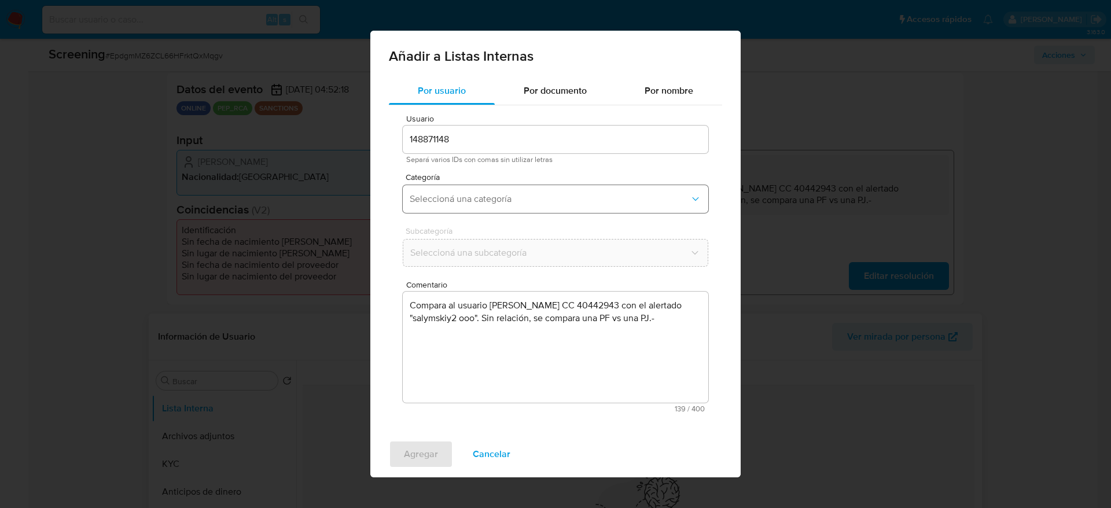
click at [534, 210] on button "Seleccioná una categoría" at bounding box center [555, 199] width 305 height 28
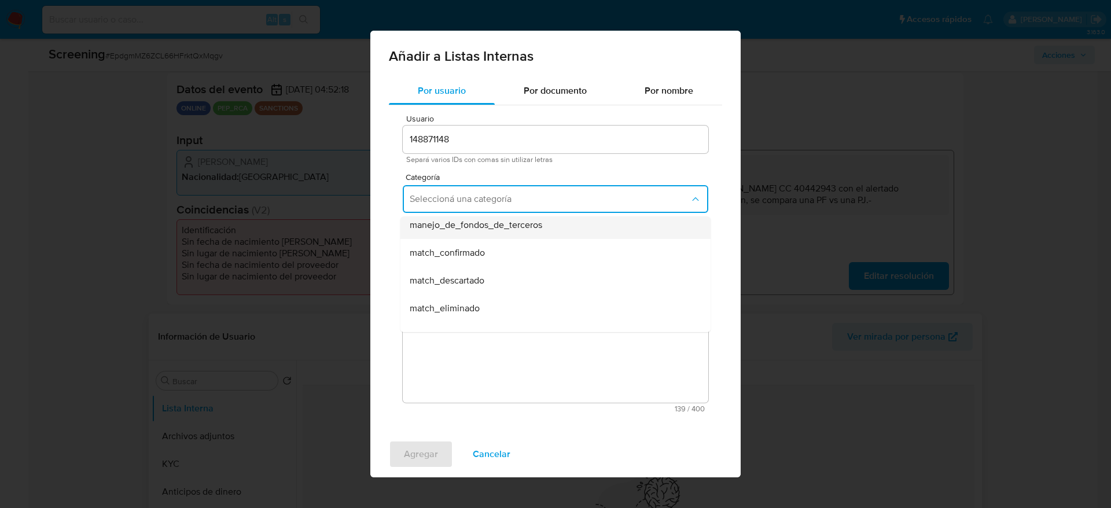
scroll to position [74, 0]
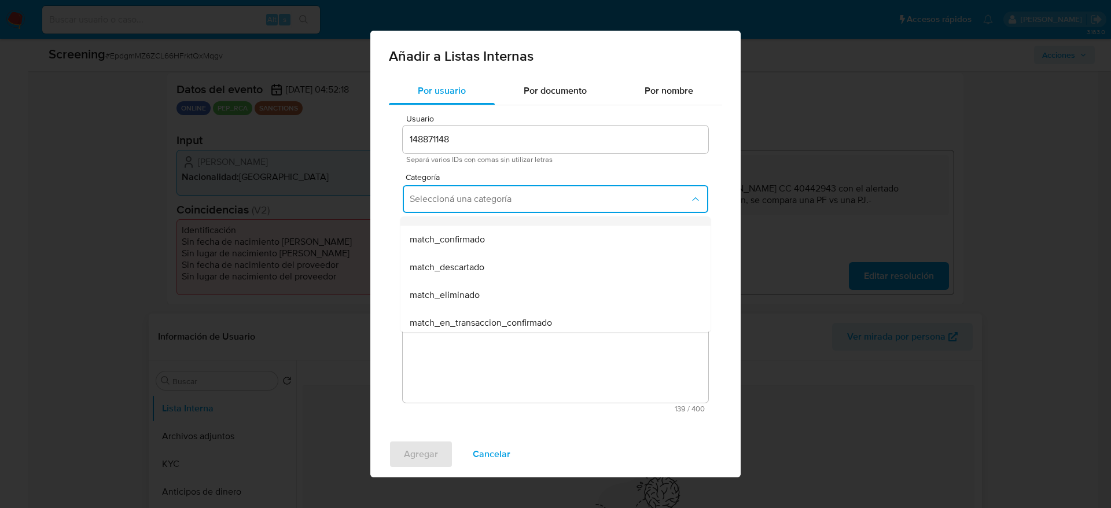
click at [546, 280] on div "match_descartado" at bounding box center [552, 267] width 285 height 28
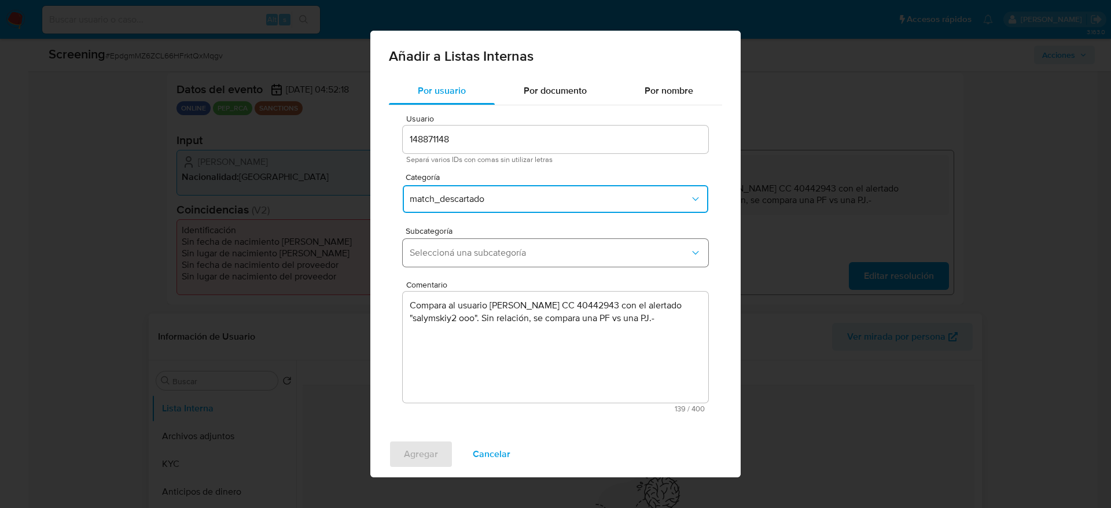
click at [546, 264] on button "Seleccioná una subcategoría" at bounding box center [555, 253] width 305 height 28
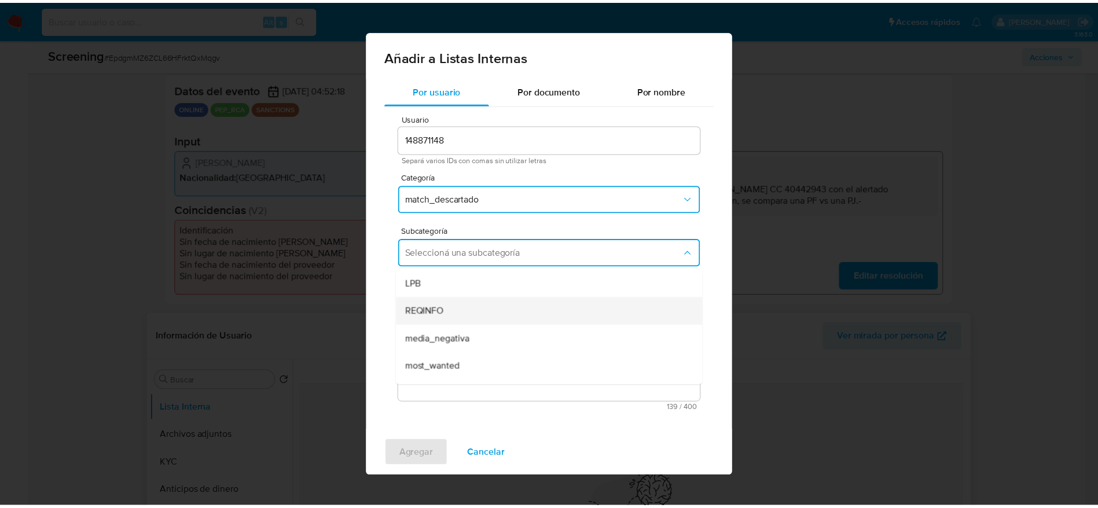
scroll to position [79, 0]
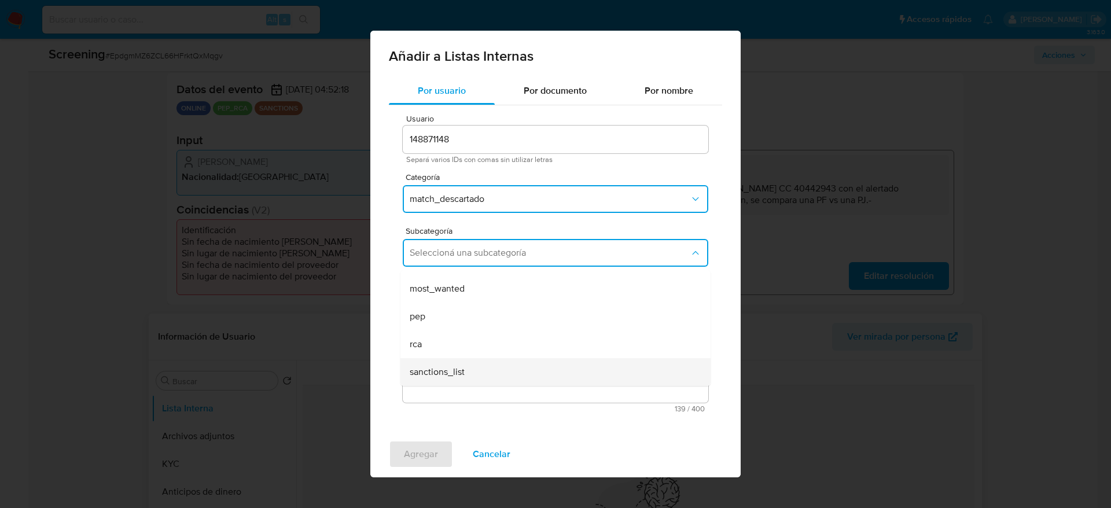
click at [459, 338] on span "sanctions_list" at bounding box center [437, 372] width 55 height 12
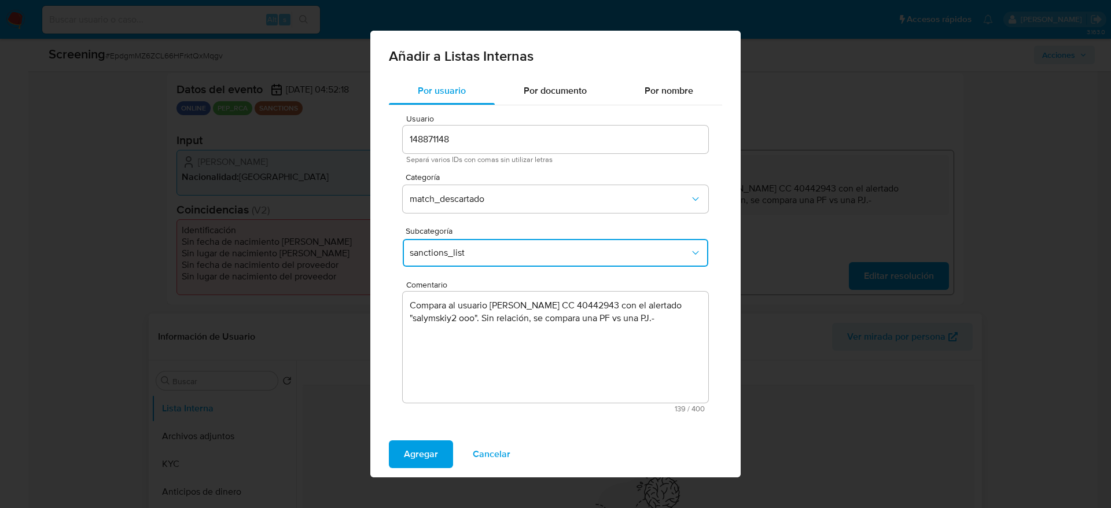
click at [626, 322] on textarea "Compara al usuario [PERSON_NAME] CC 40442943 con el alertado "salymskiy2 ooo". …" at bounding box center [555, 347] width 305 height 111
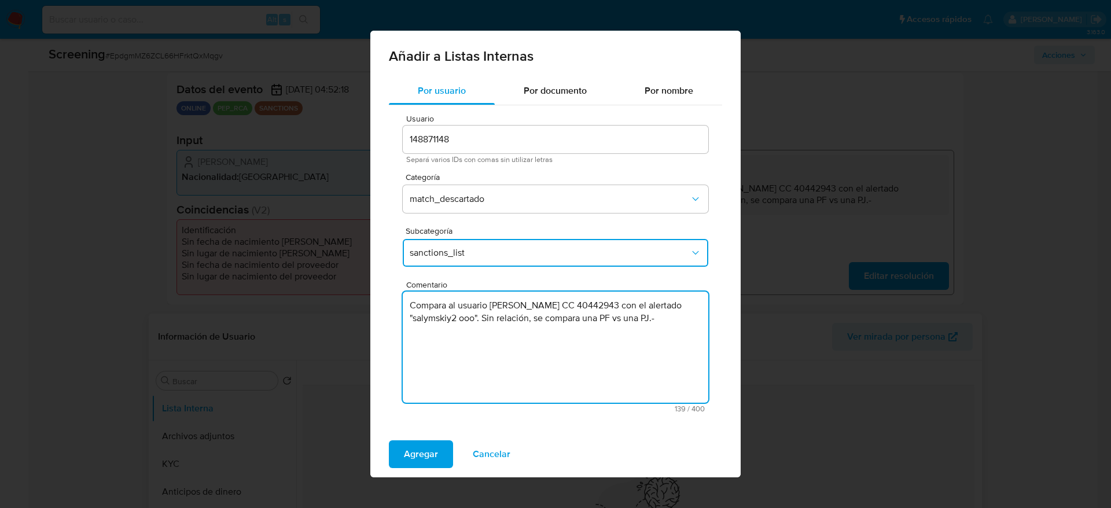
click at [626, 322] on textarea "Compara al usuario [PERSON_NAME] CC 40442943 con el alertado "salymskiy2 ooo". …" at bounding box center [555, 347] width 305 height 111
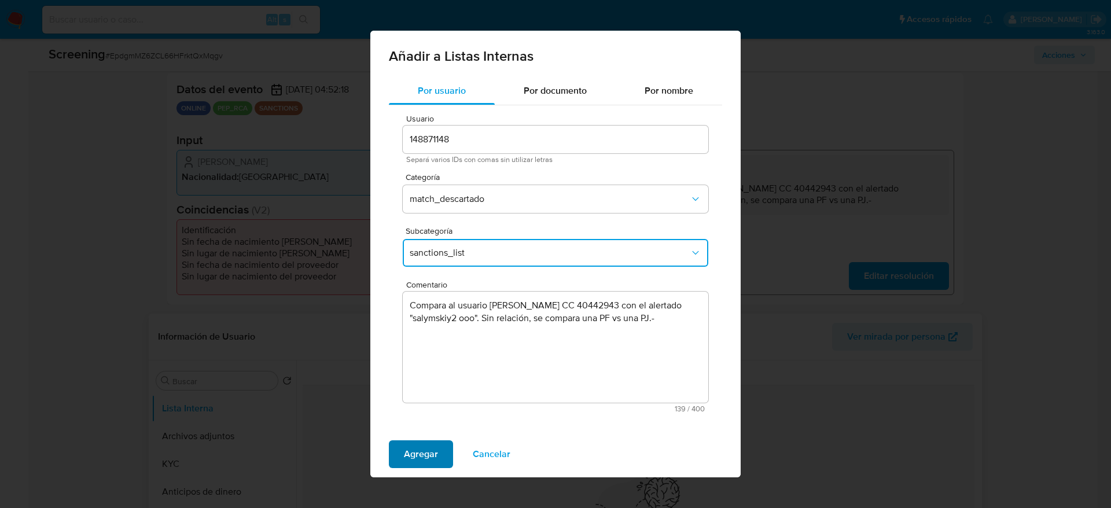
click at [432, 338] on span "Agregar" at bounding box center [421, 453] width 34 height 25
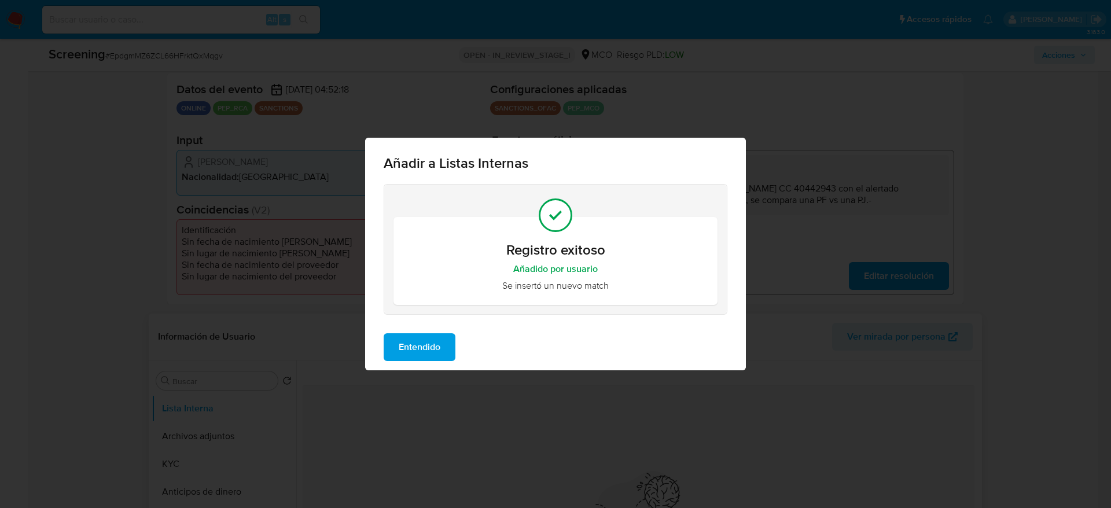
click at [435, 338] on span "Entendido" at bounding box center [420, 346] width 42 height 25
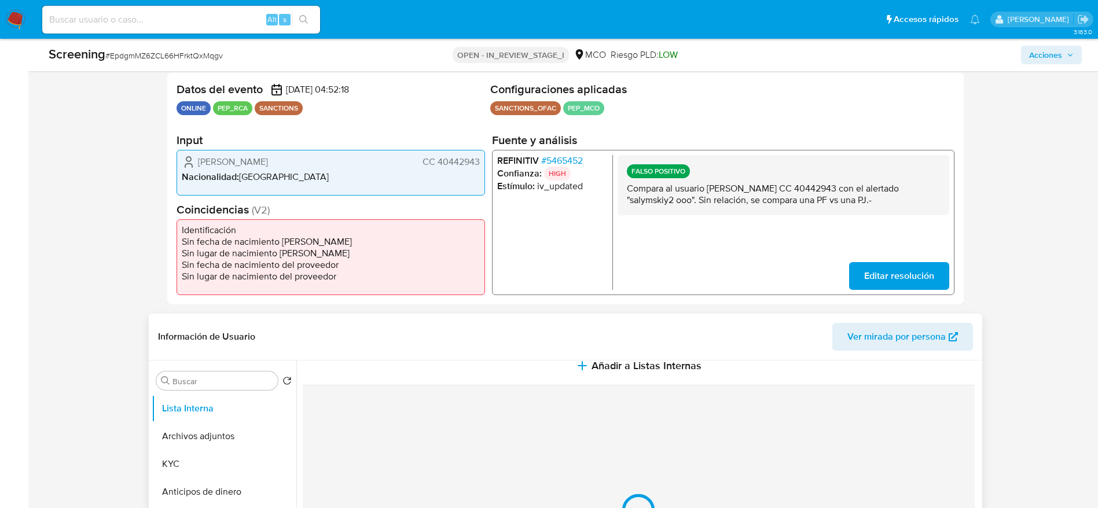
scroll to position [0, 0]
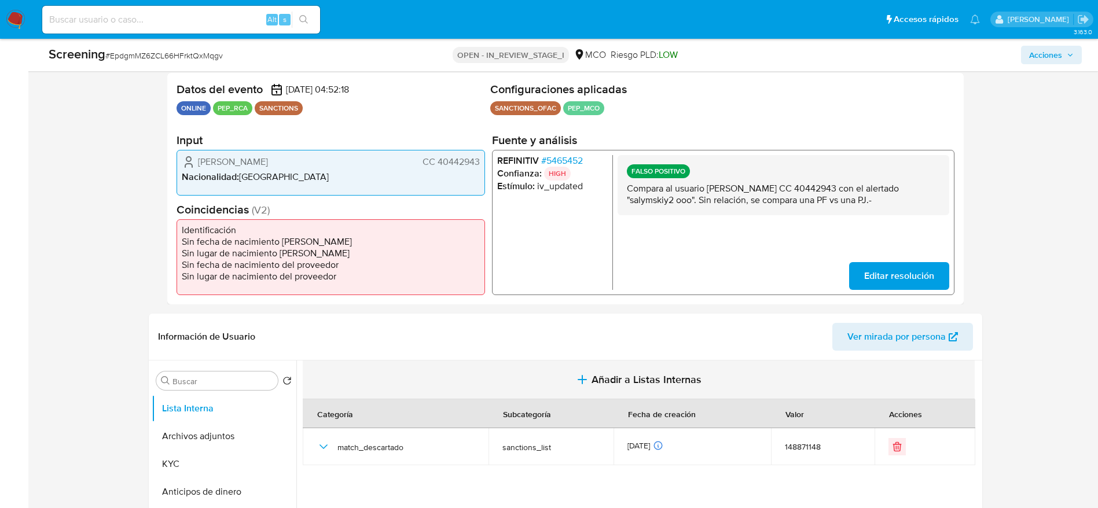
click at [553, 338] on button "Añadir a Listas Internas" at bounding box center [639, 379] width 672 height 39
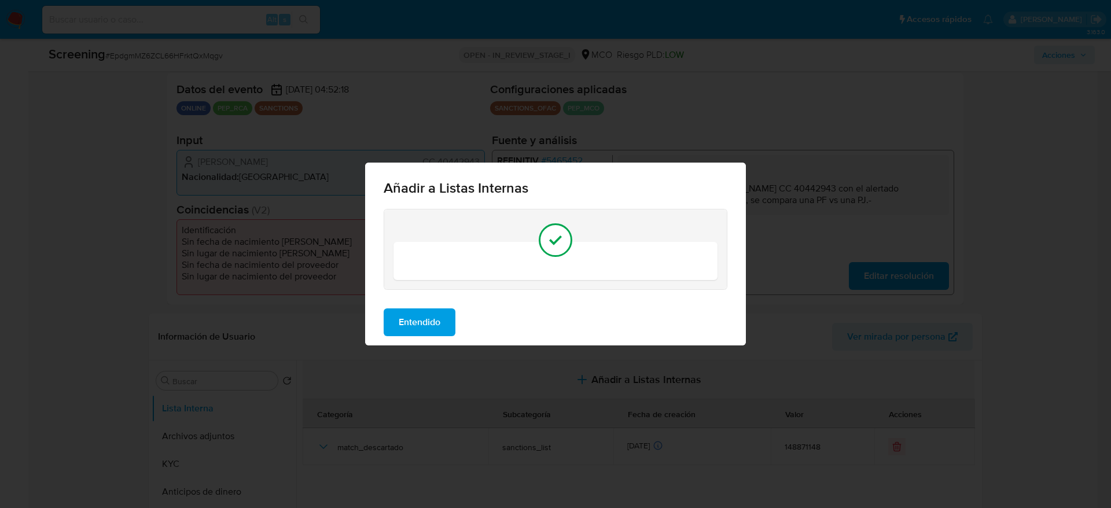
click at [553, 338] on div "Añadir a Listas Internas Entendido" at bounding box center [555, 254] width 1111 height 508
click at [448, 323] on button "Entendido" at bounding box center [420, 322] width 72 height 28
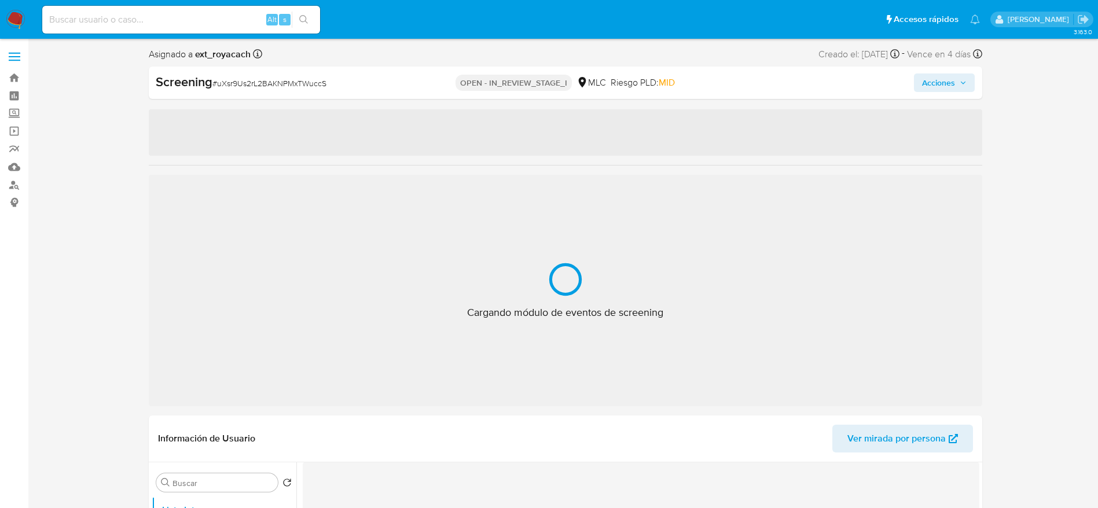
select select "10"
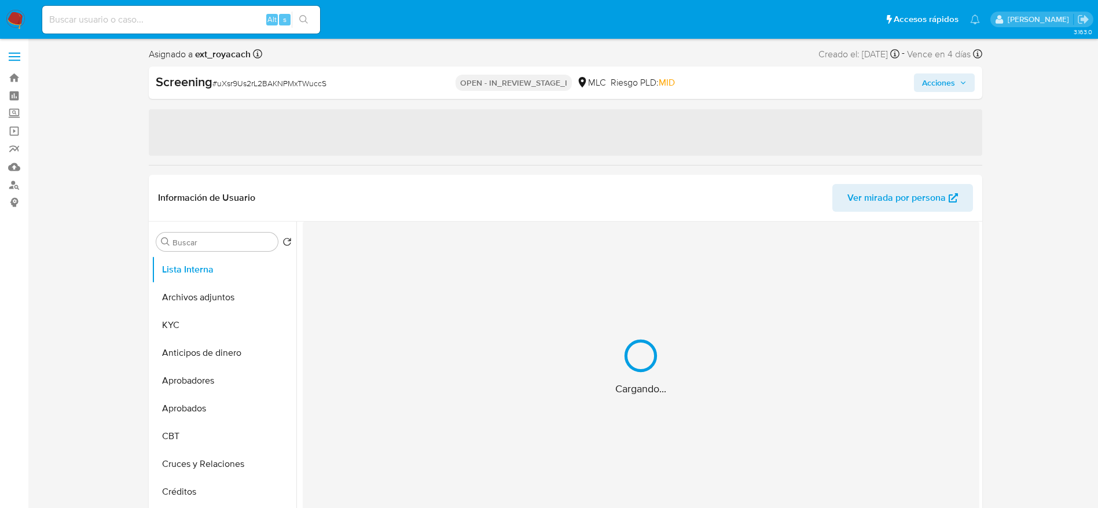
click at [958, 87] on span "Acciones" at bounding box center [944, 83] width 45 height 16
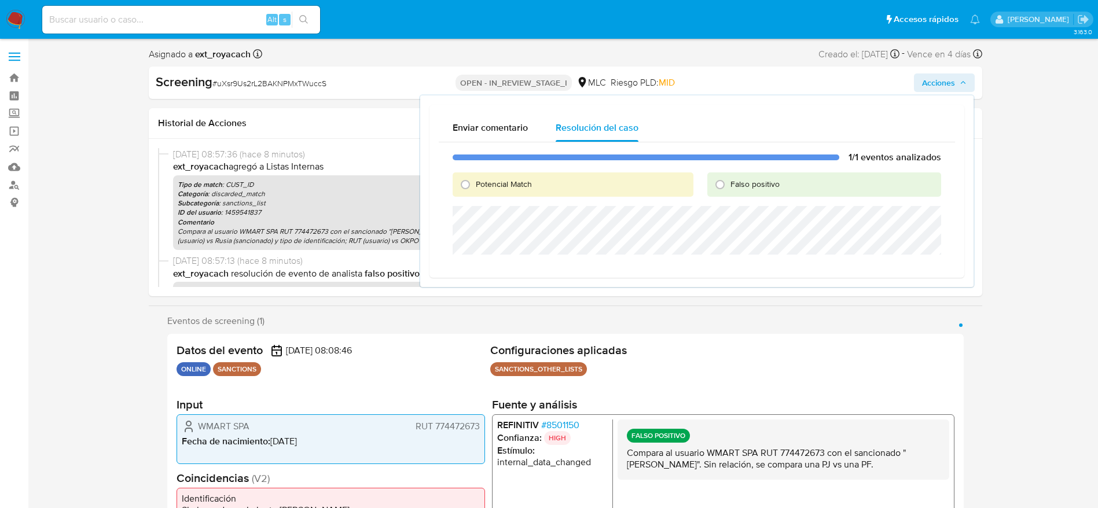
click at [755, 182] on span "Falso positivo" at bounding box center [754, 184] width 49 height 12
click at [729, 182] on input "Falso positivo" at bounding box center [719, 184] width 19 height 19
radio input "true"
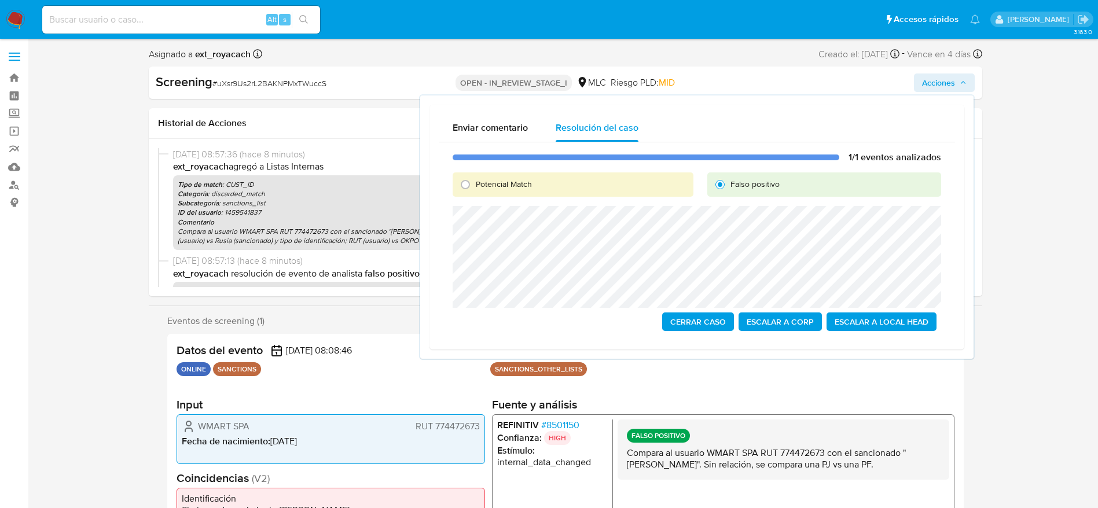
click at [701, 320] on span "Cerrar Caso" at bounding box center [698, 322] width 56 height 16
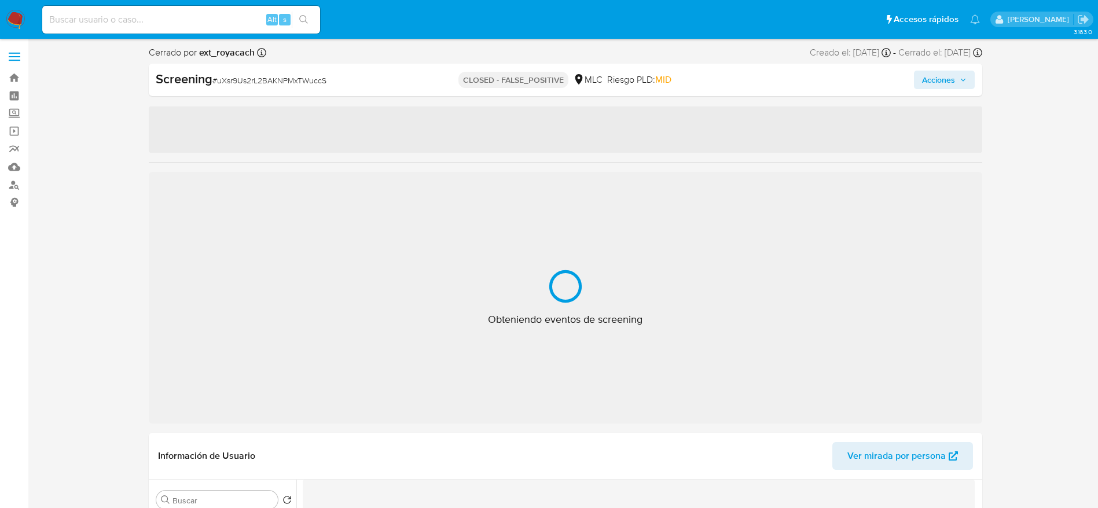
select select "10"
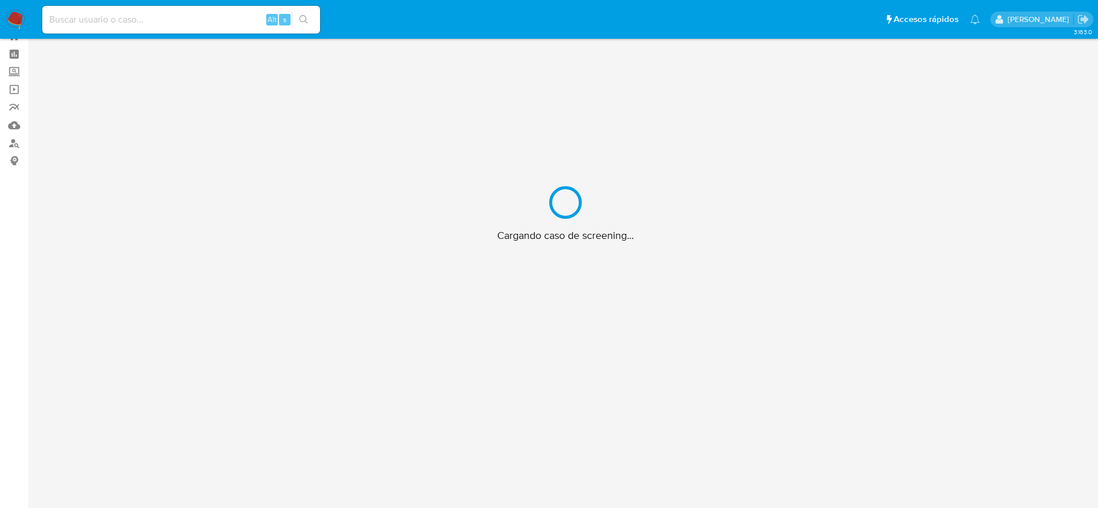
scroll to position [42, 0]
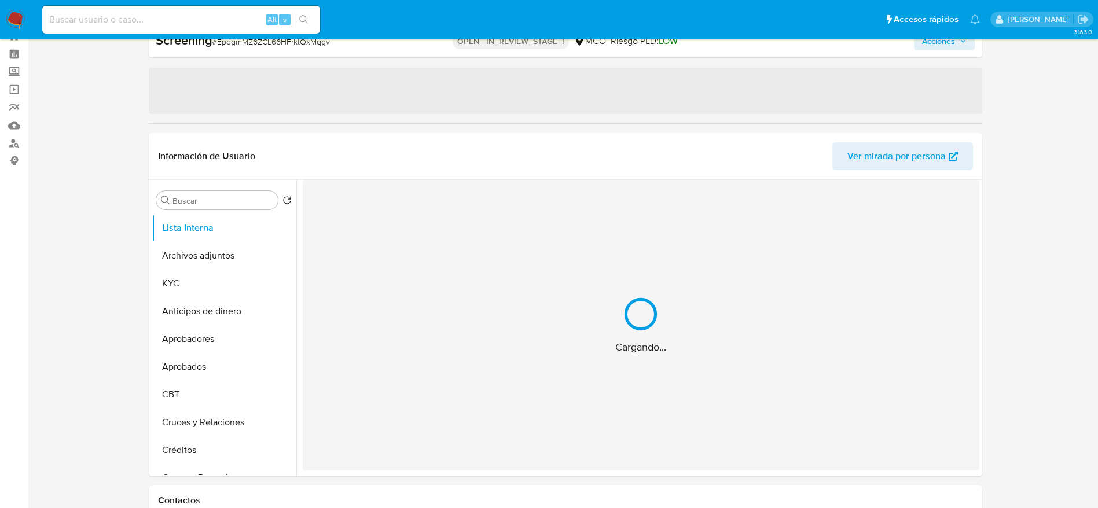
select select "10"
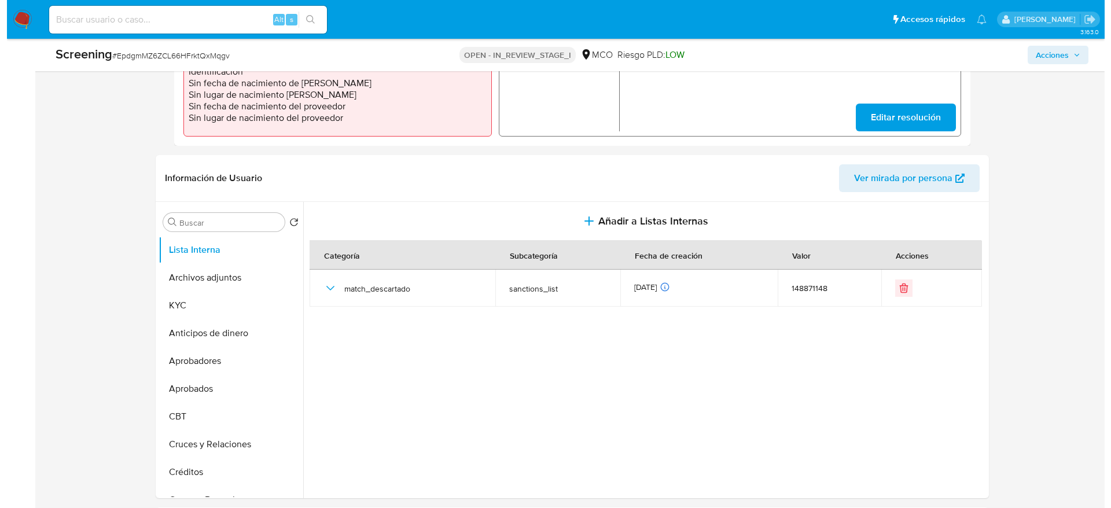
scroll to position [389, 0]
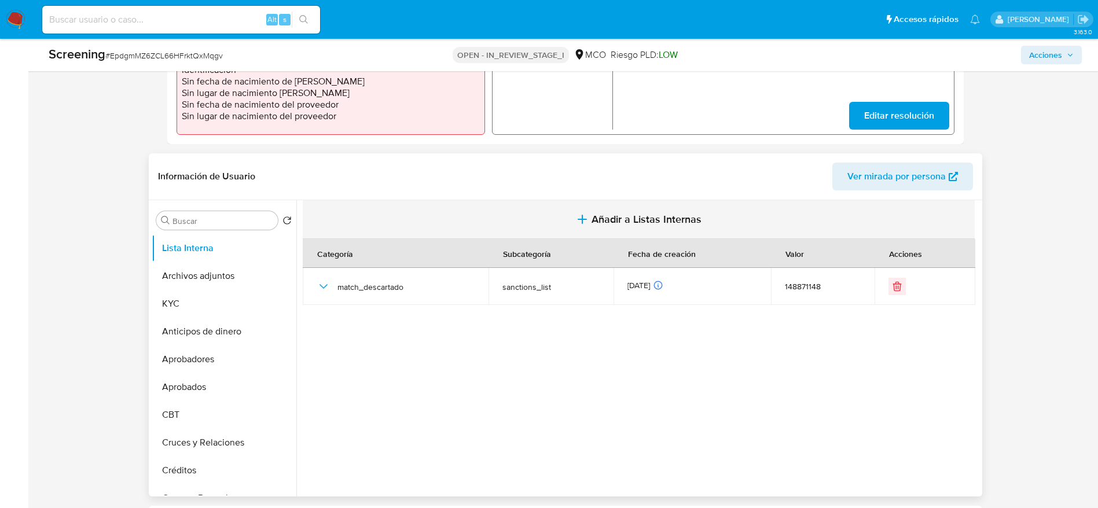
click at [564, 213] on button "Añadir a Listas Internas" at bounding box center [639, 219] width 672 height 39
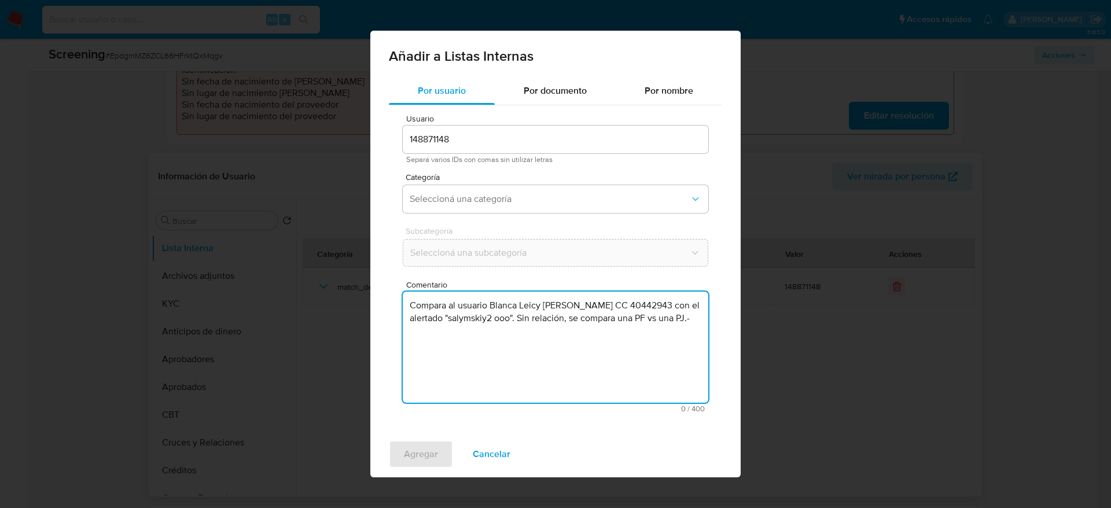
click at [476, 366] on textarea "Compara al usuario Blanca Leicy Salgado Rincon CC 40442943 con el alertado "sal…" at bounding box center [555, 347] width 305 height 111
type textarea "Compara al usuario Blanca Leicy Salgado Rincon CC 40442943 con el alertado "sal…"
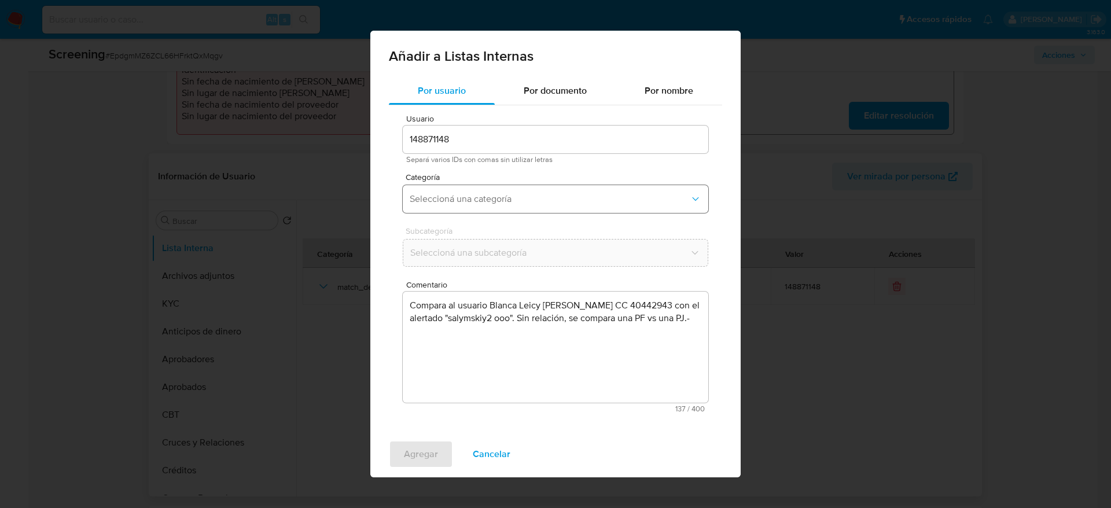
click at [532, 190] on button "Seleccioná una categoría" at bounding box center [555, 199] width 305 height 28
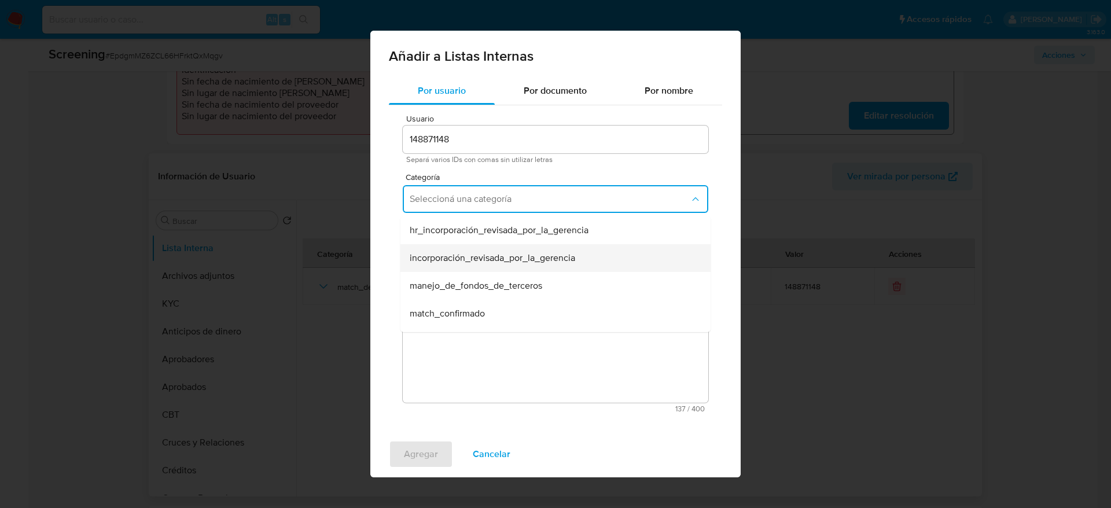
scroll to position [95, 0]
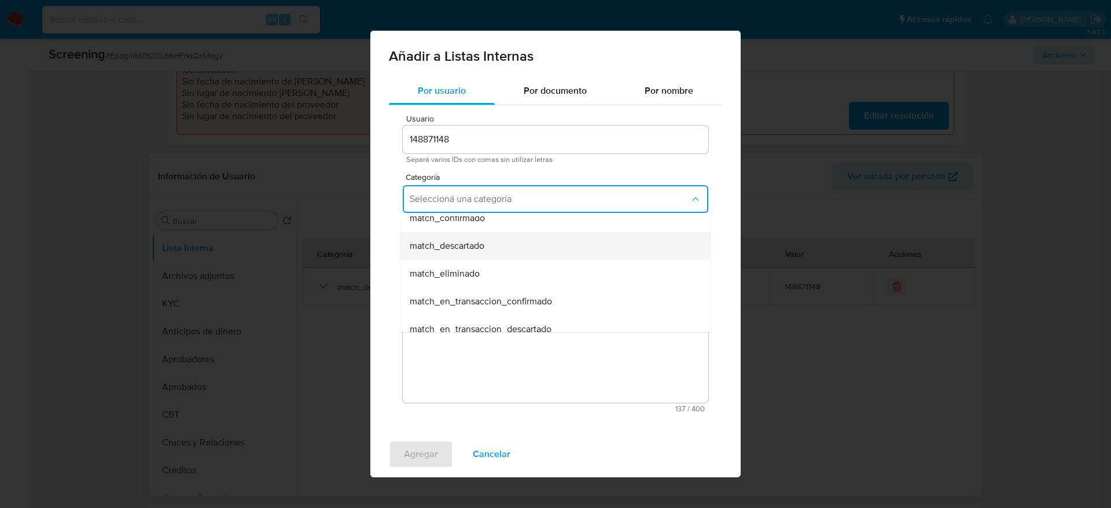
click at [497, 248] on div "match_descartado" at bounding box center [552, 246] width 285 height 28
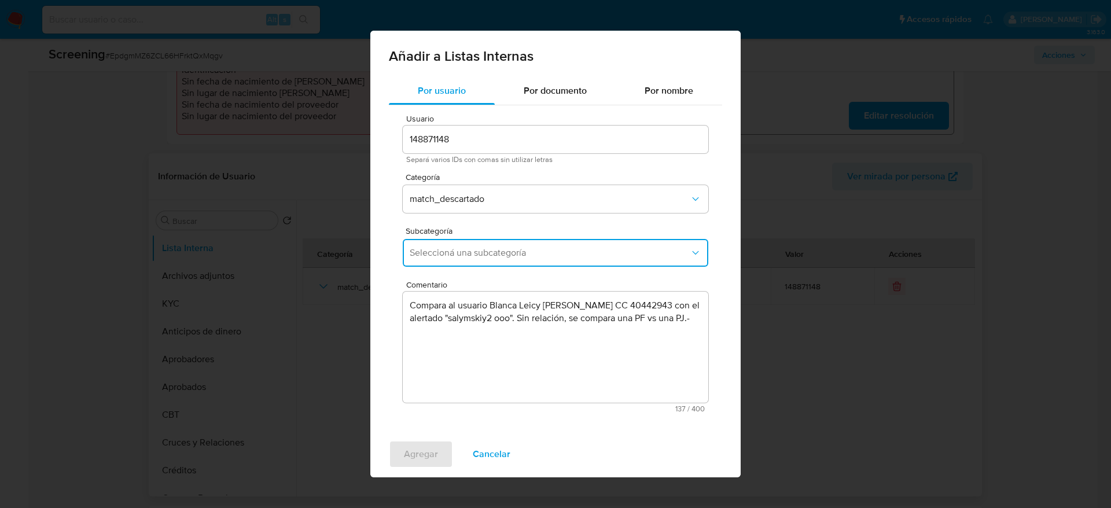
click at [497, 248] on span "Seleccioná una subcategoría" at bounding box center [550, 253] width 280 height 12
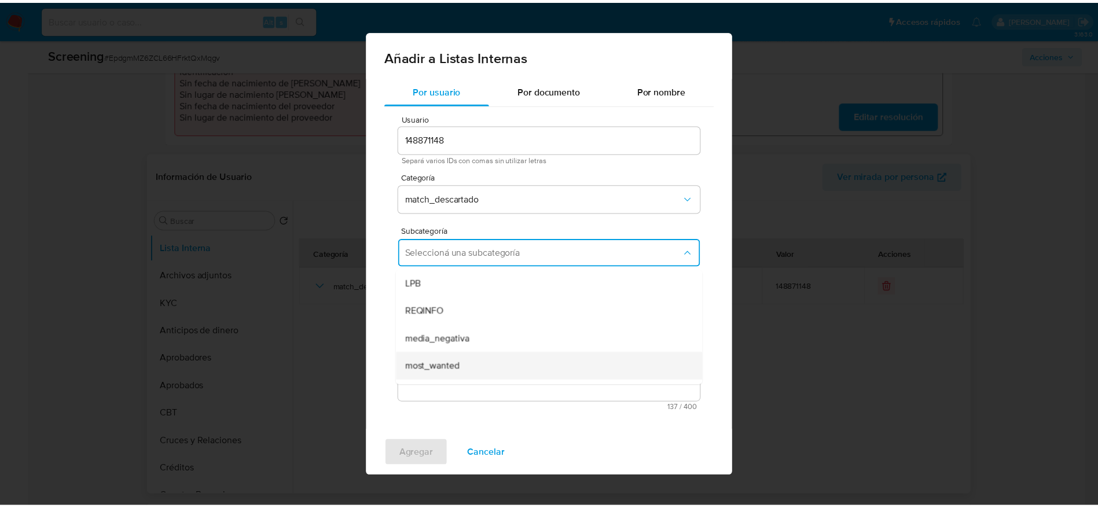
scroll to position [79, 0]
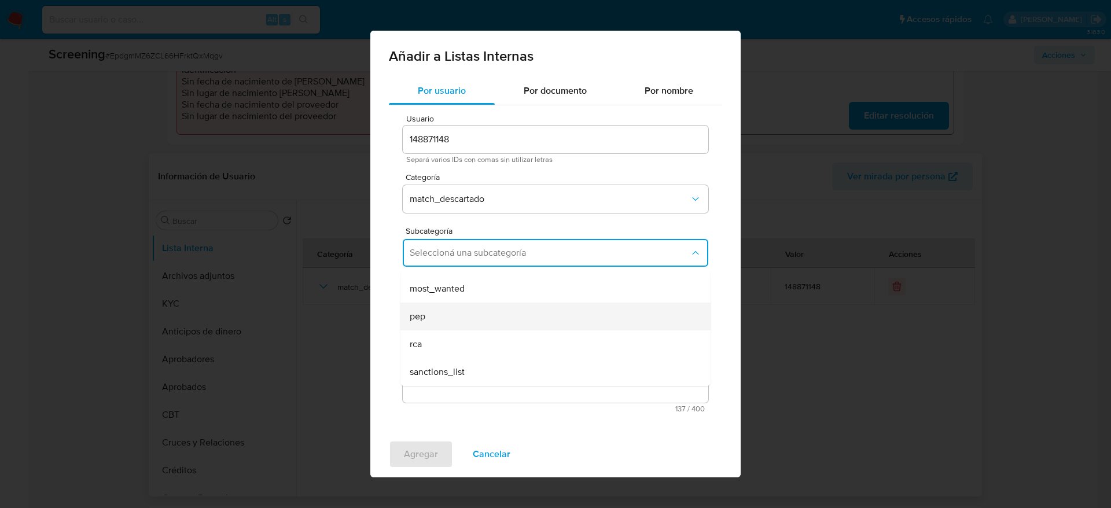
click at [433, 325] on div "pep" at bounding box center [552, 317] width 285 height 28
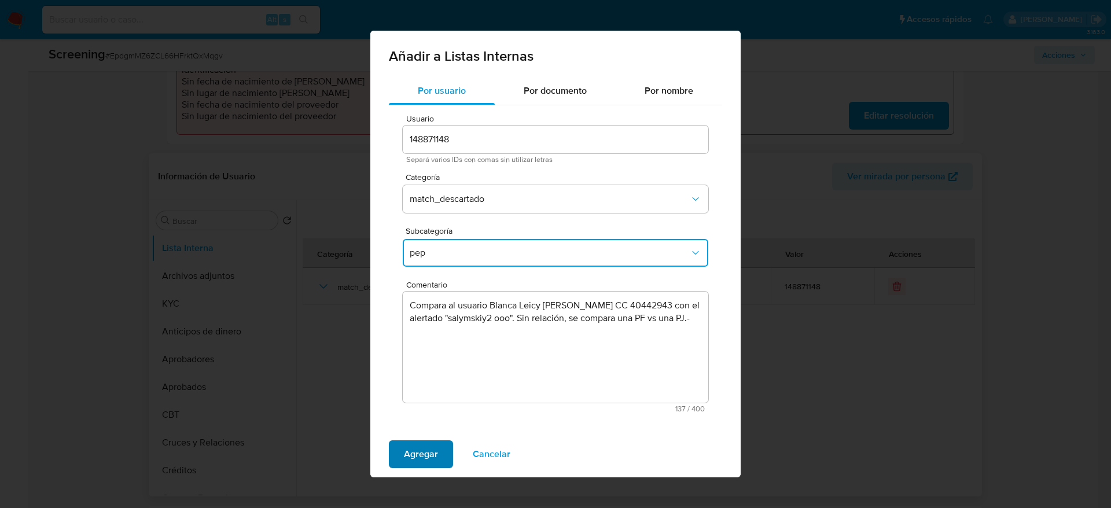
click at [430, 461] on span "Agregar" at bounding box center [421, 453] width 34 height 25
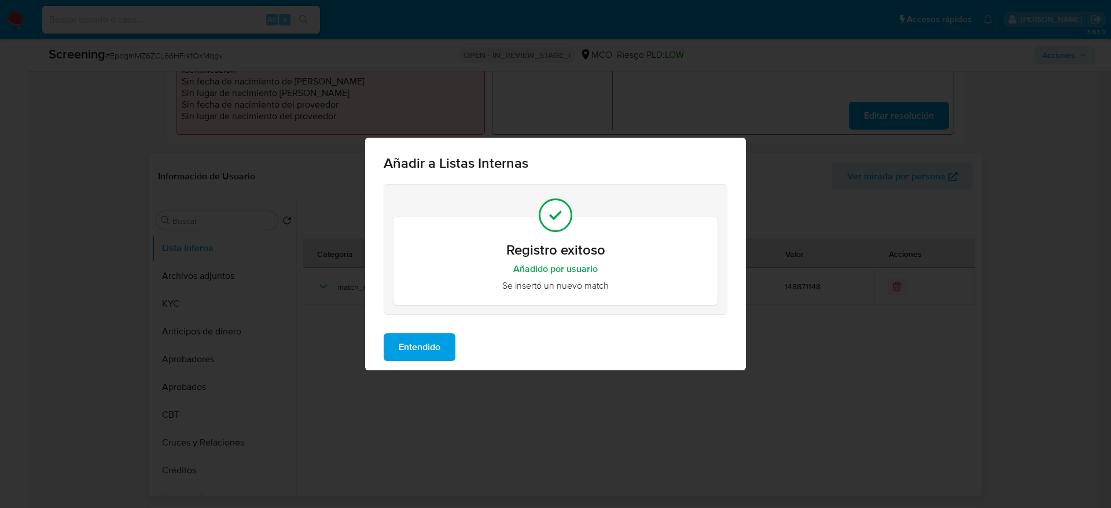
click at [429, 360] on span "Entendido" at bounding box center [420, 346] width 42 height 25
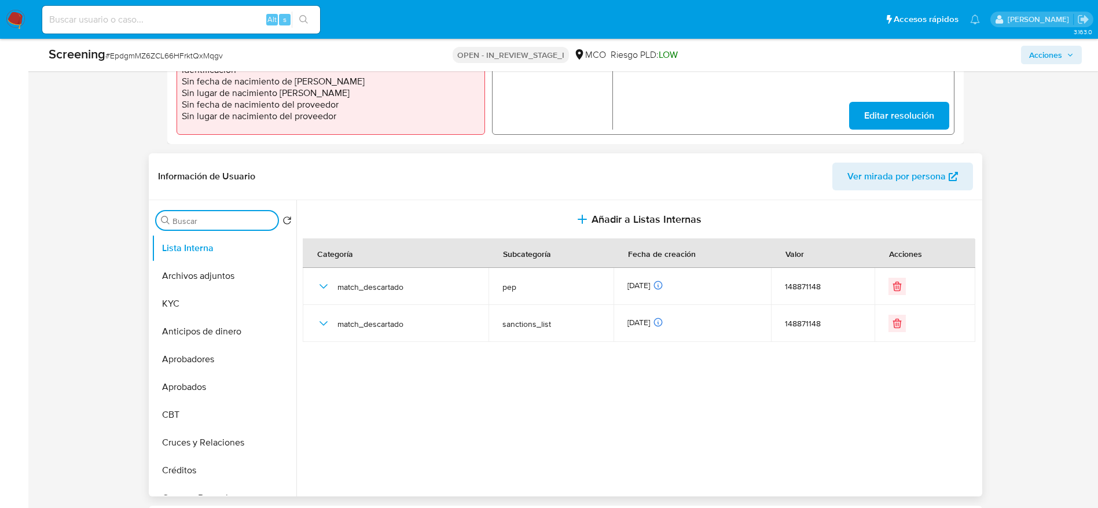
click at [208, 218] on input "Buscar" at bounding box center [222, 221] width 101 height 10
type input "RE"
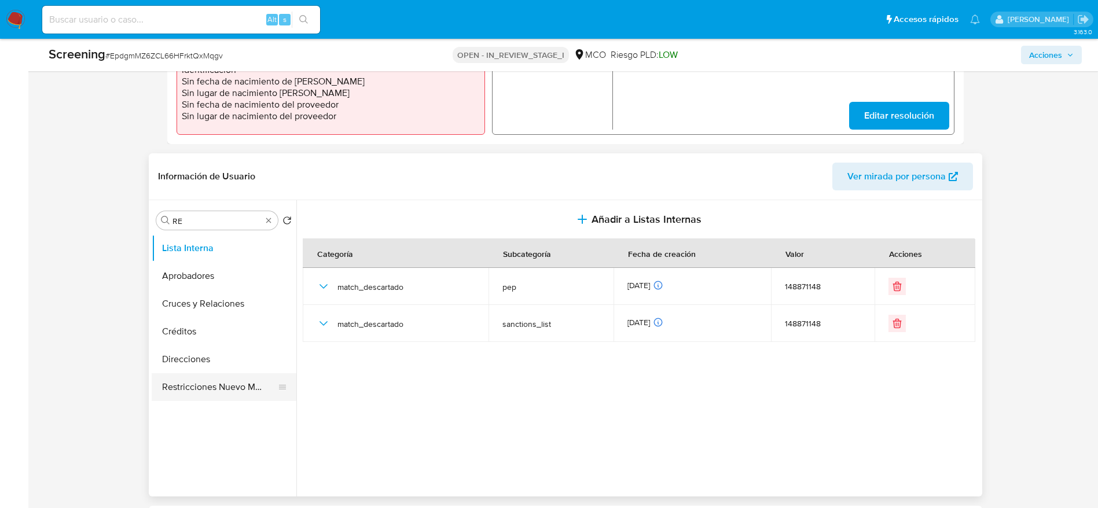
click at [190, 391] on button "Restricciones Nuevo Mundo" at bounding box center [219, 387] width 135 height 28
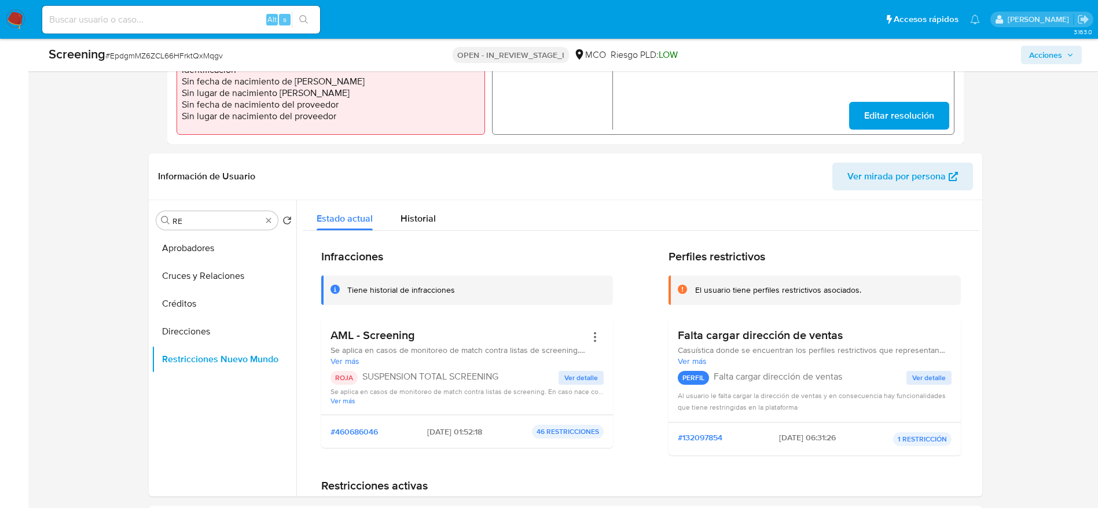
scroll to position [1713, 0]
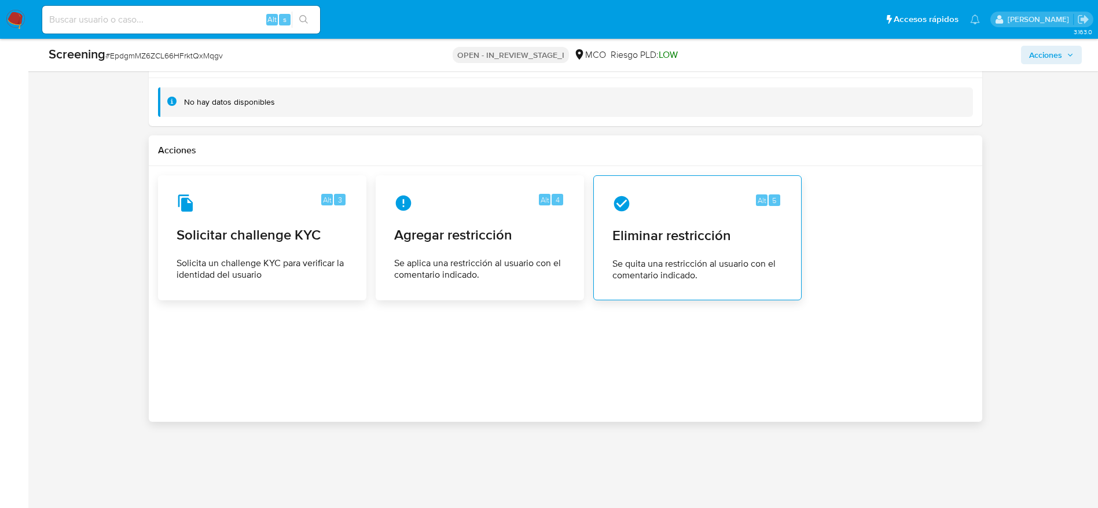
click at [709, 242] on span "Eliminar restricción" at bounding box center [697, 235] width 170 height 17
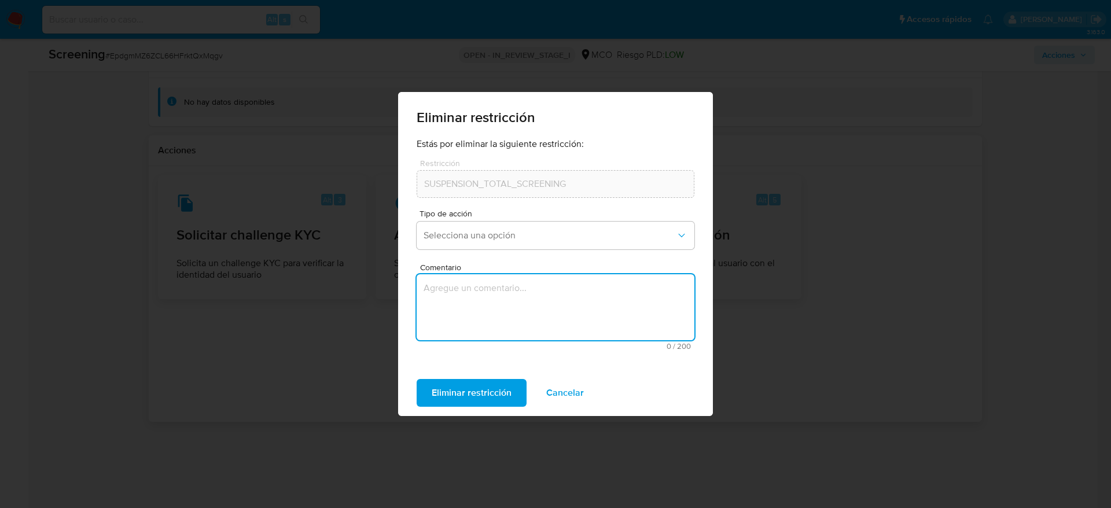
click at [461, 298] on textarea "Comentario" at bounding box center [556, 307] width 278 height 66
type textarea "SE DESESTIMA MATCH CON LISTAS DE SANCIONES"
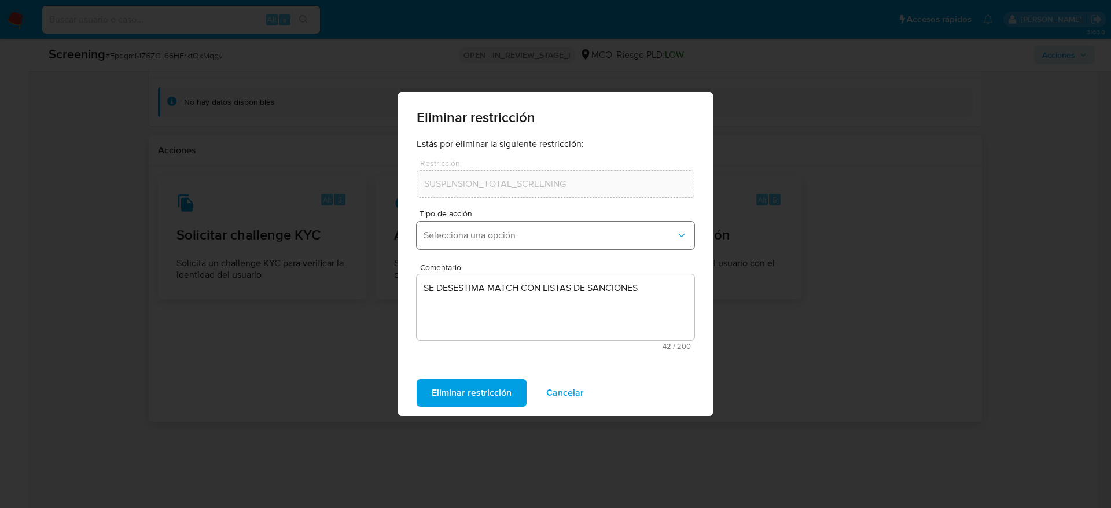
click at [544, 242] on button "Selecciona una opción" at bounding box center [556, 236] width 278 height 28
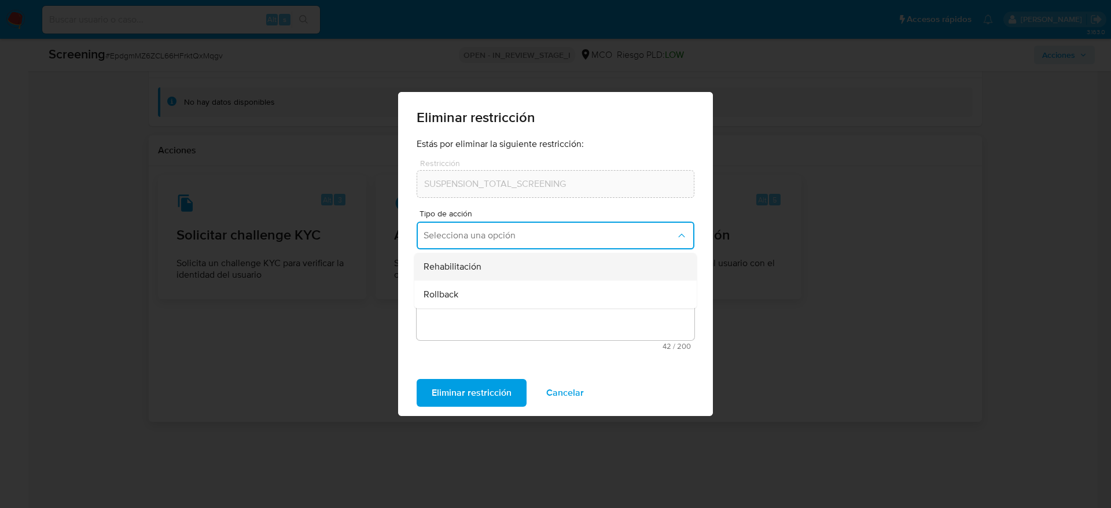
click at [525, 272] on div "Rehabilitación" at bounding box center [552, 267] width 257 height 28
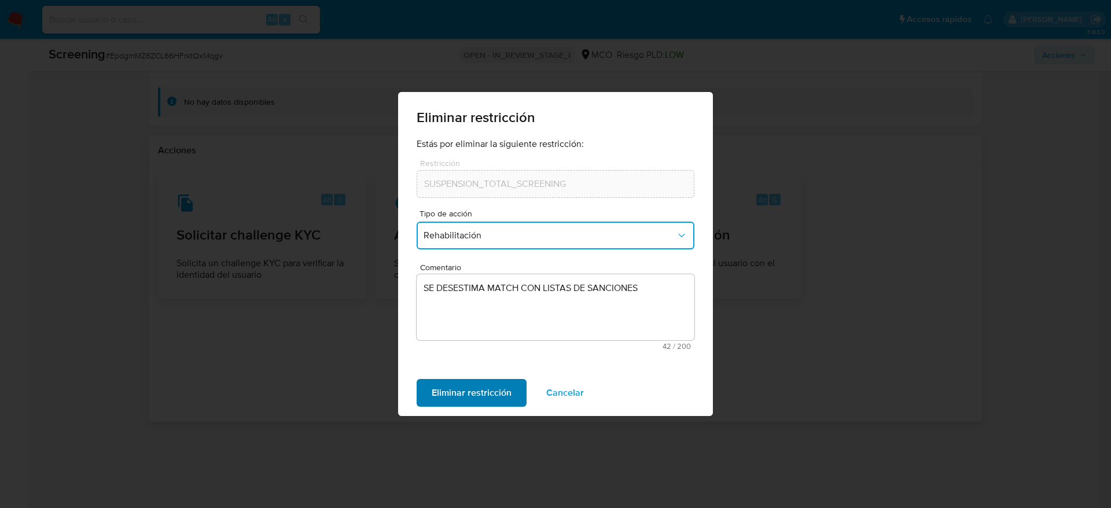
click at [459, 385] on span "Eliminar restricción" at bounding box center [472, 392] width 80 height 25
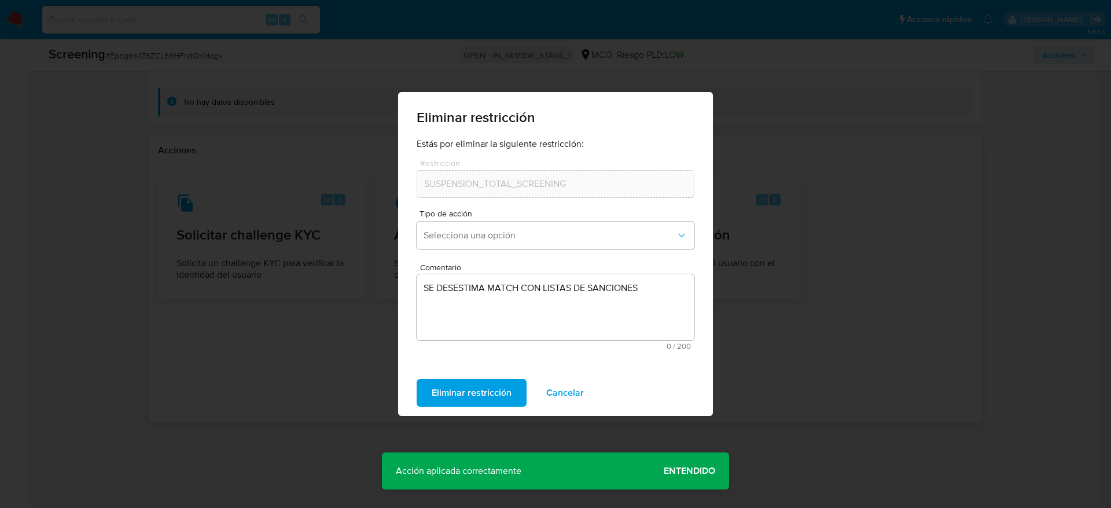
click at [555, 395] on span "Cancelar" at bounding box center [565, 392] width 38 height 25
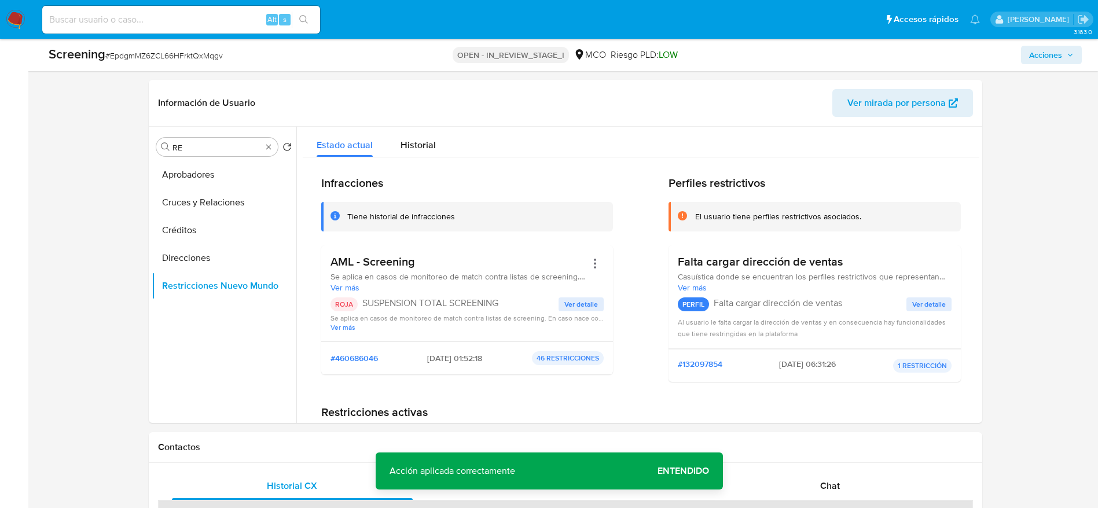
scroll to position [461, 0]
click at [211, 262] on button "Direcciones" at bounding box center [219, 259] width 135 height 28
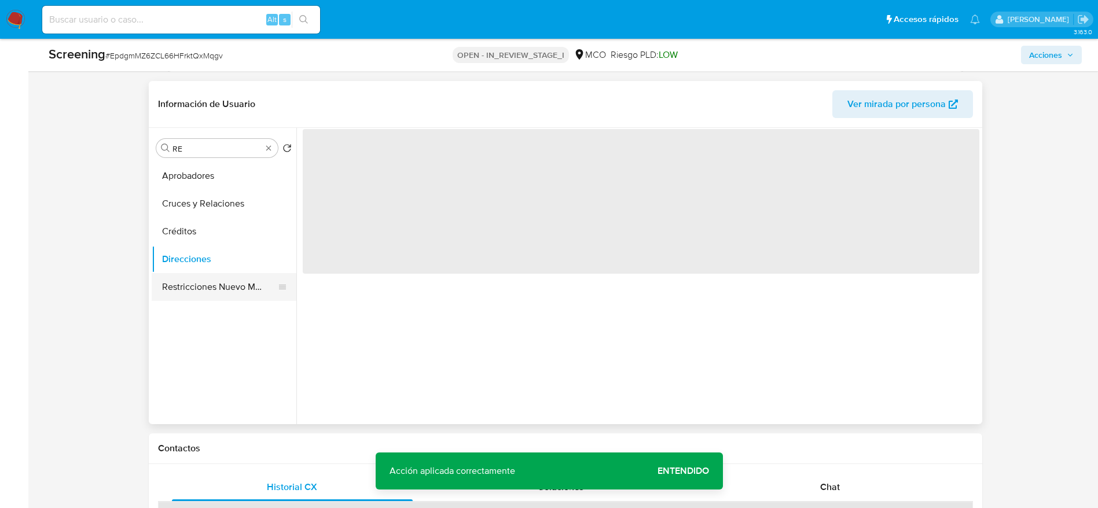
click at [207, 284] on button "Restricciones Nuevo Mundo" at bounding box center [219, 287] width 135 height 28
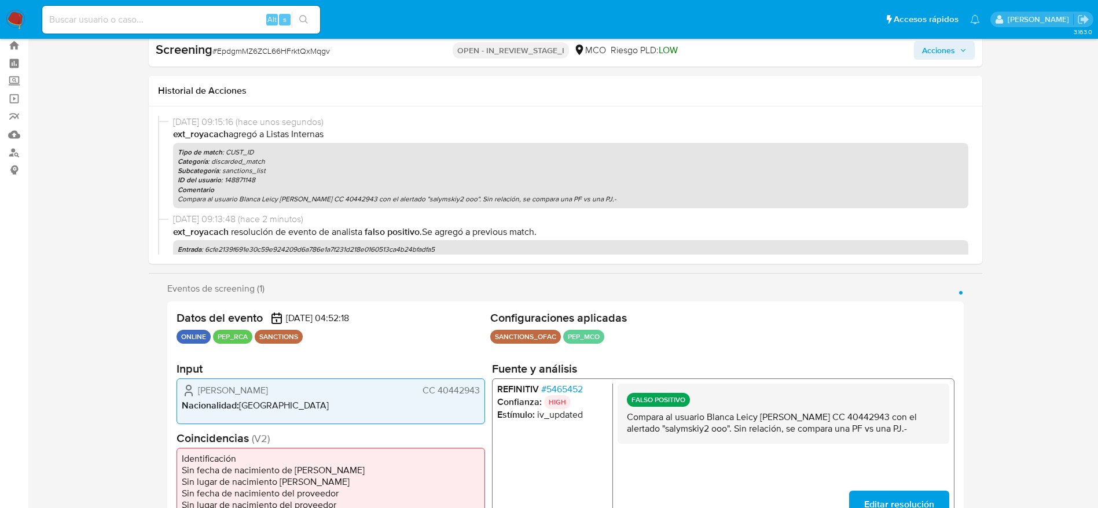
scroll to position [0, 0]
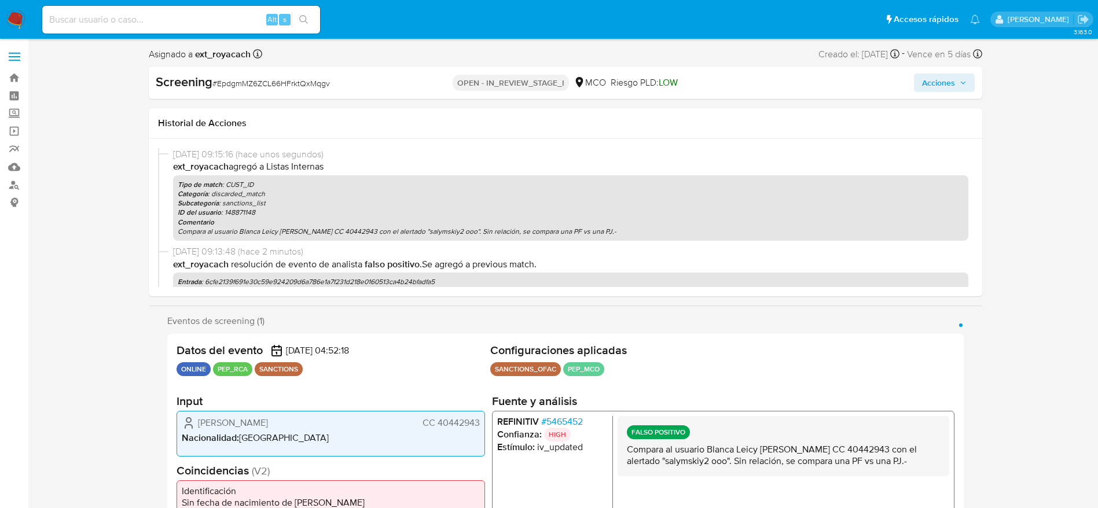
click at [933, 90] on span "Acciones" at bounding box center [938, 82] width 33 height 19
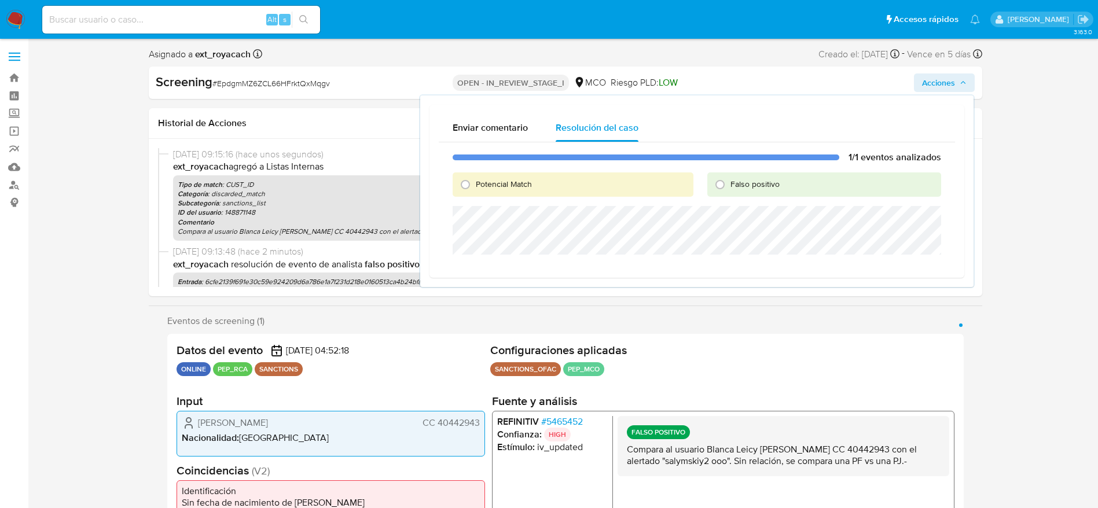
click at [734, 179] on span "Falso positivo" at bounding box center [754, 184] width 49 height 12
click at [729, 179] on input "Falso positivo" at bounding box center [719, 184] width 19 height 19
radio input "true"
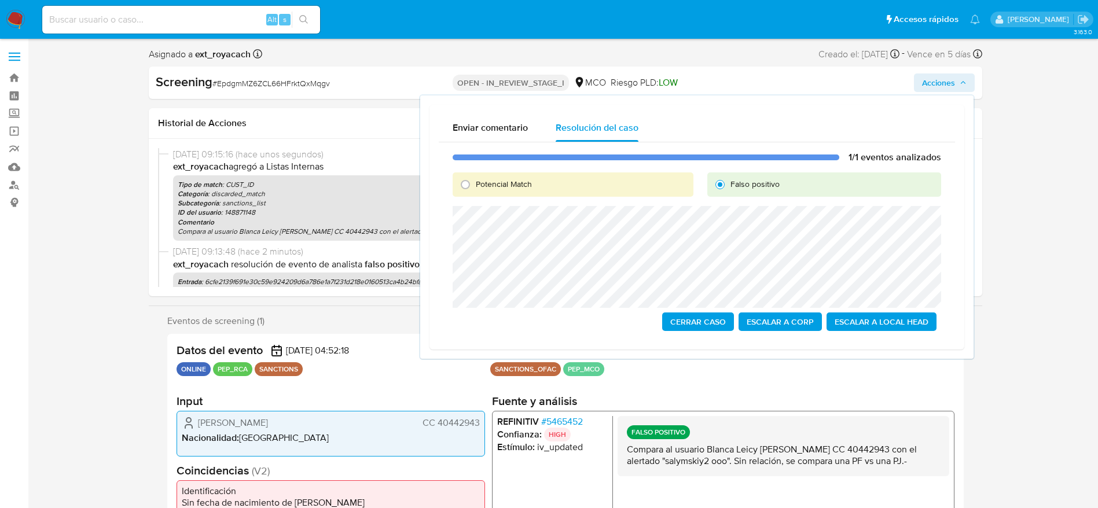
click at [726, 315] on span "Cerrar Caso" at bounding box center [698, 322] width 56 height 16
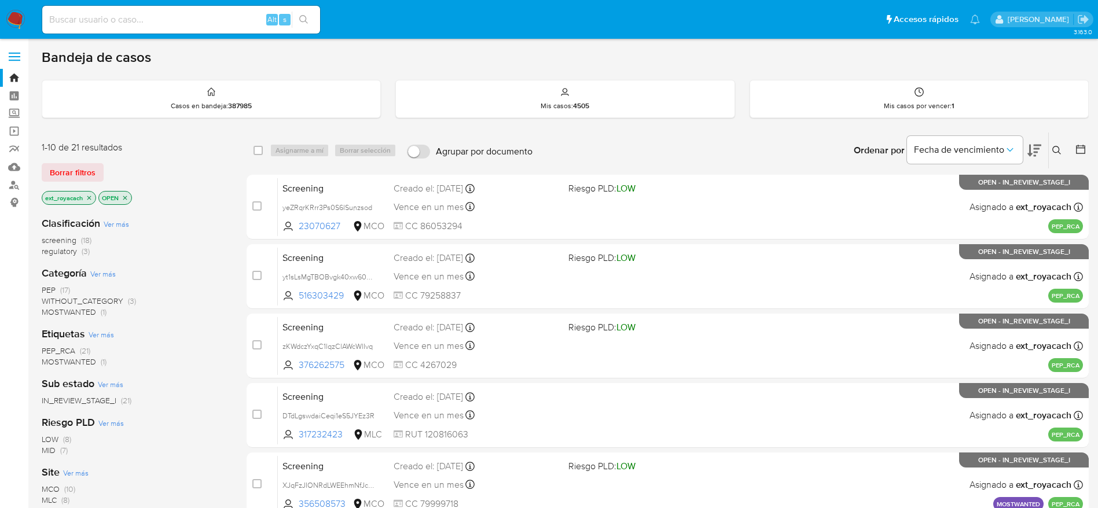
click at [113, 301] on span "WITHOUT_CATEGORY" at bounding box center [83, 301] width 82 height 12
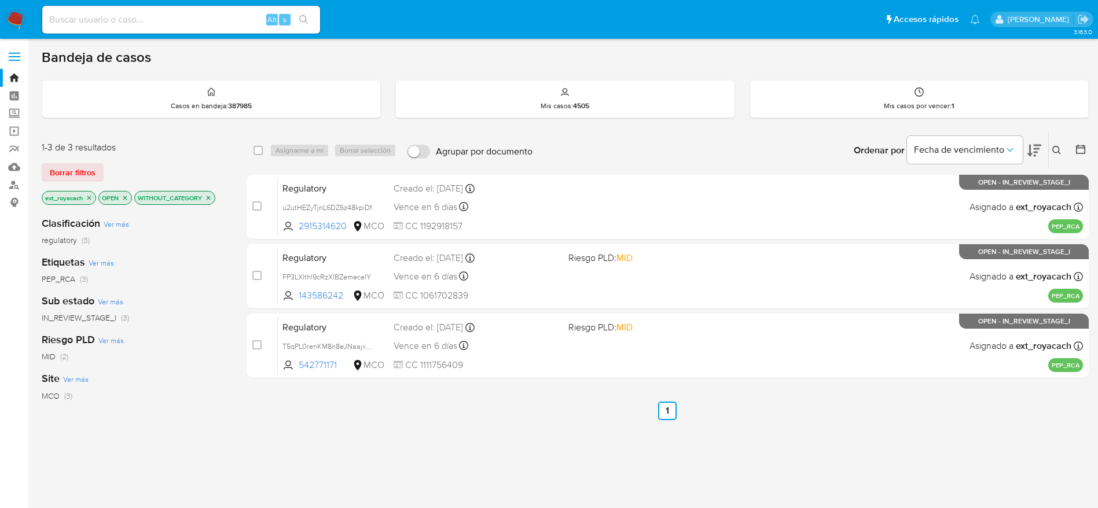
click at [209, 200] on icon "close-filter" at bounding box center [208, 197] width 7 height 7
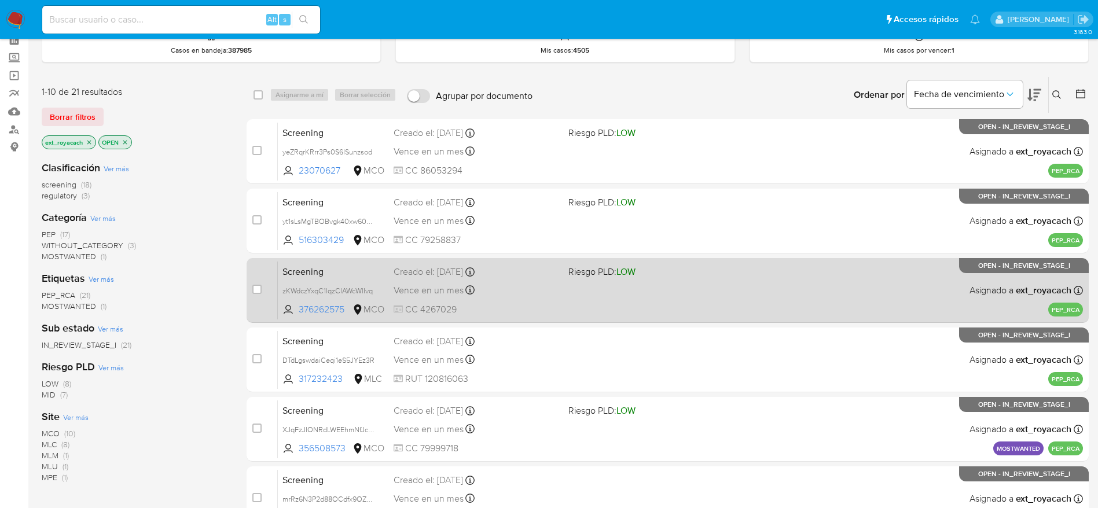
scroll to position [51, 0]
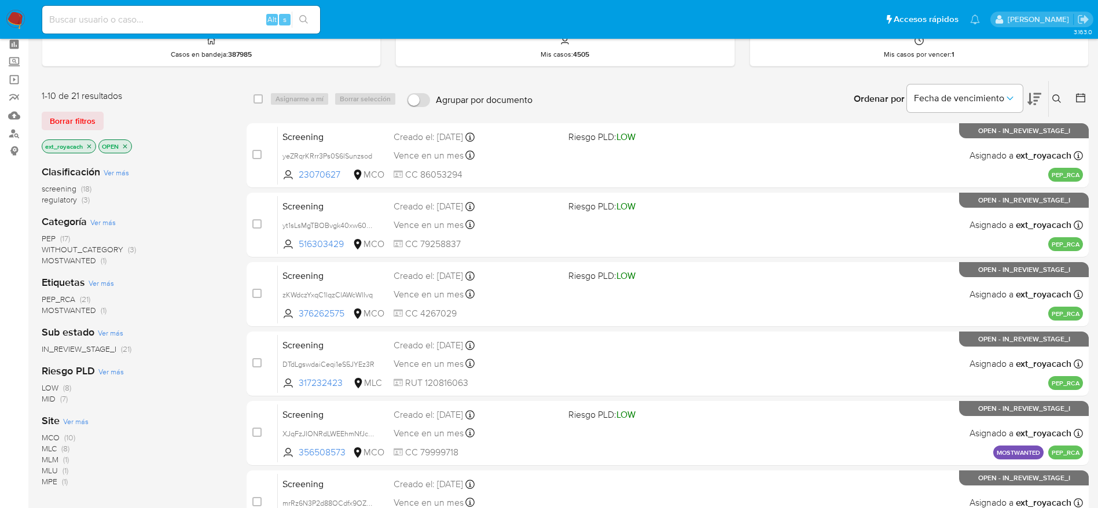
click at [65, 249] on span "WITHOUT_CATEGORY" at bounding box center [83, 250] width 82 height 12
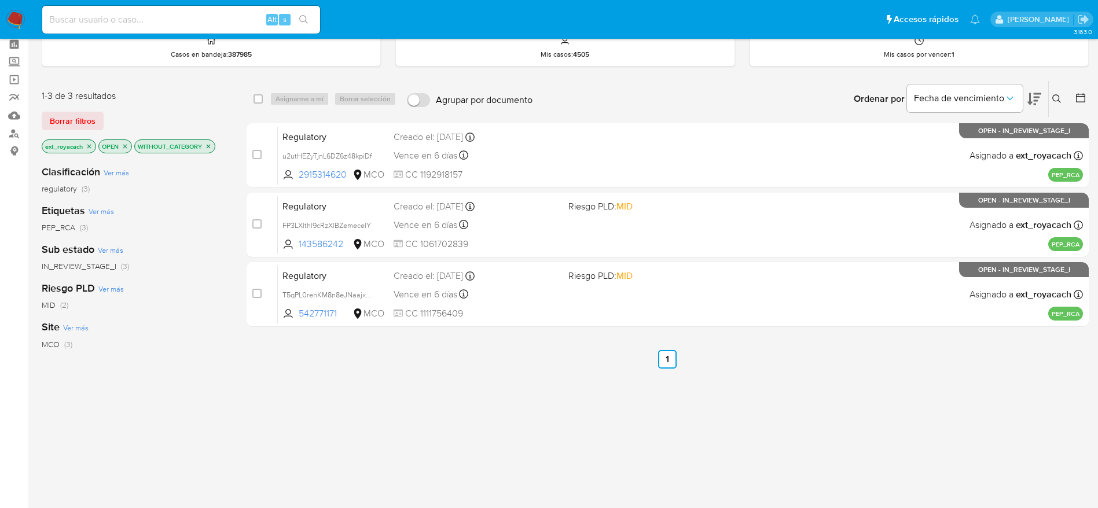
click at [209, 145] on icon "close-filter" at bounding box center [209, 146] width 4 height 4
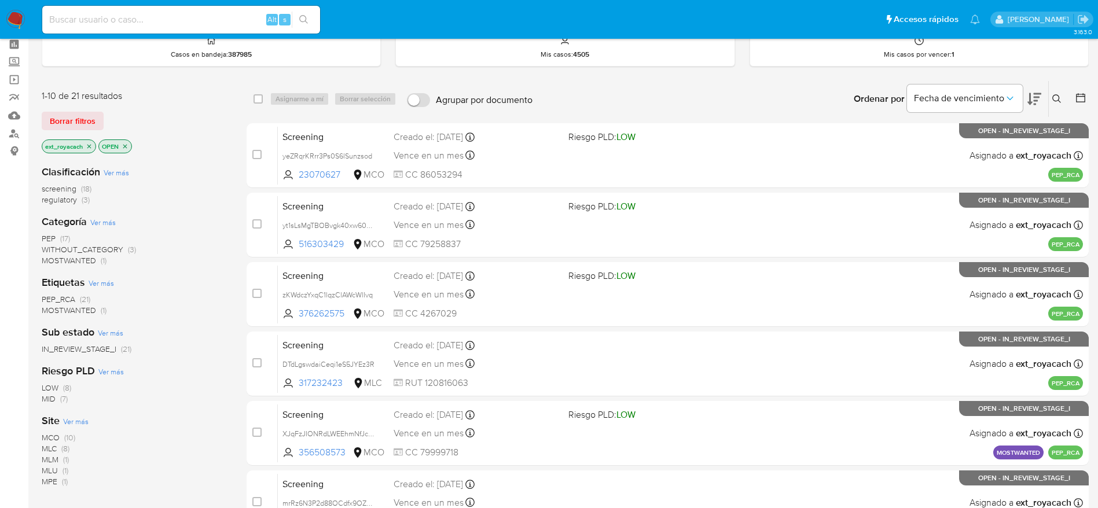
click at [62, 259] on span "MOSTWANTED" at bounding box center [69, 261] width 54 height 12
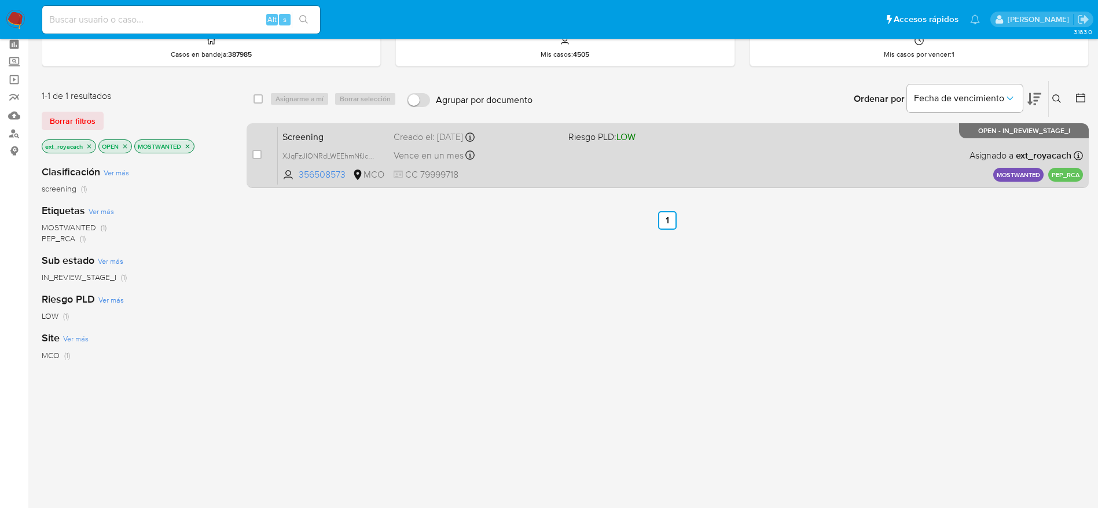
click at [618, 153] on div "Screening XJqFzJIONRdLWEEhmNfJcD54 356508573 MCO Riesgo PLD: LOW Creado el: [DA…" at bounding box center [680, 155] width 805 height 58
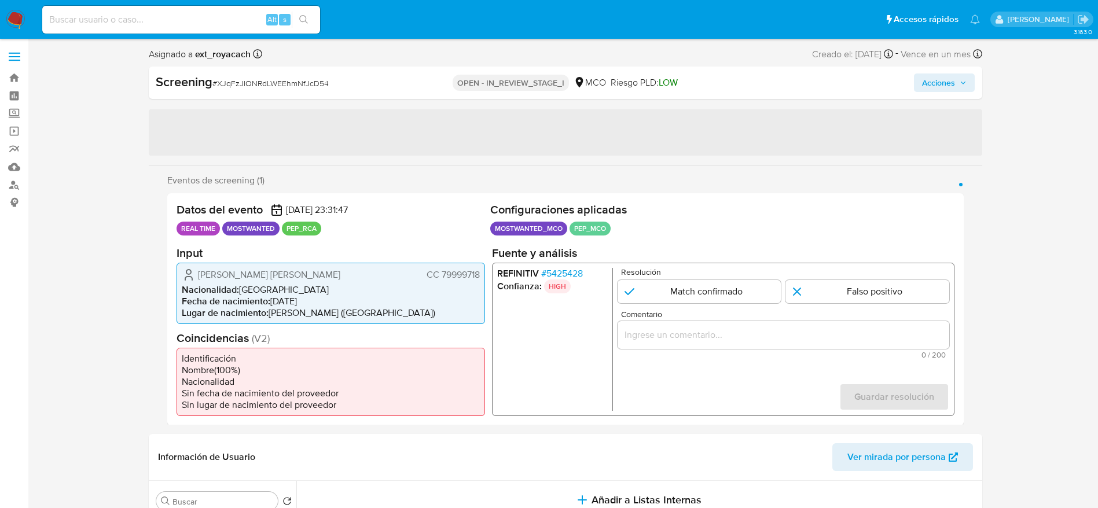
select select "10"
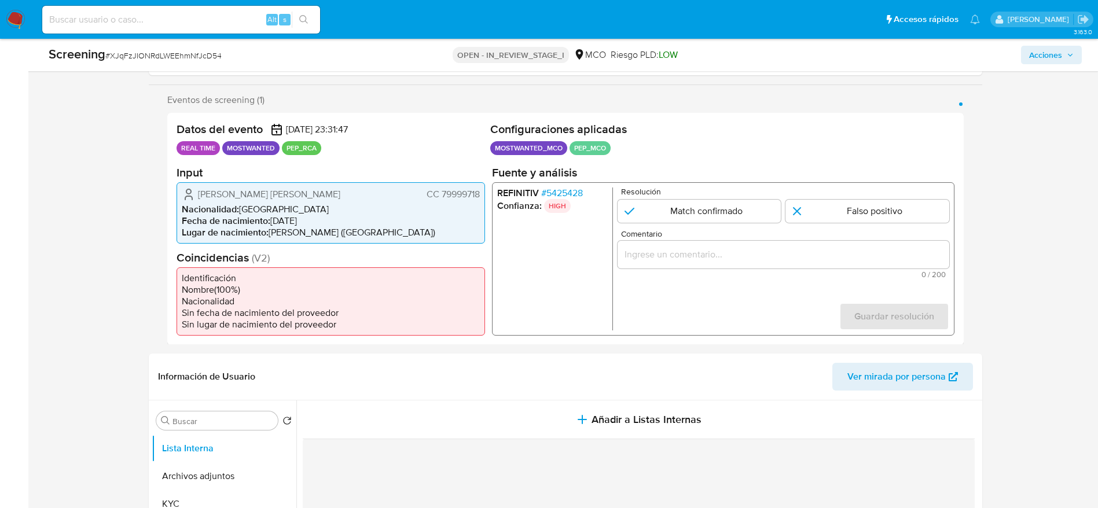
scroll to position [128, 0]
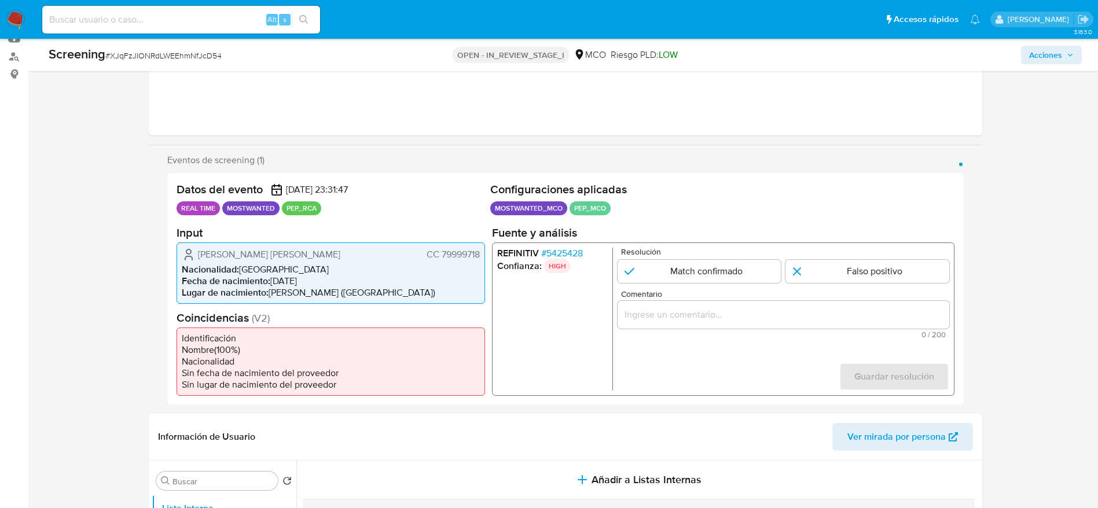
click at [561, 251] on span "# 5425428" at bounding box center [561, 253] width 42 height 12
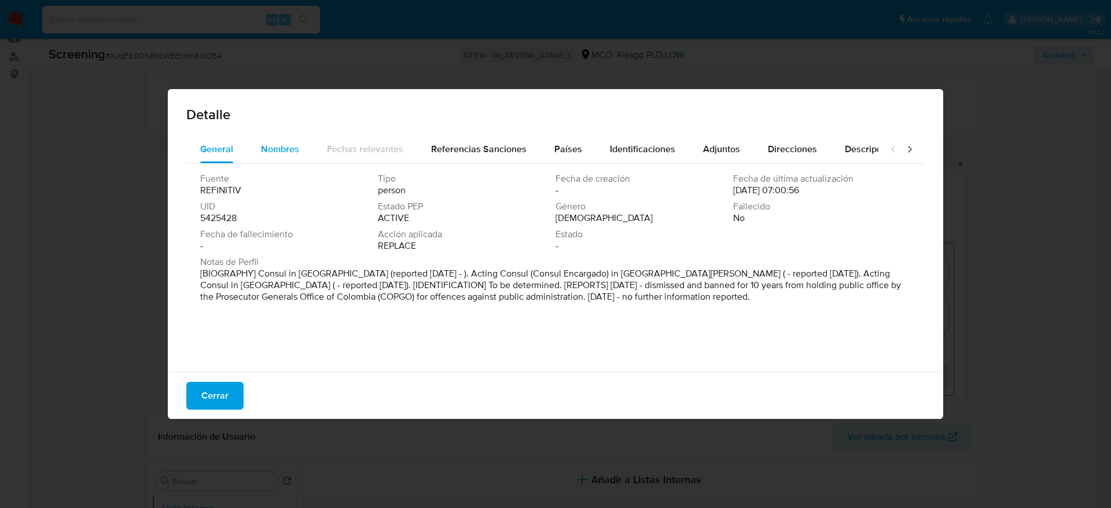
click at [285, 150] on span "Nombres" at bounding box center [280, 148] width 38 height 13
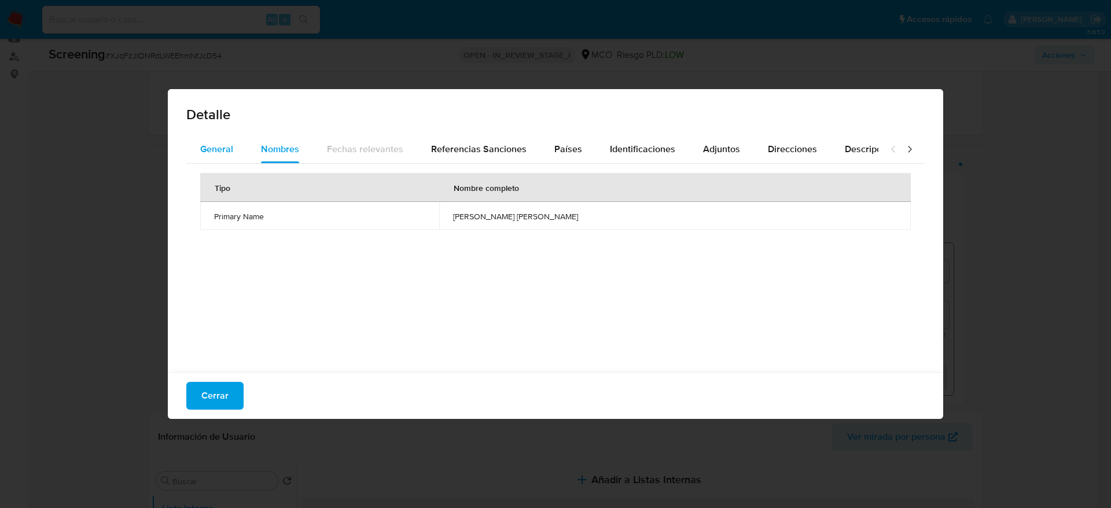
click at [213, 159] on div "General" at bounding box center [216, 149] width 33 height 28
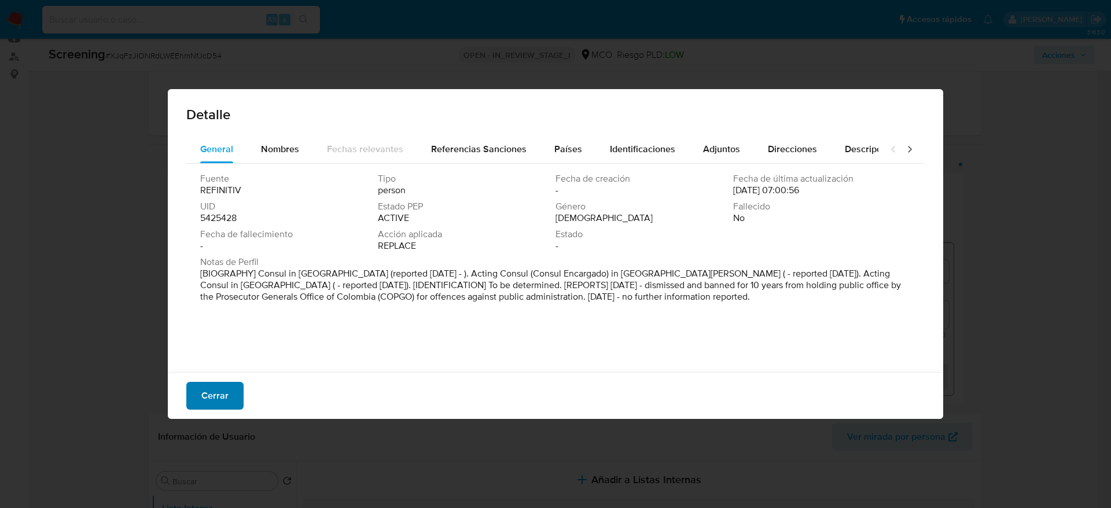
click at [239, 389] on button "Cerrar" at bounding box center [214, 396] width 57 height 28
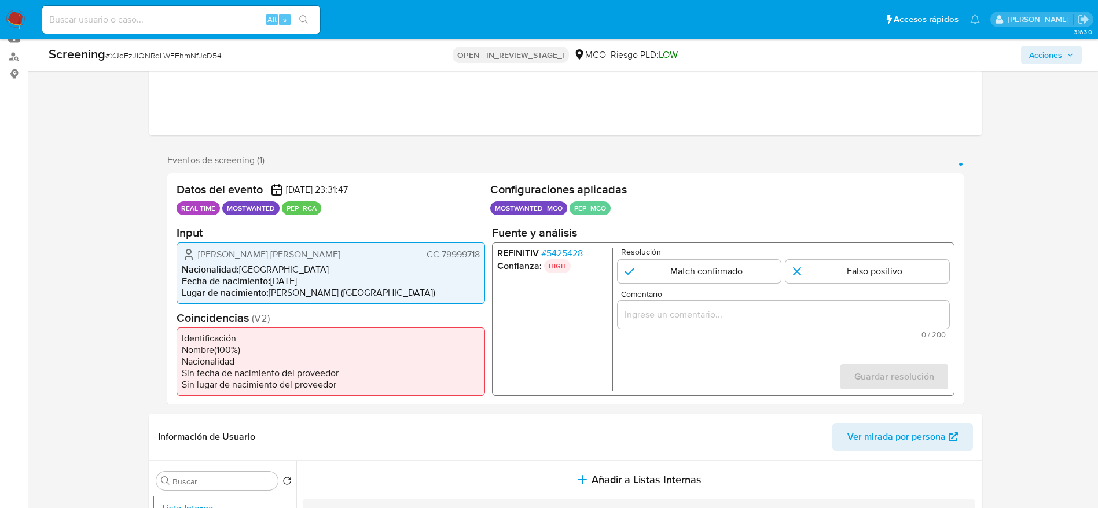
click at [268, 251] on span "[PERSON_NAME] [PERSON_NAME]" at bounding box center [269, 254] width 142 height 12
click at [247, 250] on span "[PERSON_NAME] [PERSON_NAME]" at bounding box center [269, 254] width 142 height 12
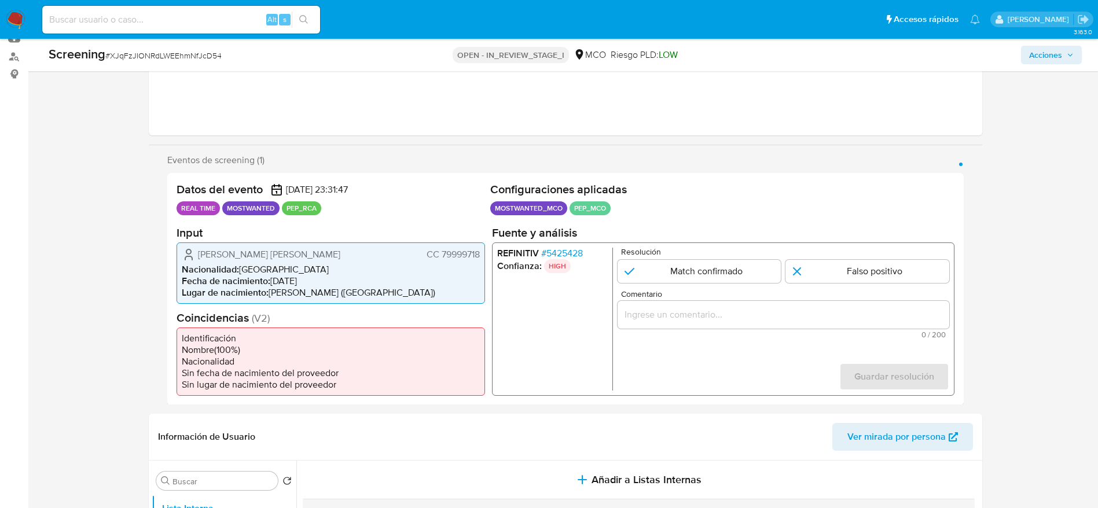
click at [247, 250] on span "[PERSON_NAME] [PERSON_NAME]" at bounding box center [269, 254] width 142 height 12
click at [447, 250] on span "CC 79999718" at bounding box center [452, 254] width 53 height 12
